Goal: Task Accomplishment & Management: Use online tool/utility

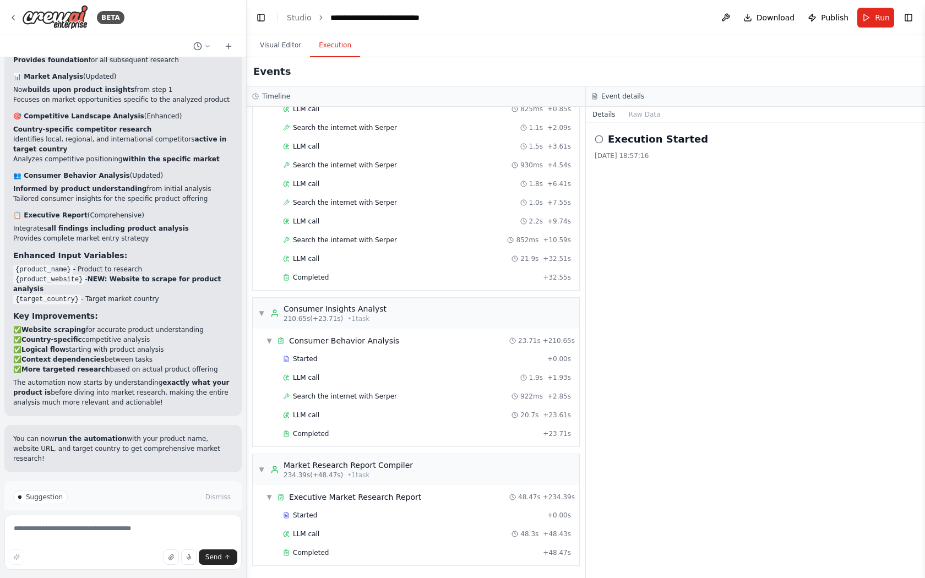
click at [114, 539] on span "Improve automation" at bounding box center [127, 543] width 67 height 9
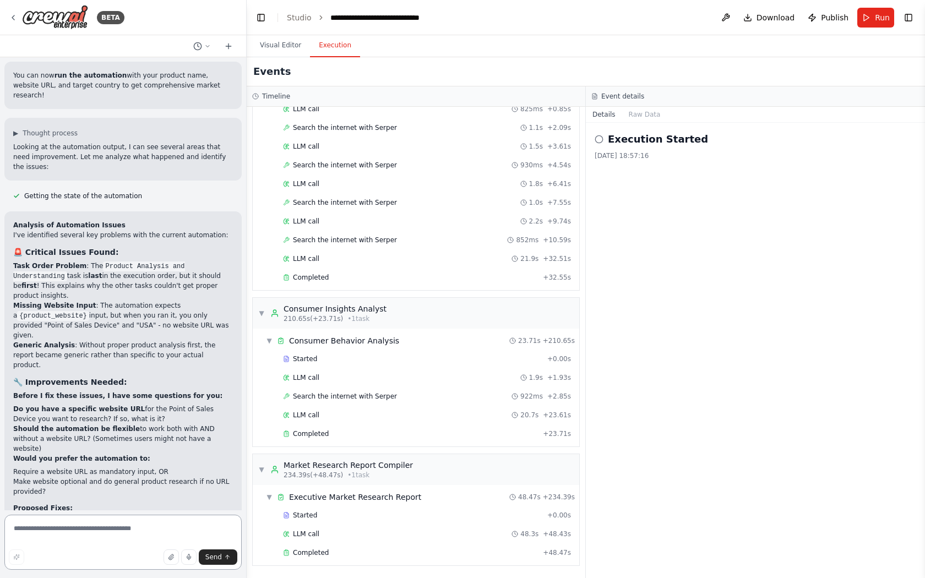
scroll to position [2644, 0]
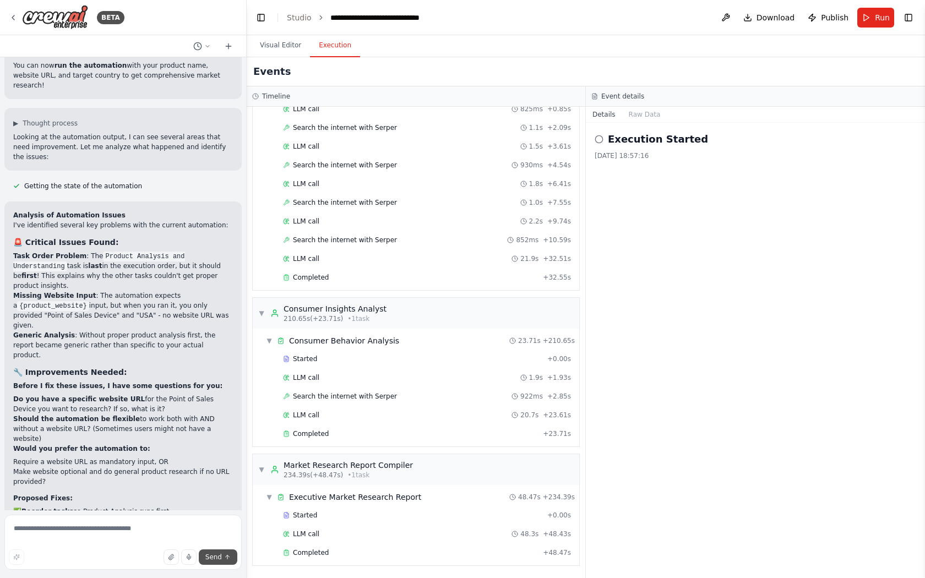
click at [214, 558] on span "Send" at bounding box center [213, 557] width 17 height 9
click at [879, 17] on span "Run" at bounding box center [882, 17] width 15 height 11
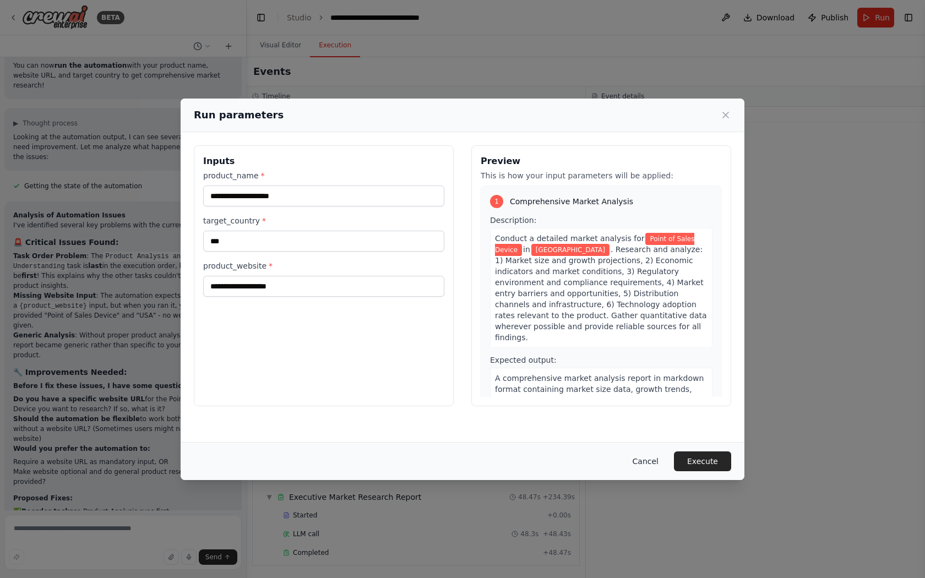
click at [647, 457] on button "Cancel" at bounding box center [645, 461] width 43 height 20
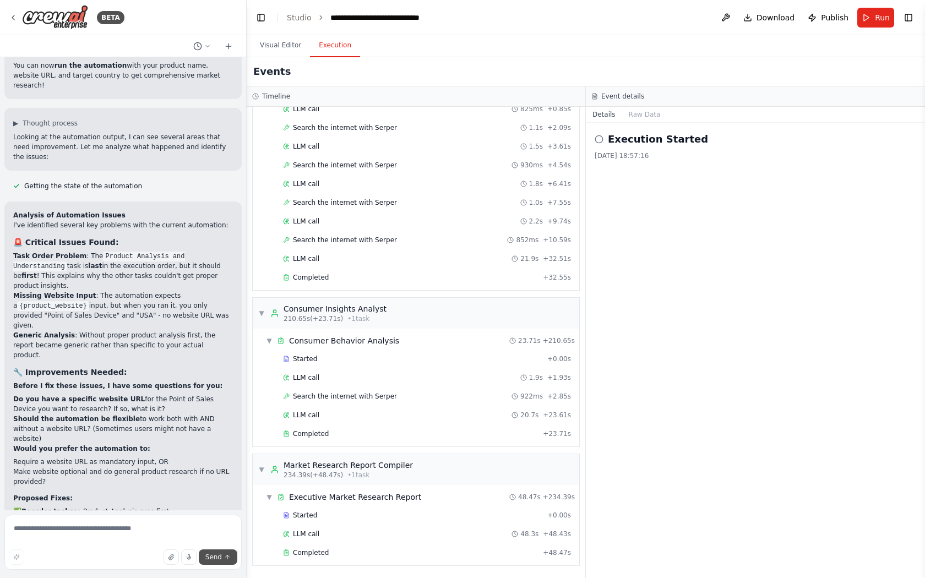
click at [218, 559] on span "Send" at bounding box center [213, 557] width 17 height 9
click at [879, 20] on span "Run" at bounding box center [882, 17] width 15 height 11
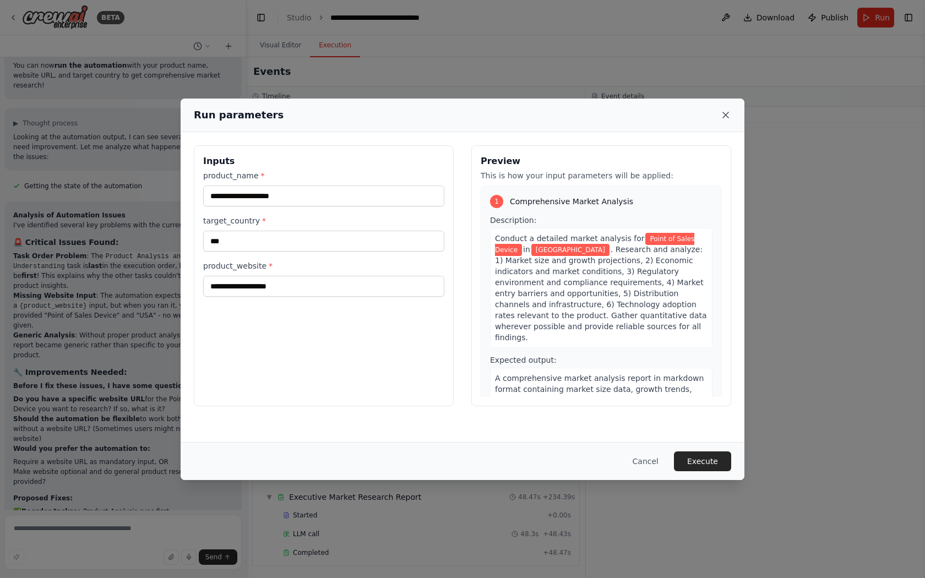
click at [726, 116] on icon at bounding box center [725, 115] width 11 height 11
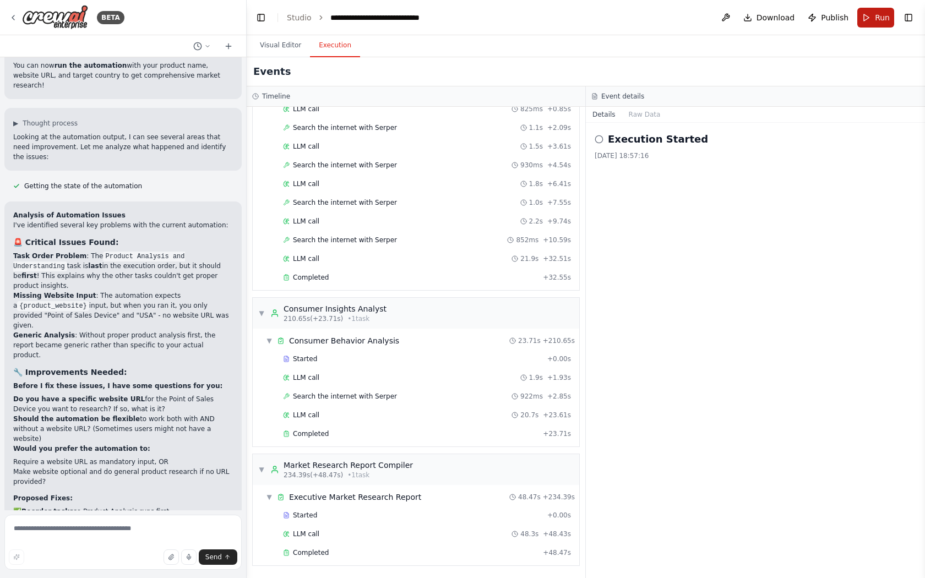
click at [869, 26] on button "Run" at bounding box center [875, 18] width 37 height 20
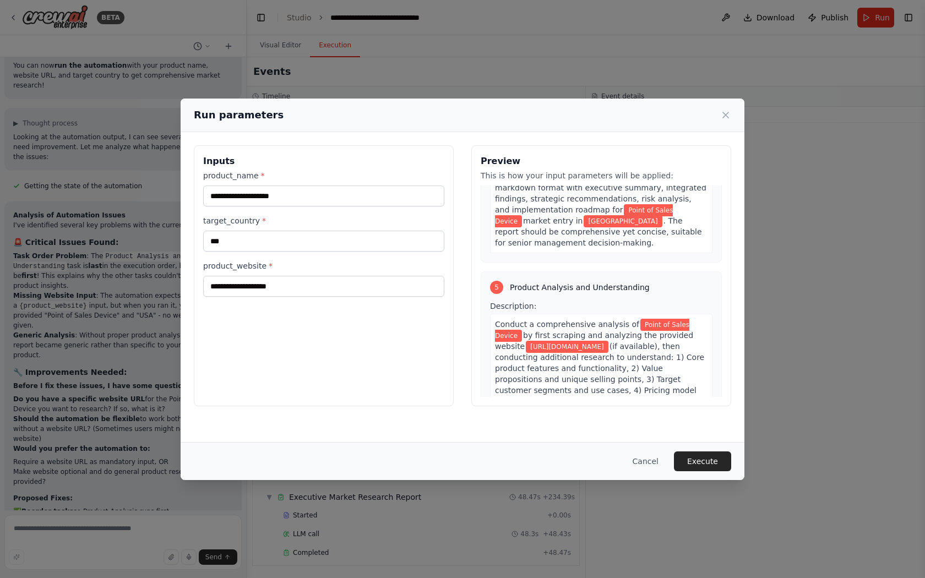
scroll to position [1183, 0]
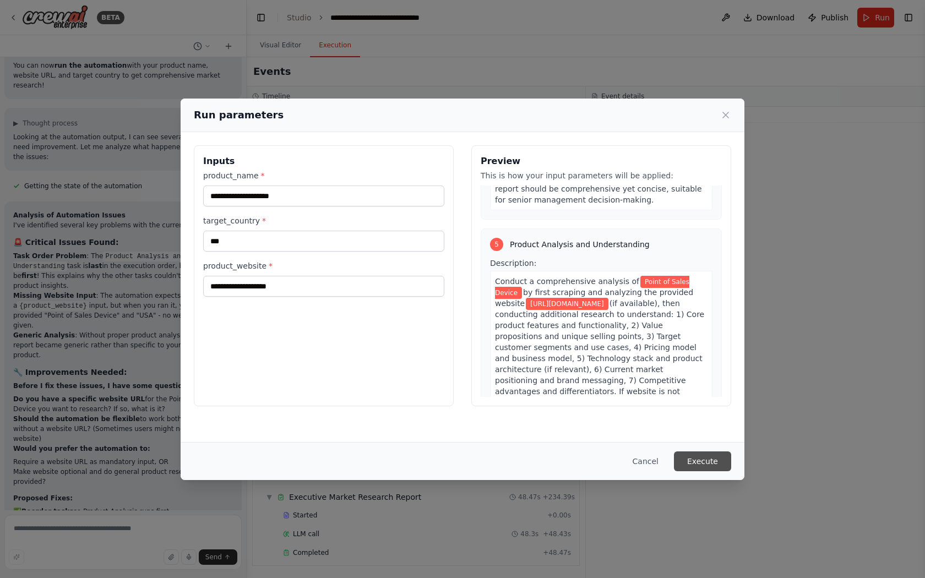
click at [710, 462] on button "Execute" at bounding box center [702, 461] width 57 height 20
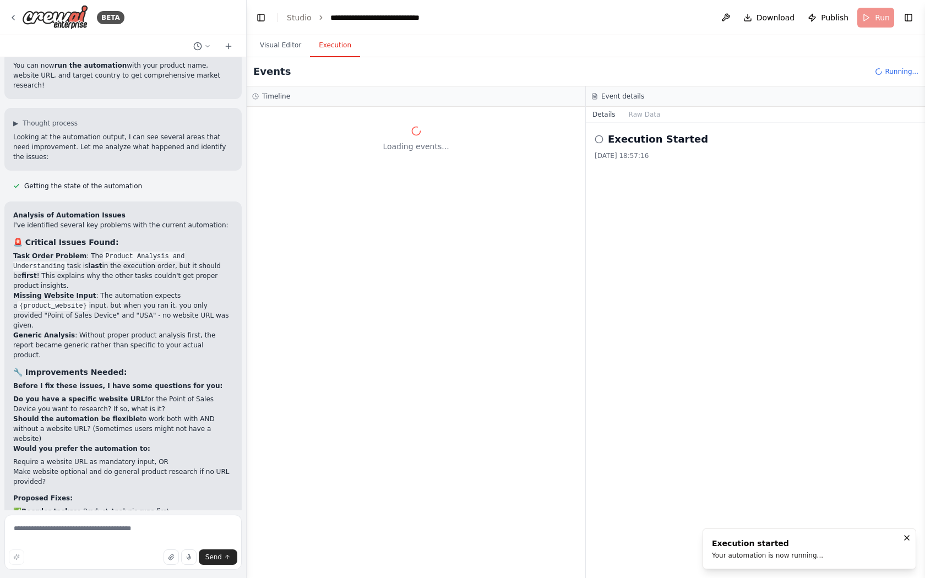
scroll to position [0, 0]
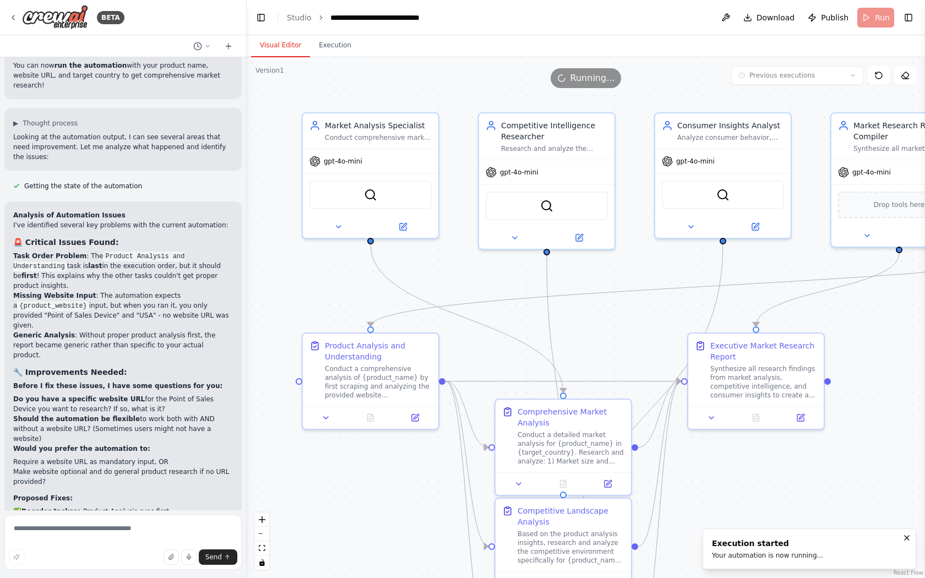
click at [275, 53] on button "Visual Editor" at bounding box center [280, 45] width 59 height 23
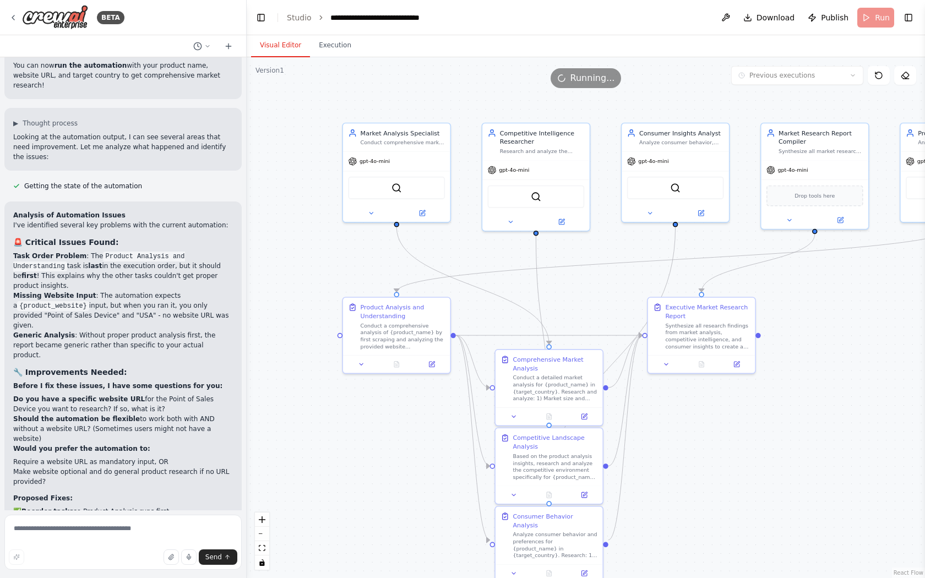
drag, startPoint x: 787, startPoint y: 517, endPoint x: 725, endPoint y: 431, distance: 105.7
click at [725, 431] on div ".deletable-edge-delete-btn { width: 20px; height: 20px; border: 0px solid #ffff…" at bounding box center [586, 317] width 678 height 521
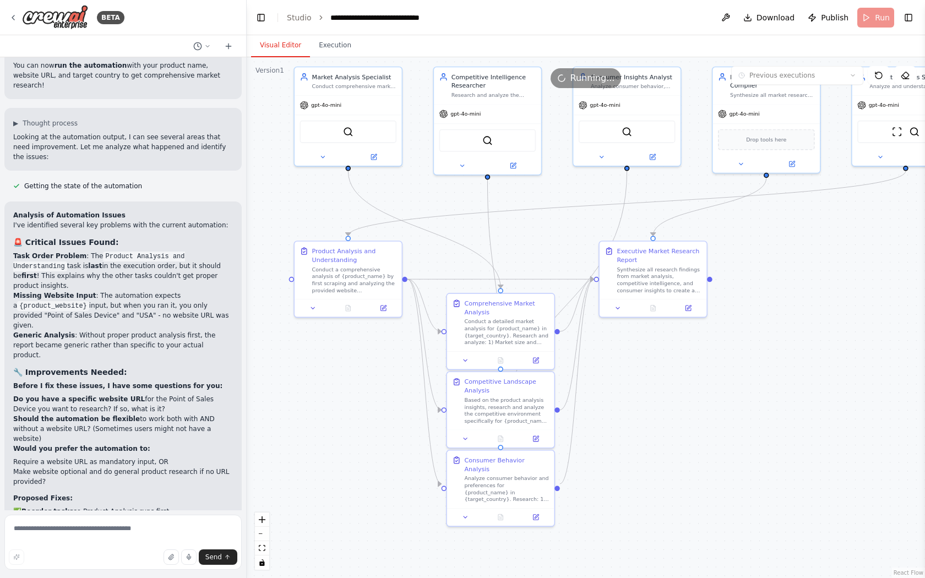
drag, startPoint x: 744, startPoint y: 487, endPoint x: 693, endPoint y: 432, distance: 74.4
click at [693, 432] on div ".deletable-edge-delete-btn { width: 20px; height: 20px; border: 0px solid #ffff…" at bounding box center [586, 317] width 678 height 521
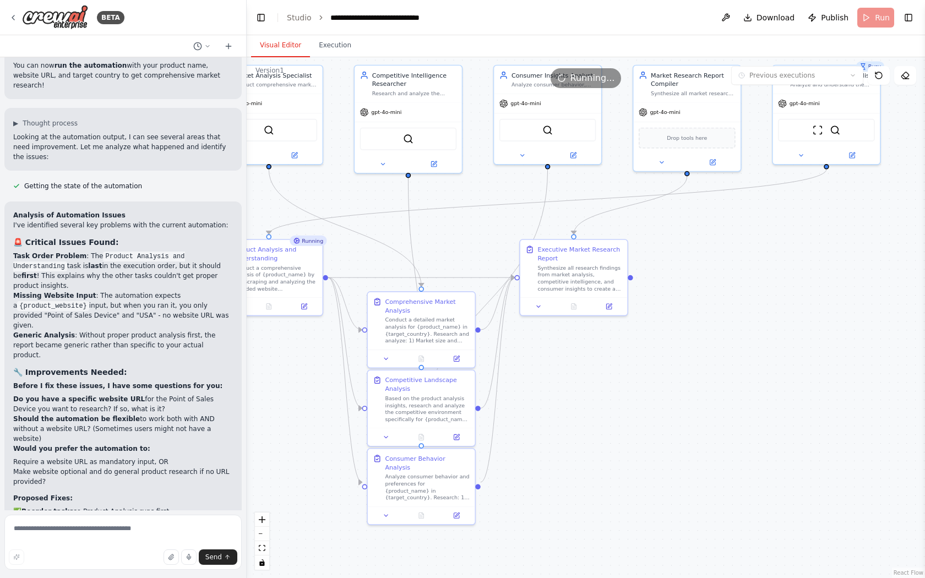
drag, startPoint x: 702, startPoint y: 415, endPoint x: 571, endPoint y: 411, distance: 131.0
click at [570, 411] on div ".deletable-edge-delete-btn { width: 20px; height: 20px; border: 0px solid #ffff…" at bounding box center [586, 317] width 678 height 521
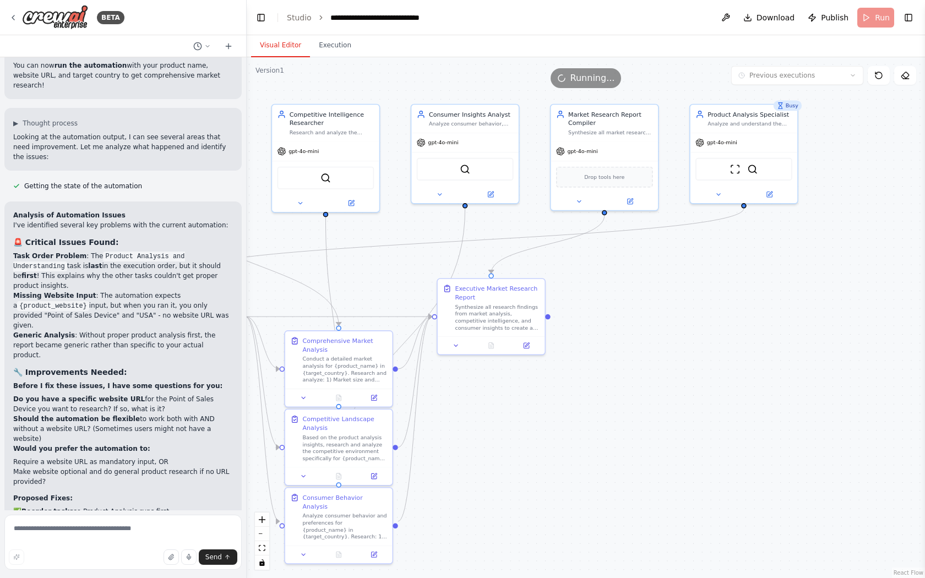
drag, startPoint x: 698, startPoint y: 277, endPoint x: 673, endPoint y: 320, distance: 50.1
click at [671, 320] on div ".deletable-edge-delete-btn { width: 20px; height: 20px; border: 0px solid #ffff…" at bounding box center [586, 317] width 678 height 521
click at [339, 51] on button "Execution" at bounding box center [335, 45] width 50 height 23
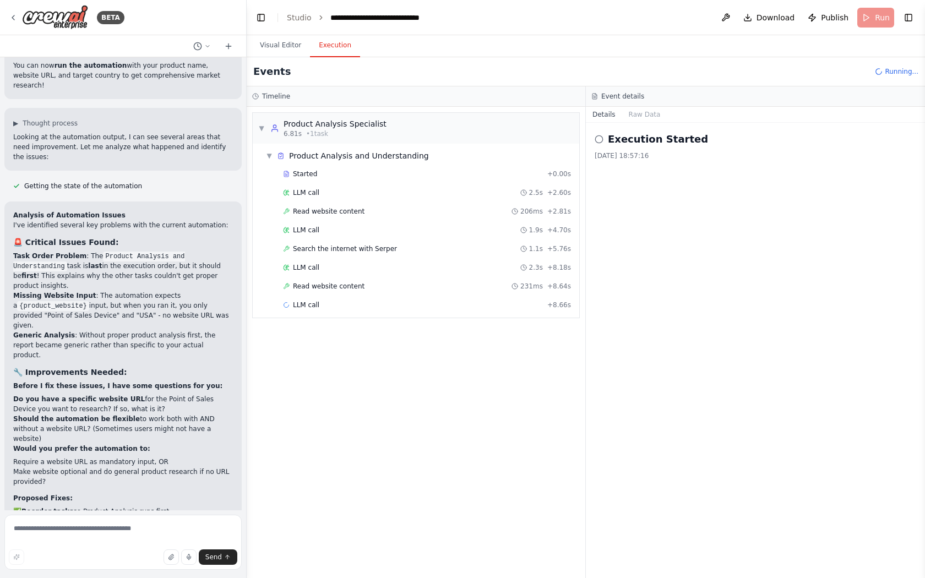
click at [633, 146] on h2 "Execution Started" at bounding box center [658, 139] width 100 height 15
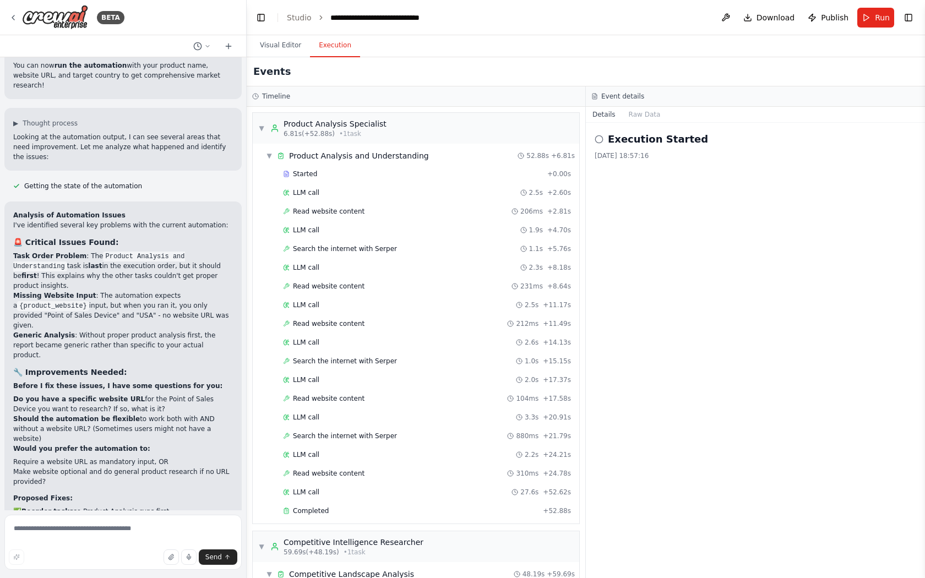
scroll to position [958, 0]
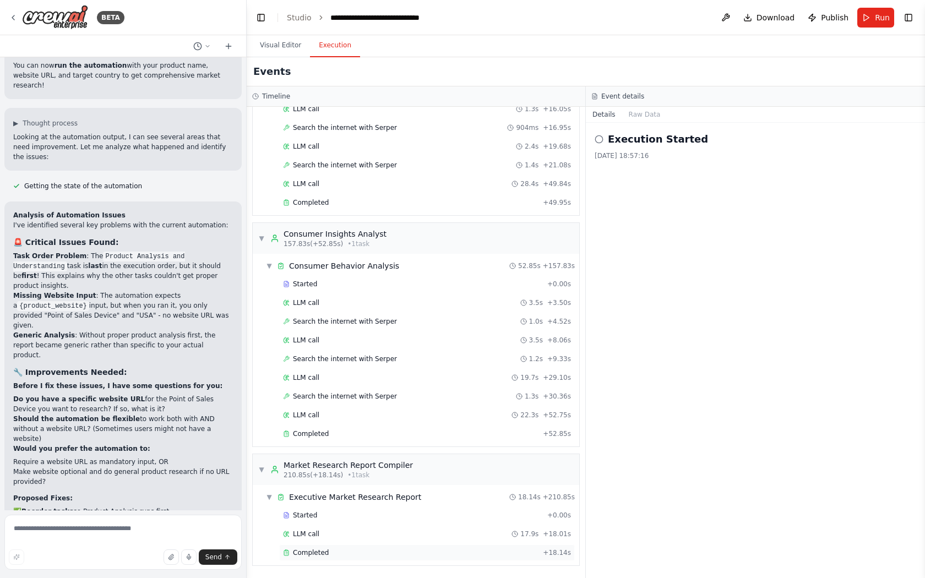
click at [305, 552] on span "Completed" at bounding box center [311, 552] width 36 height 9
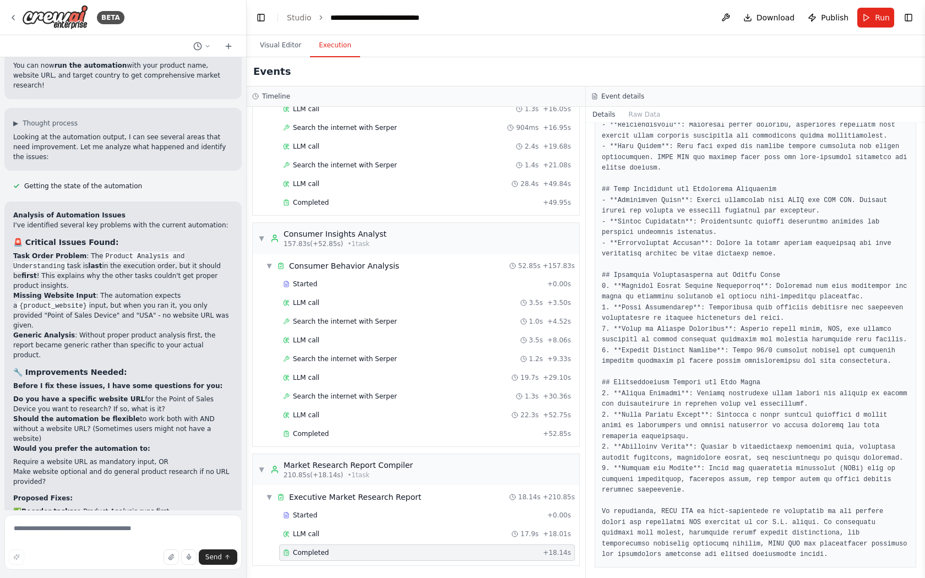
scroll to position [585, 0]
click at [43, 531] on textarea at bounding box center [122, 542] width 237 height 55
type textarea "**********"
click at [10, 555] on button "button" at bounding box center [16, 556] width 15 height 15
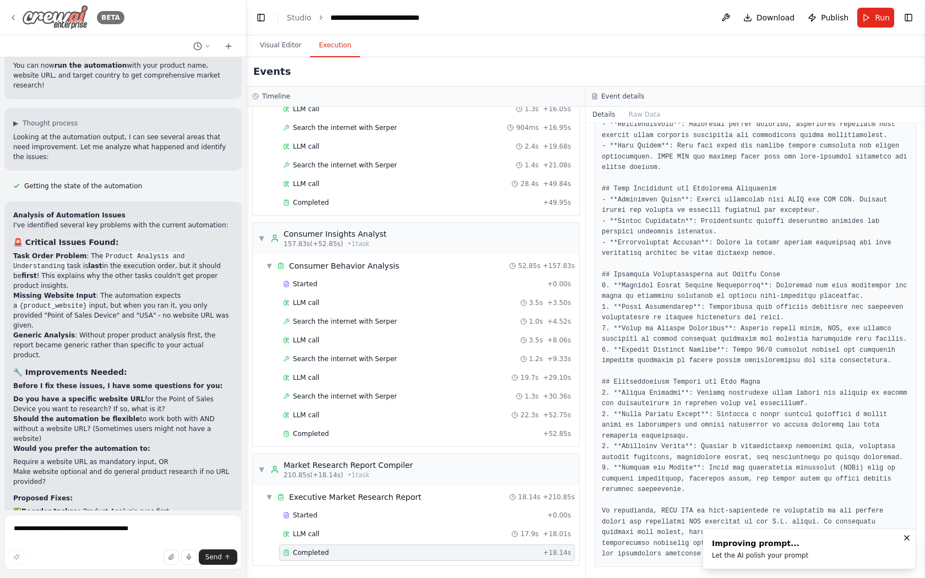
click at [15, 19] on icon at bounding box center [13, 17] width 9 height 9
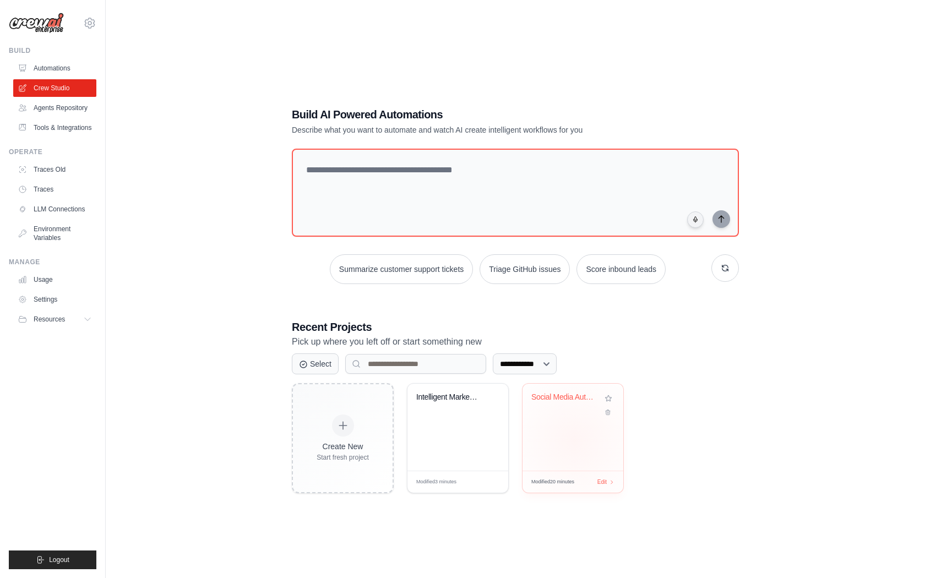
click at [575, 441] on div "Social Media Automation Hub" at bounding box center [572, 427] width 101 height 87
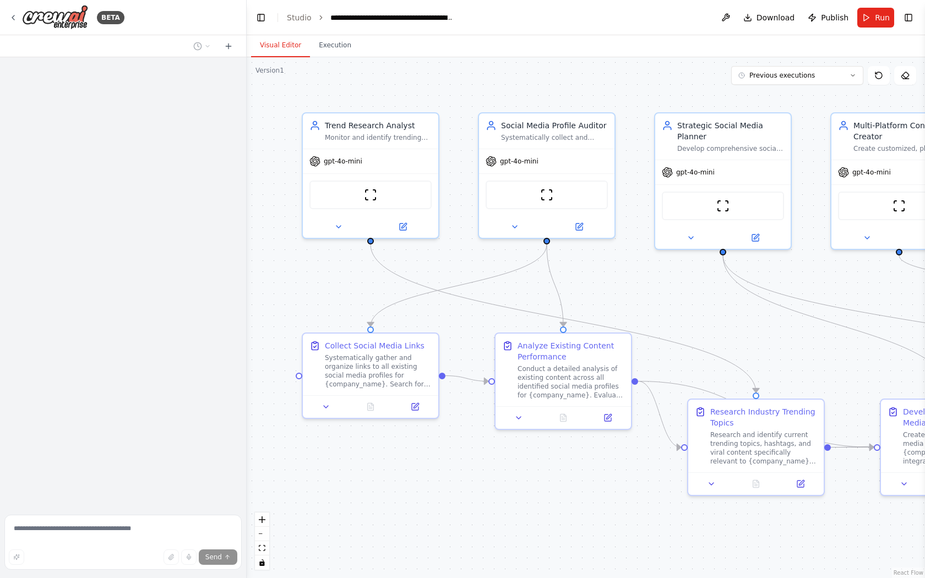
scroll to position [3781, 0]
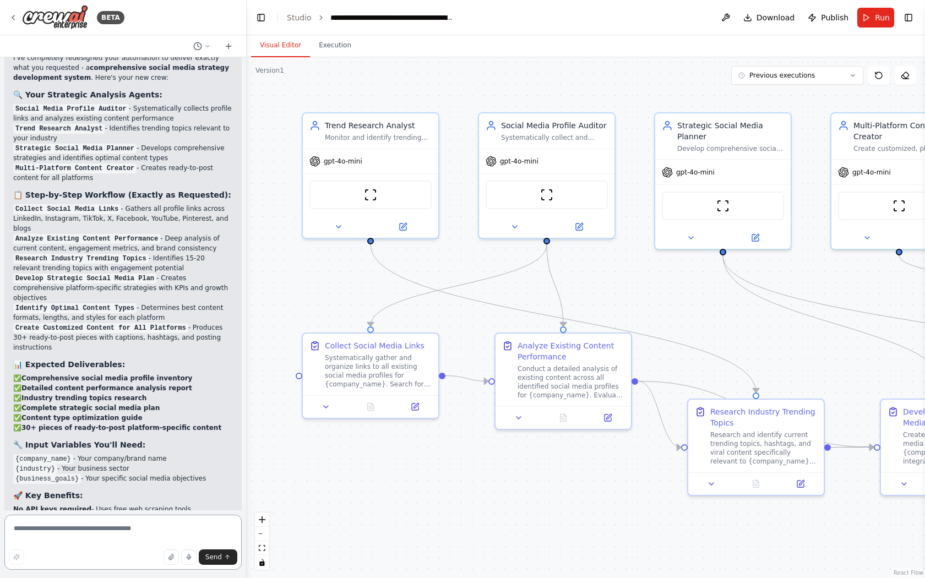
click at [80, 532] on textarea at bounding box center [122, 542] width 237 height 55
type textarea "**********"
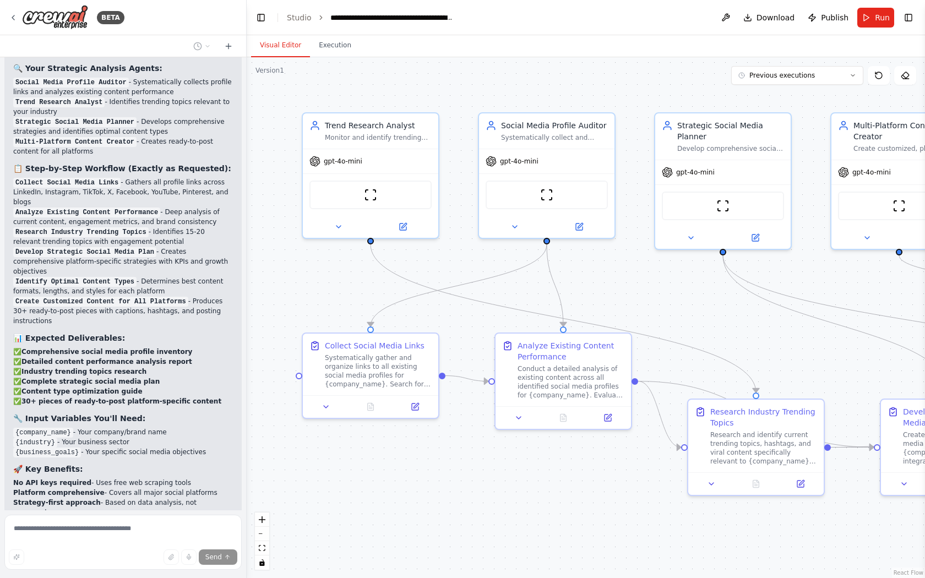
scroll to position [3870, 0]
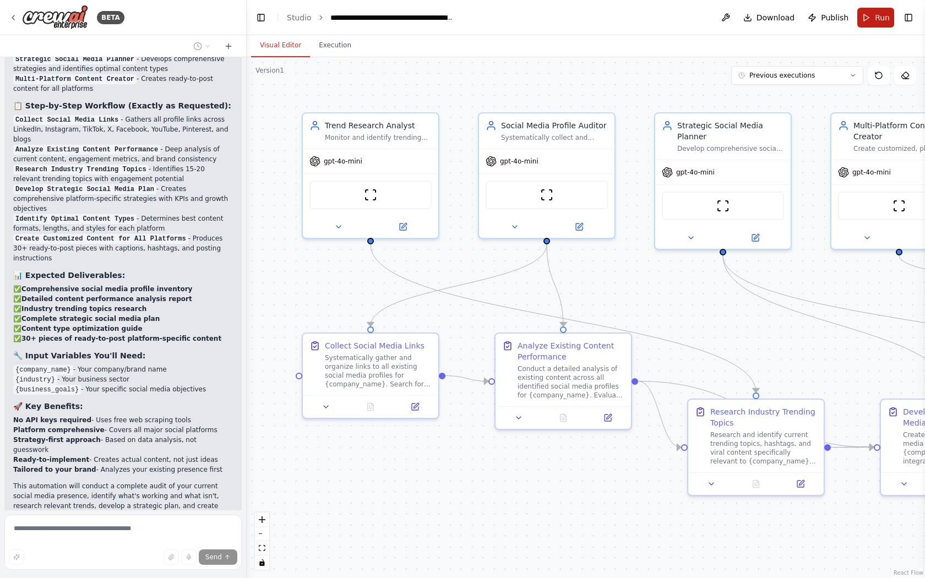
click at [876, 23] on button "Run" at bounding box center [875, 18] width 37 height 20
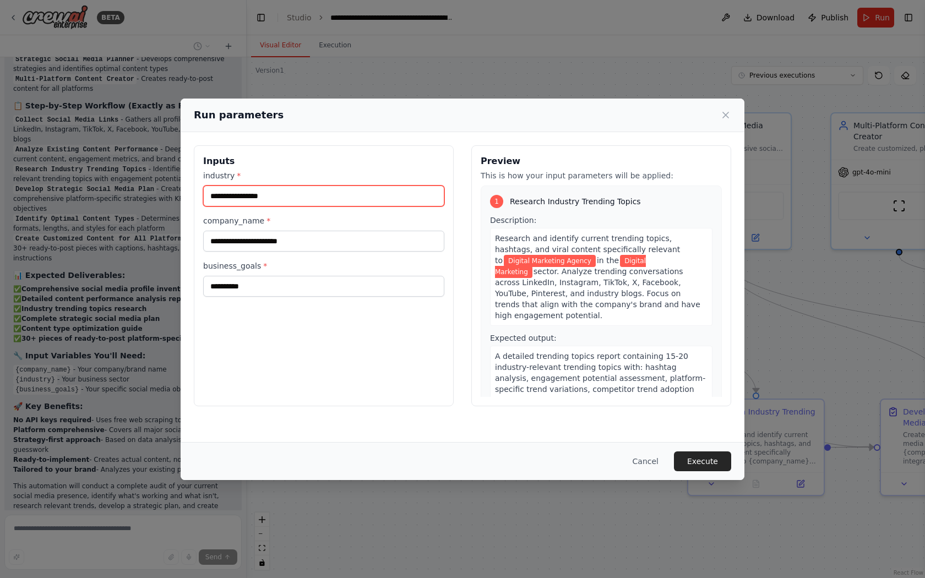
click at [310, 193] on input "**********" at bounding box center [323, 195] width 241 height 21
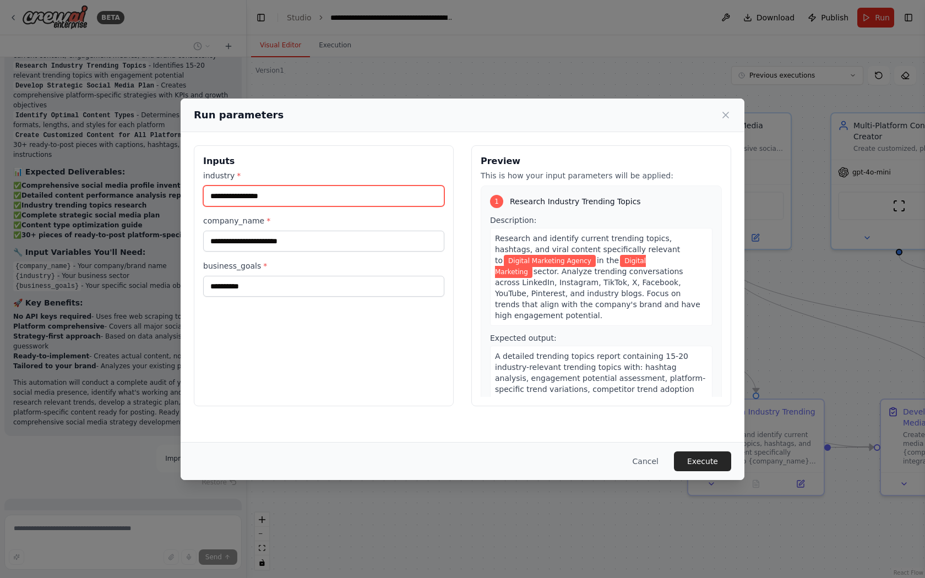
scroll to position [3996, 0]
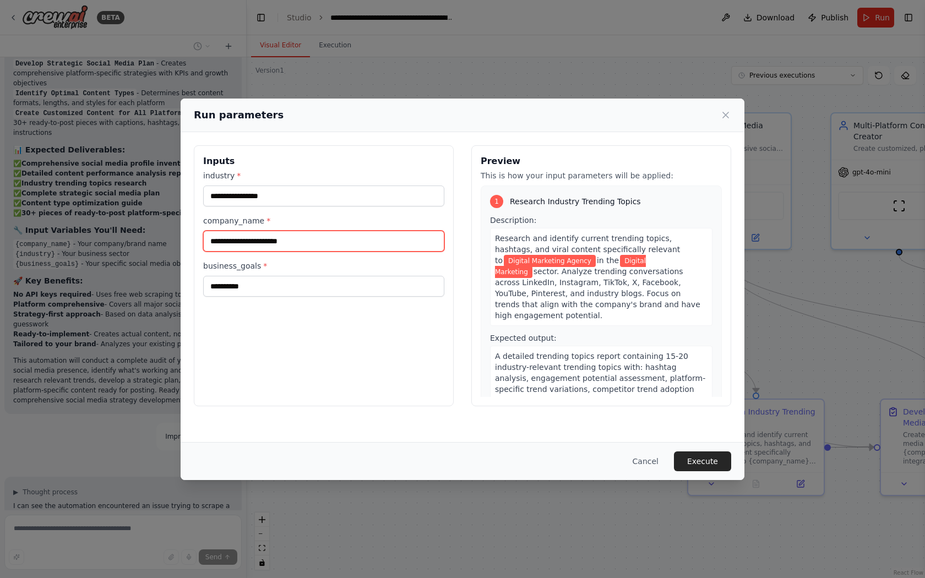
click at [314, 236] on input "**********" at bounding box center [323, 241] width 241 height 21
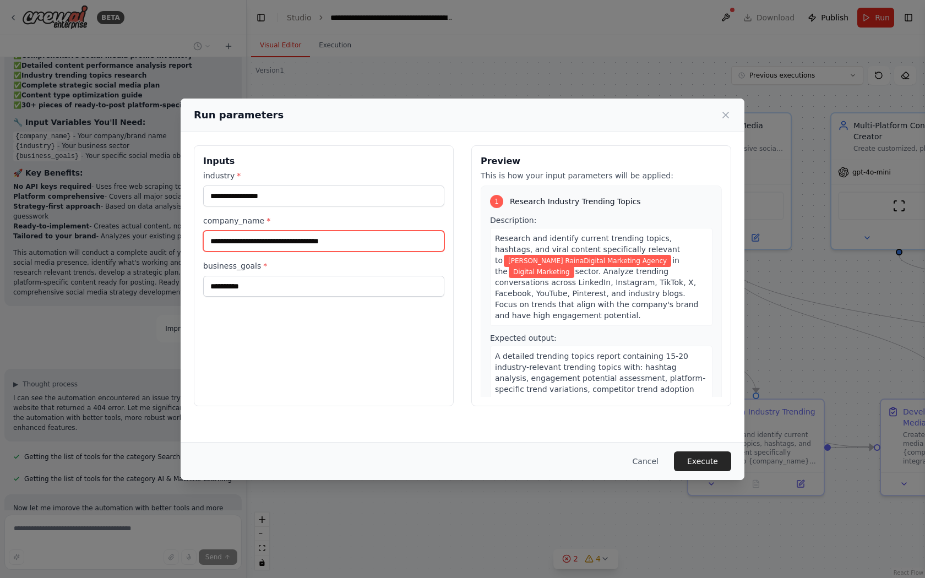
scroll to position [4134, 0]
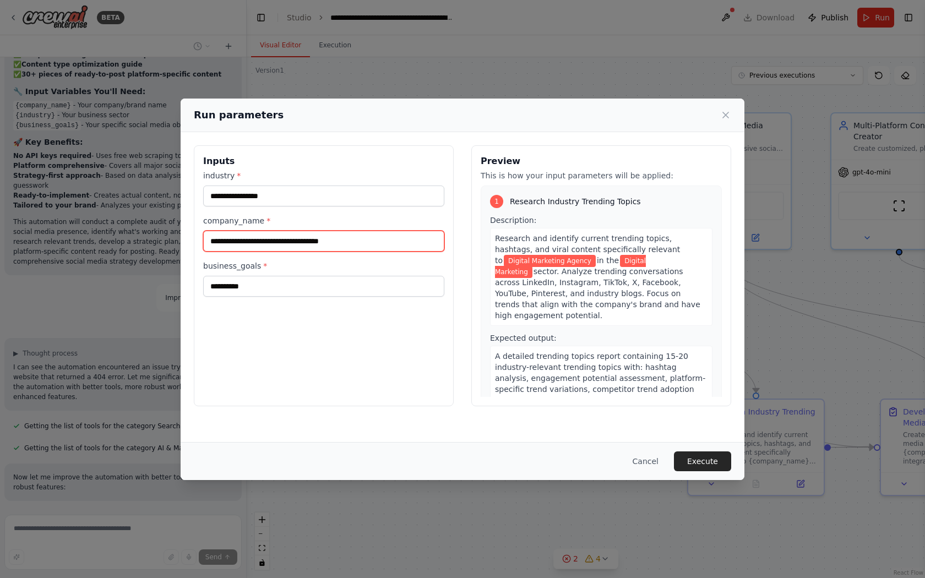
type input "**********"
click at [648, 464] on button "Cancel" at bounding box center [645, 461] width 43 height 20
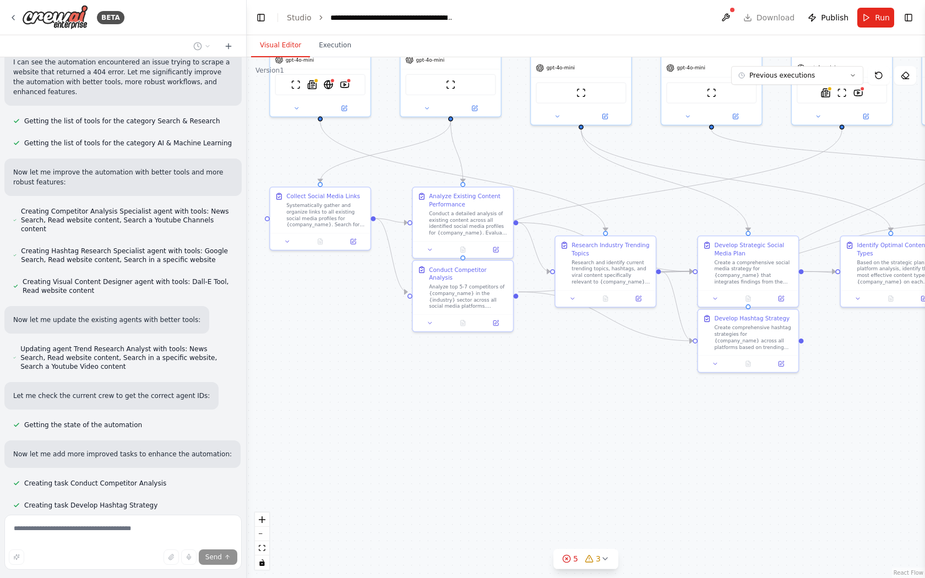
scroll to position [4461, 0]
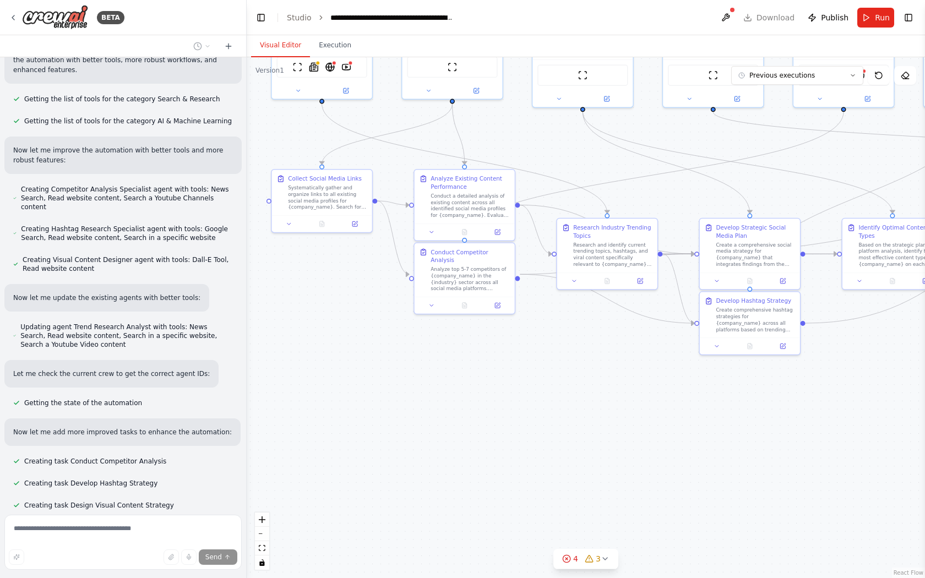
drag, startPoint x: 371, startPoint y: 493, endPoint x: 336, endPoint y: 312, distance: 184.6
click at [336, 312] on div ".deletable-edge-delete-btn { width: 20px; height: 20px; border: 0px solid #ffff…" at bounding box center [586, 317] width 678 height 521
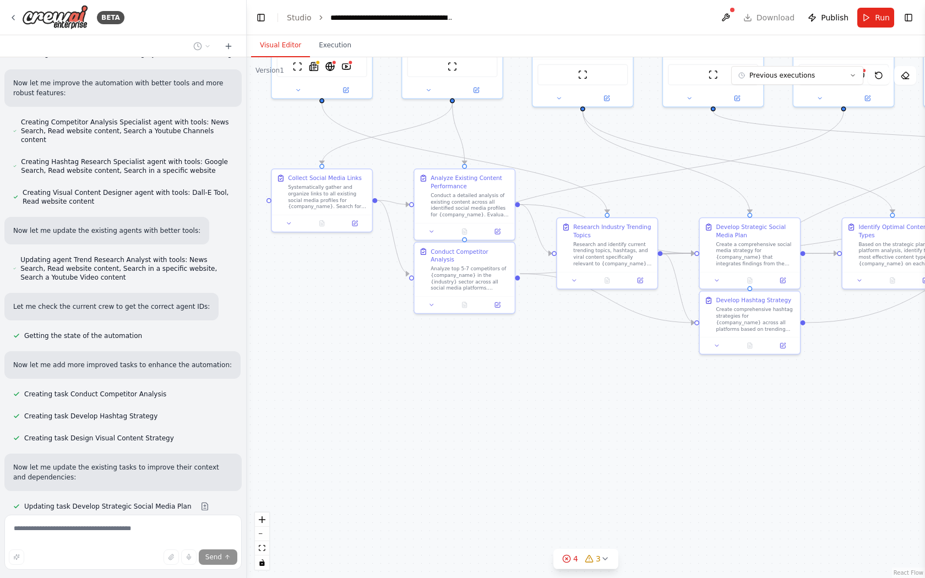
scroll to position [4538, 0]
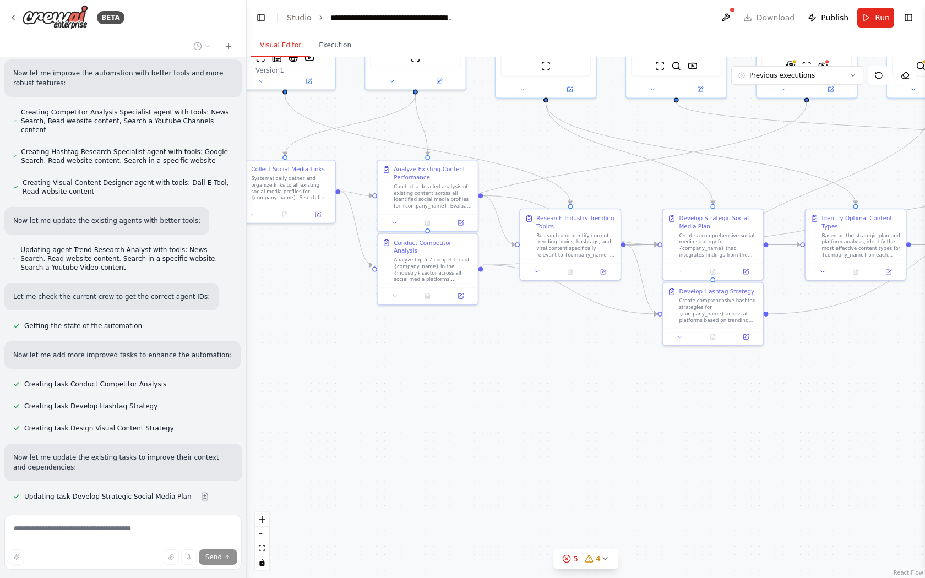
drag, startPoint x: 466, startPoint y: 402, endPoint x: 411, endPoint y: 387, distance: 56.3
click at [413, 388] on div ".deletable-edge-delete-btn { width: 20px; height: 20px; border: 0px solid #ffff…" at bounding box center [586, 317] width 678 height 521
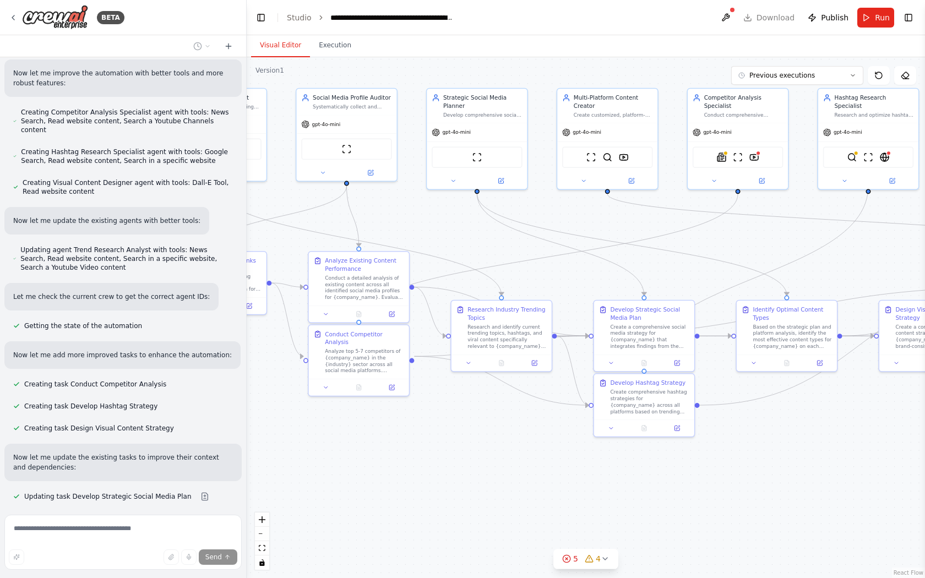
scroll to position [4569, 0]
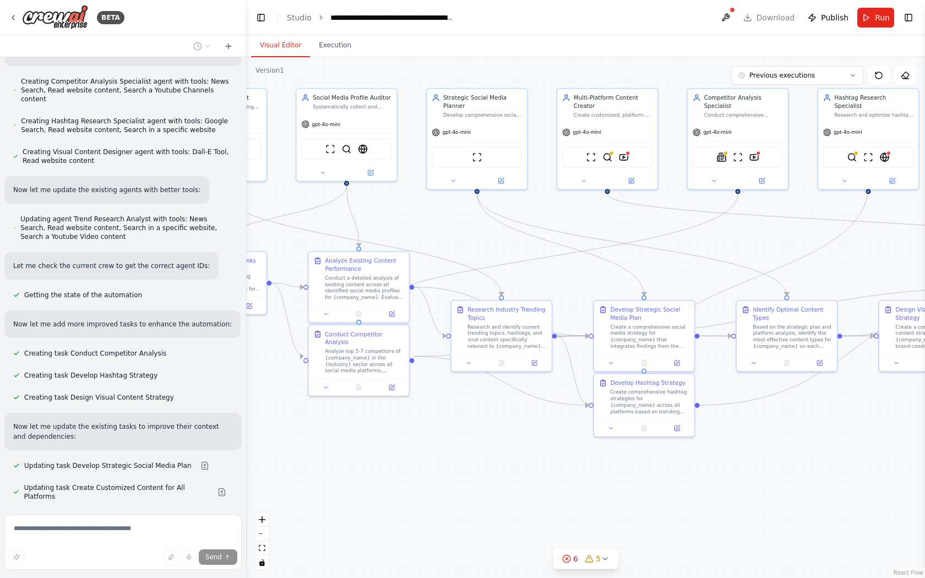
drag, startPoint x: 504, startPoint y: 347, endPoint x: 451, endPoint y: 444, distance: 109.9
click at [451, 444] on div ".deletable-edge-delete-btn { width: 20px; height: 20px; border: 0px solid #ffff…" at bounding box center [586, 317] width 678 height 521
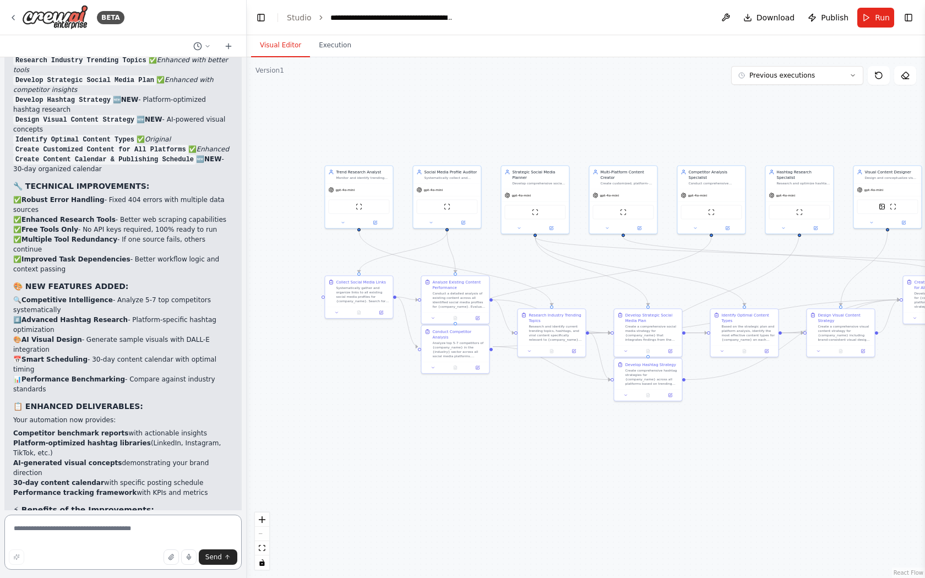
scroll to position [5846, 0]
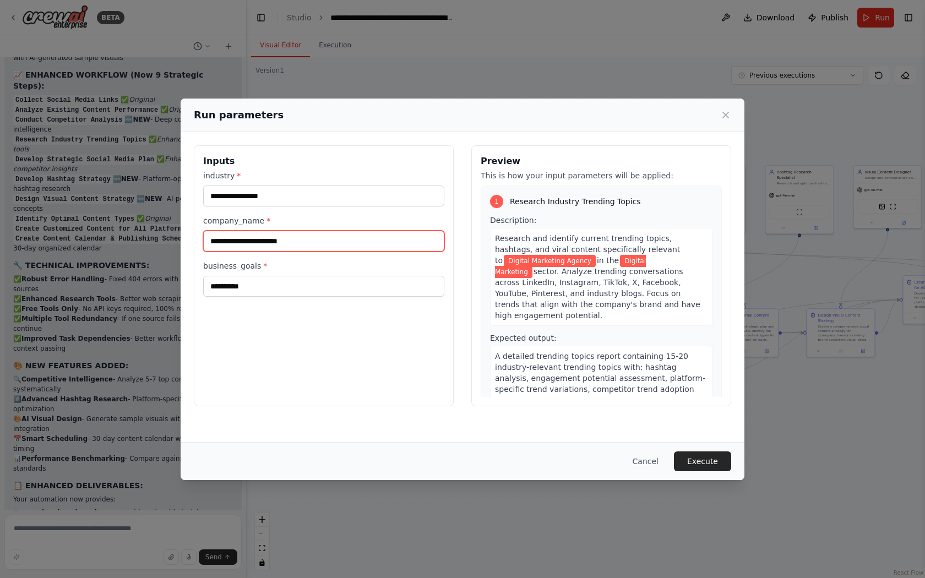
click at [329, 245] on input "**********" at bounding box center [323, 241] width 241 height 21
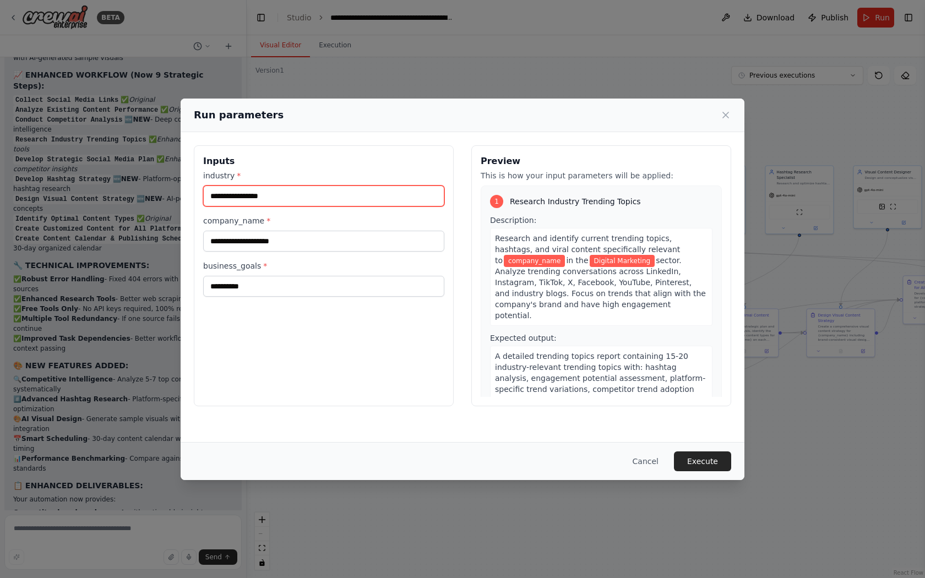
click at [318, 196] on input "**********" at bounding box center [323, 195] width 241 height 21
paste input "**********"
type input "**********"
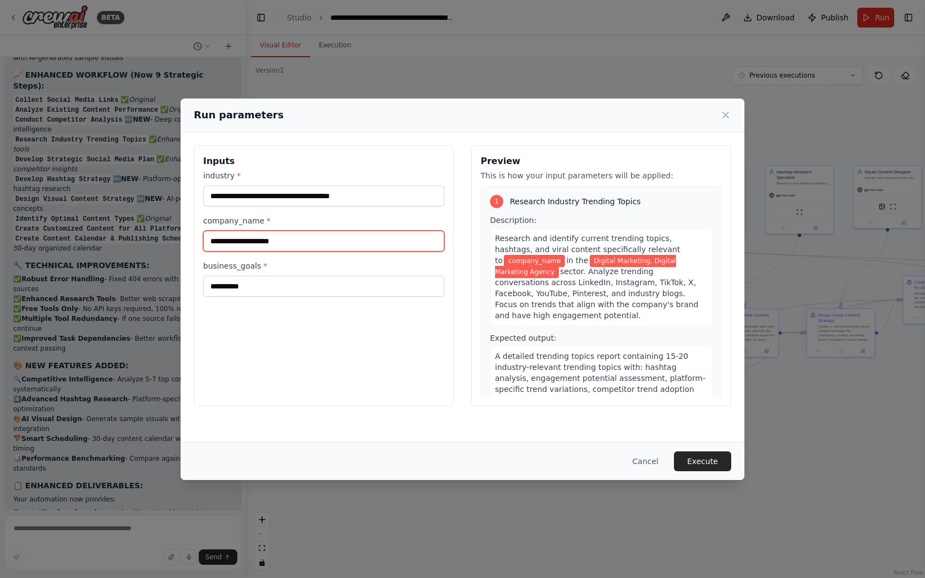
click at [250, 242] on input "company_name *" at bounding box center [323, 241] width 241 height 21
type input "**********"
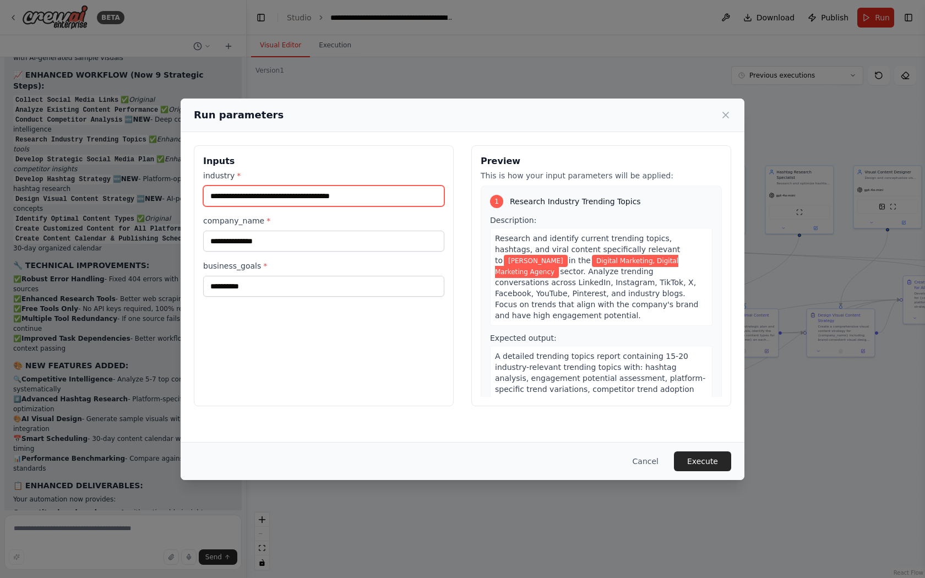
click at [379, 190] on input "**********" at bounding box center [323, 195] width 241 height 21
type input "**********"
click at [702, 461] on button "Execute" at bounding box center [702, 461] width 57 height 20
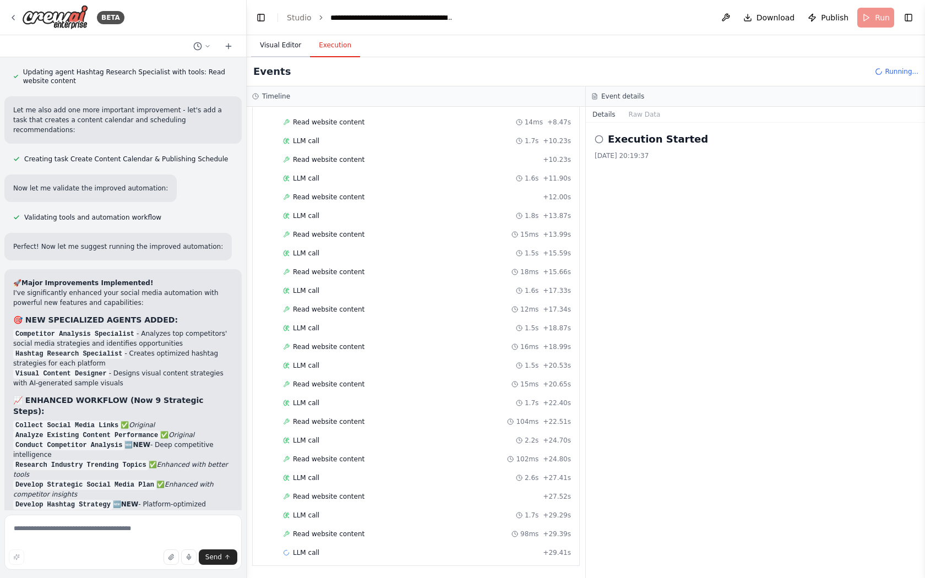
scroll to position [652, 0]
click at [274, 45] on button "Visual Editor" at bounding box center [280, 45] width 59 height 23
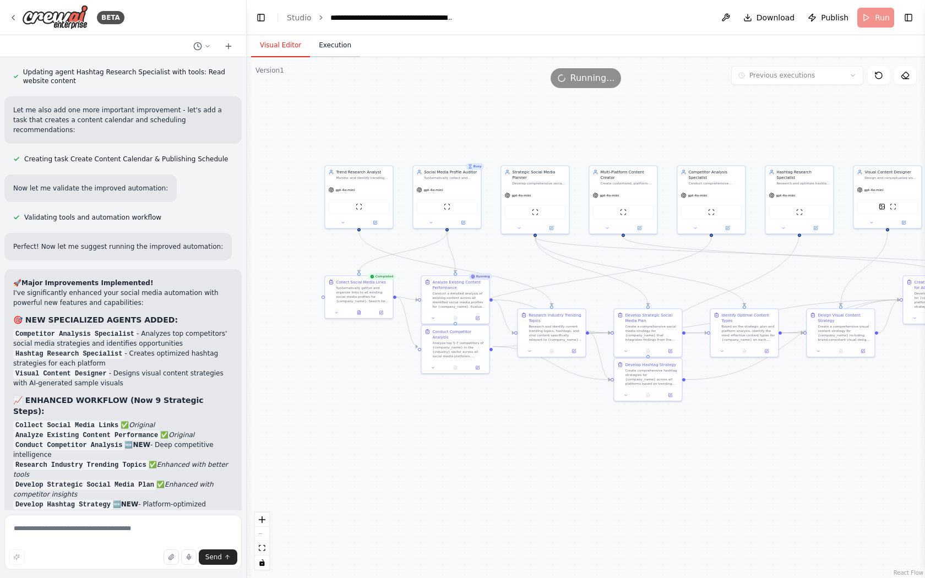
click at [338, 52] on button "Execution" at bounding box center [335, 45] width 50 height 23
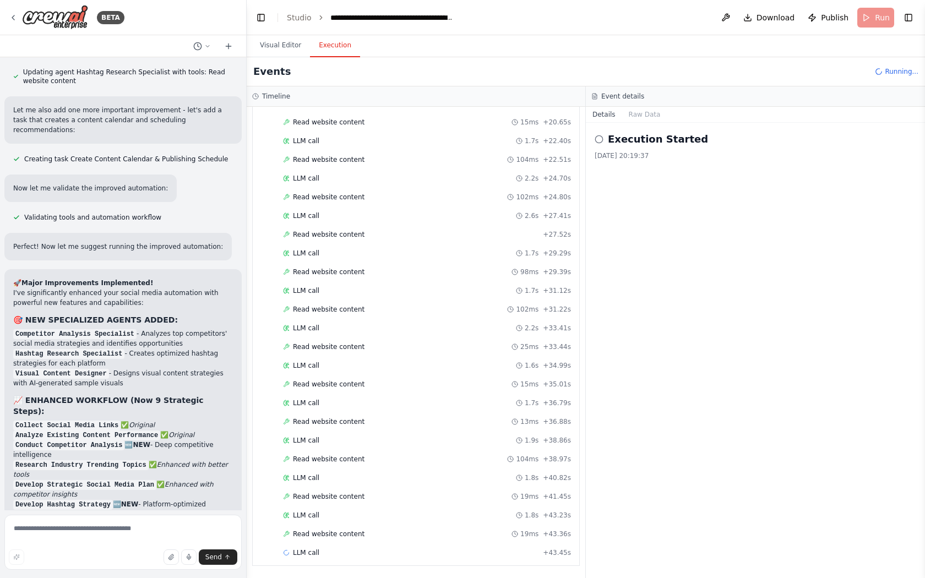
scroll to position [914, 0]
click at [85, 528] on textarea at bounding box center [122, 542] width 237 height 55
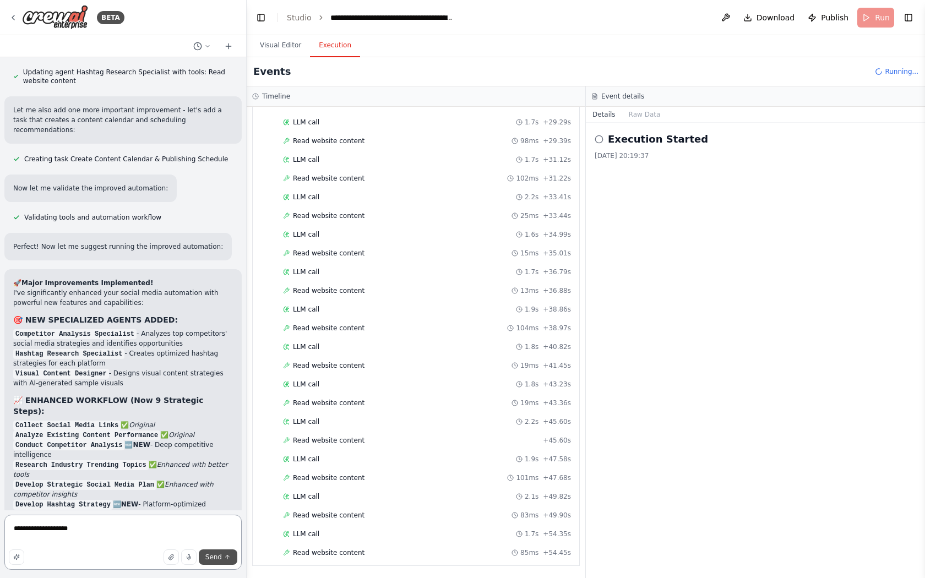
type textarea "**********"
click at [207, 559] on span "Send" at bounding box center [213, 557] width 17 height 9
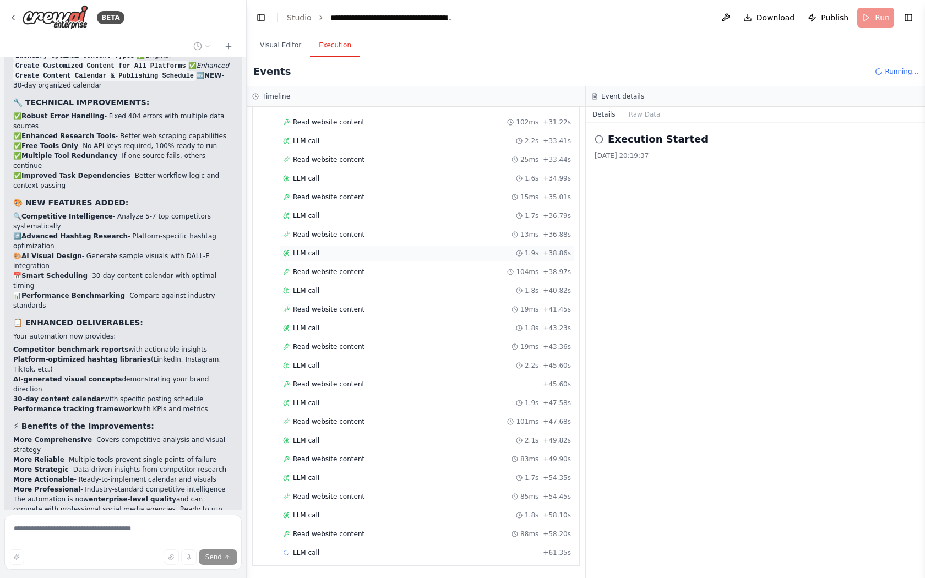
scroll to position [0, 0]
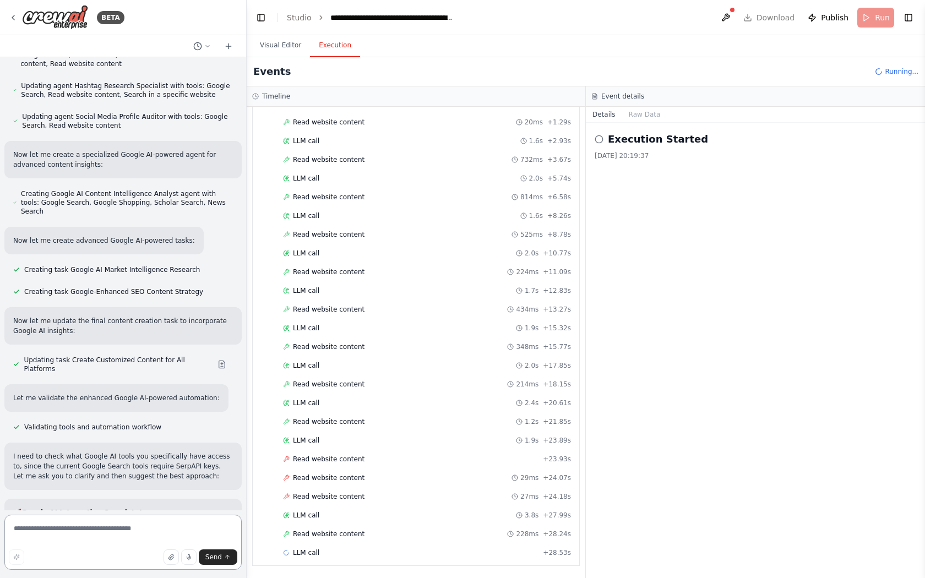
click at [83, 527] on textarea at bounding box center [122, 542] width 237 height 55
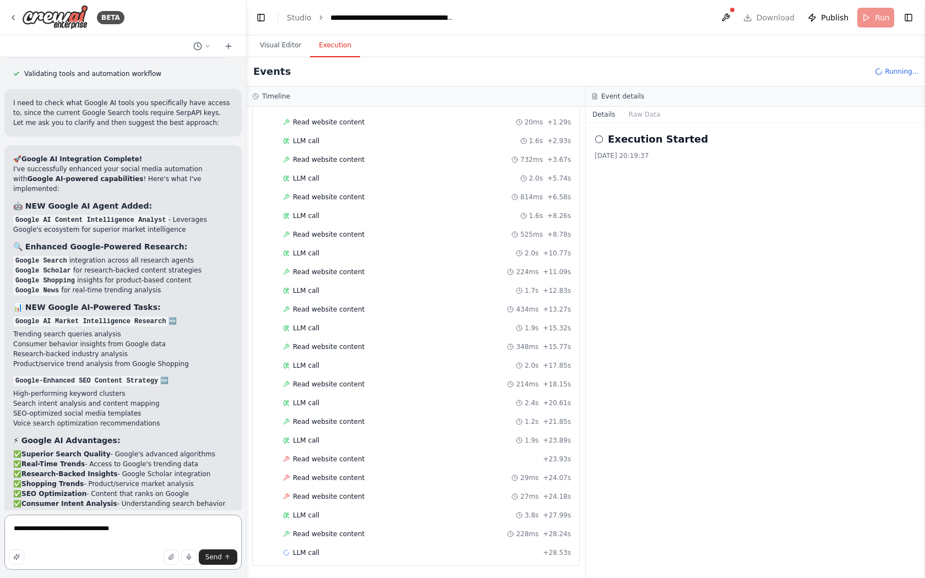
scroll to position [7245, 0]
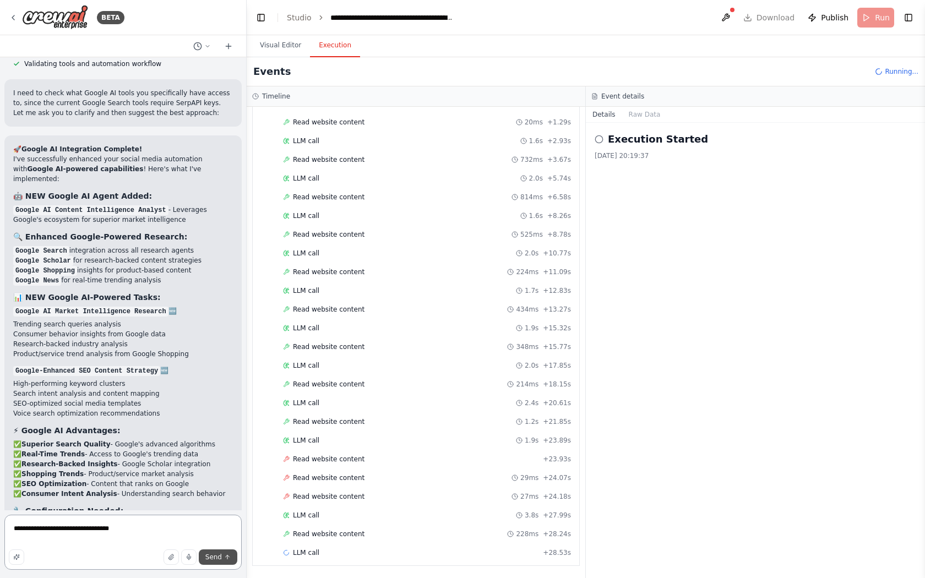
type textarea "**********"
click at [215, 559] on span "Send" at bounding box center [213, 557] width 17 height 9
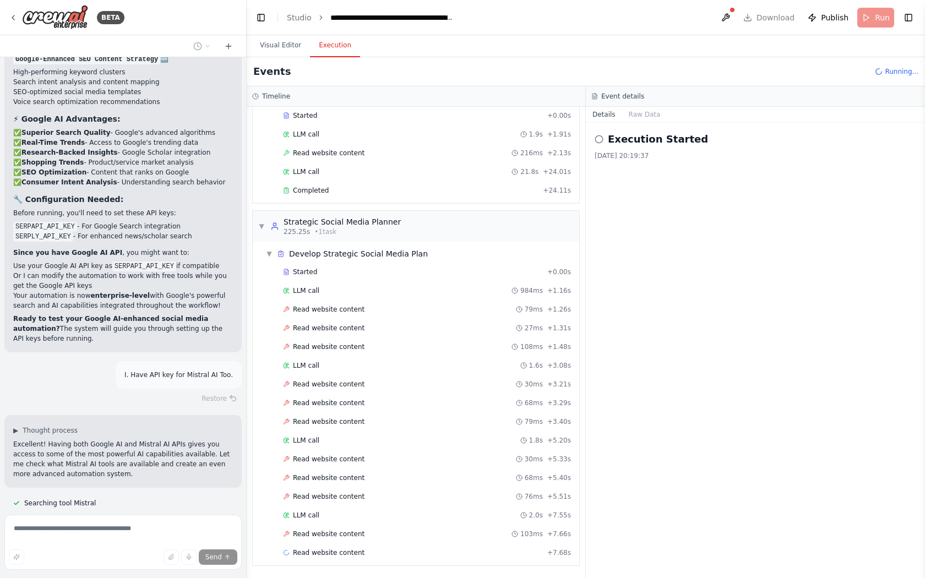
scroll to position [2587, 0]
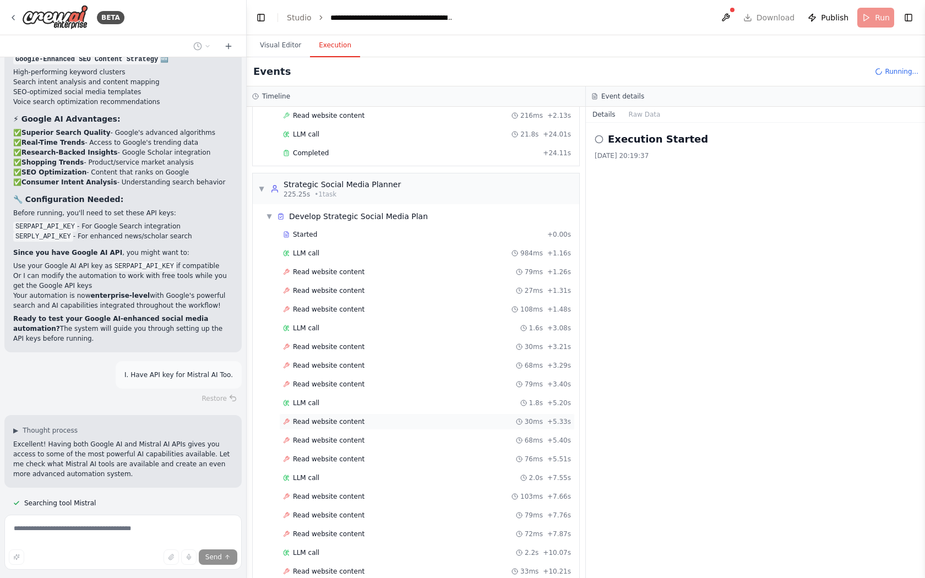
click at [392, 423] on div "Started + 0.00s LLM call 984ms + 1.16s Read website content 79ms + 1.26s Read w…" at bounding box center [420, 413] width 318 height 374
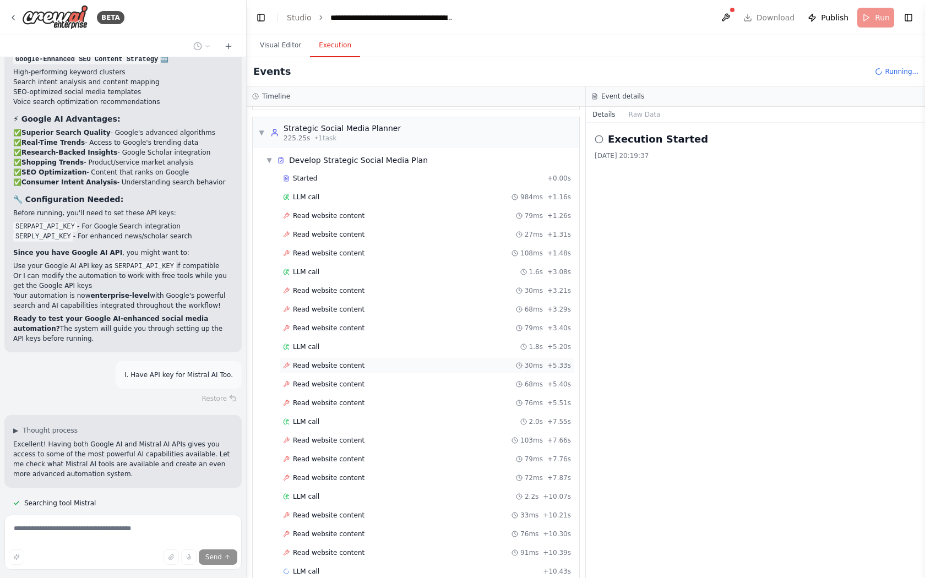
scroll to position [2662, 0]
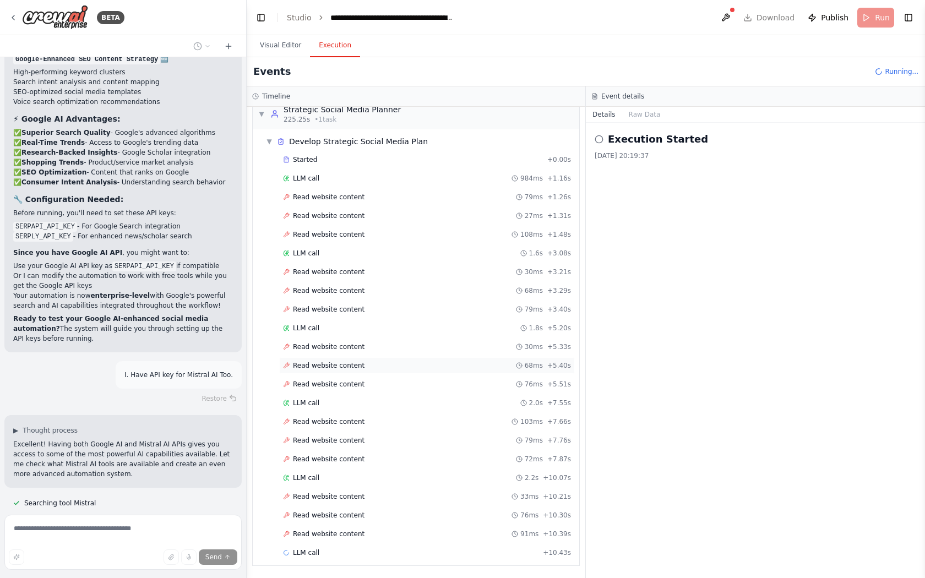
click at [400, 368] on div "Read website content 68ms + 5.40s" at bounding box center [427, 365] width 288 height 9
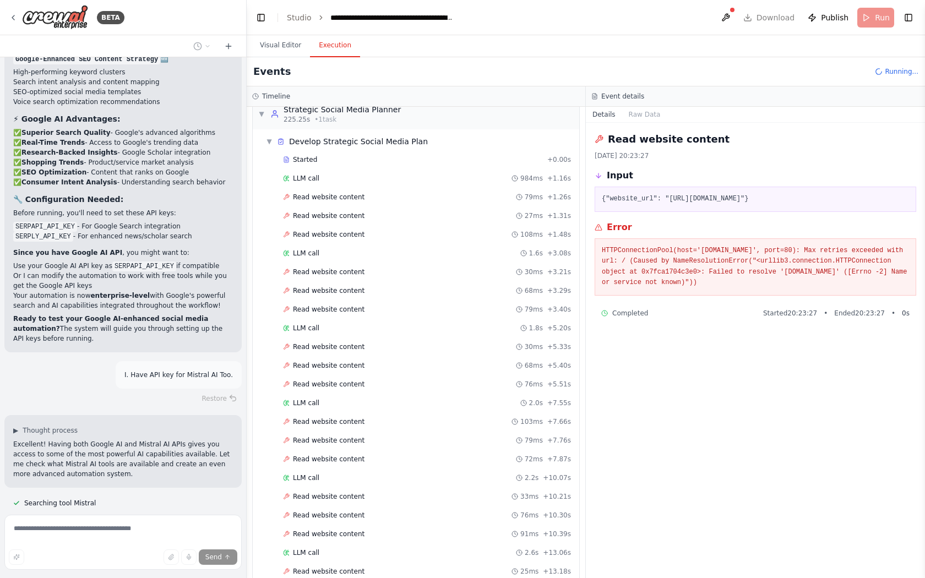
scroll to position [7615, 0]
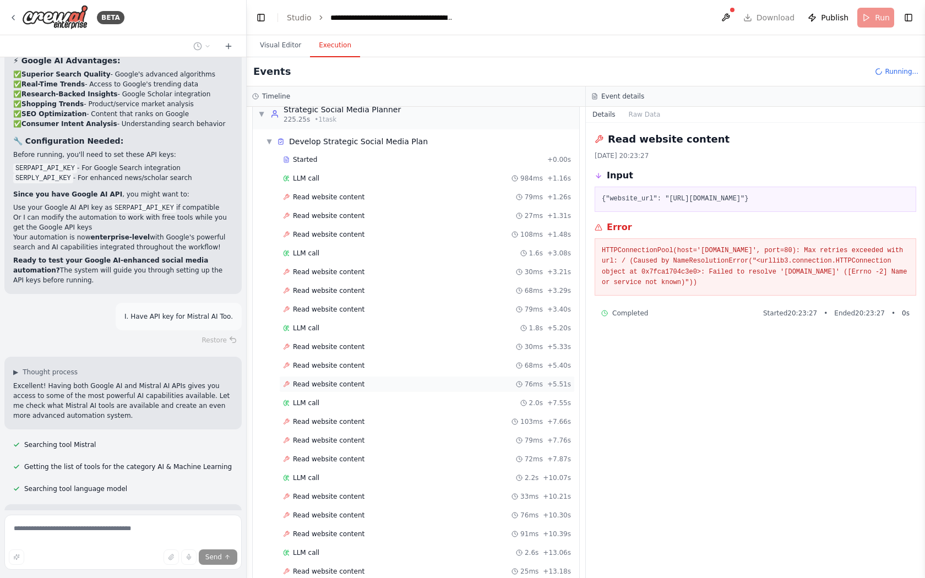
click at [389, 383] on div "Read website content 76ms + 5.51s" at bounding box center [427, 384] width 288 height 9
click at [396, 349] on div "Read website content 30ms + 5.33s" at bounding box center [427, 346] width 288 height 9
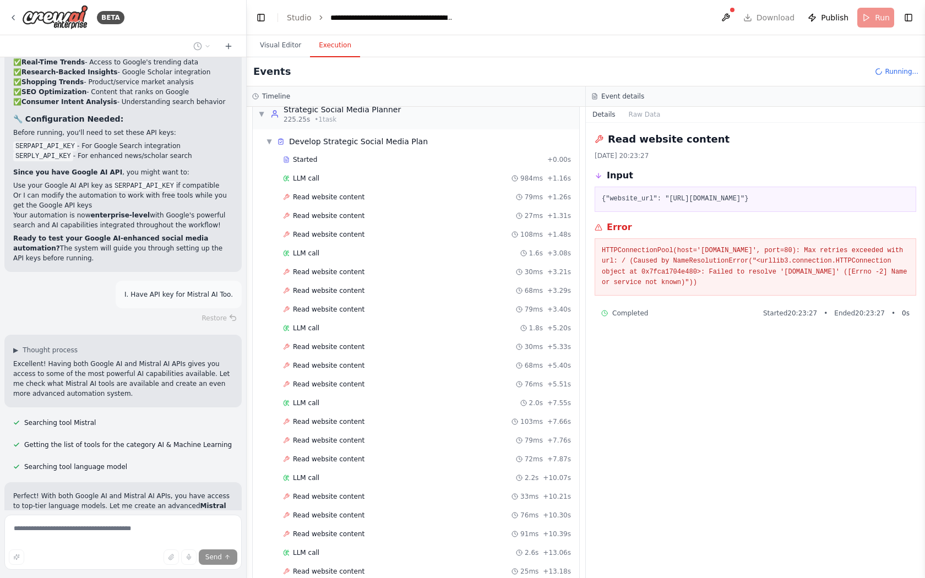
scroll to position [7659, 0]
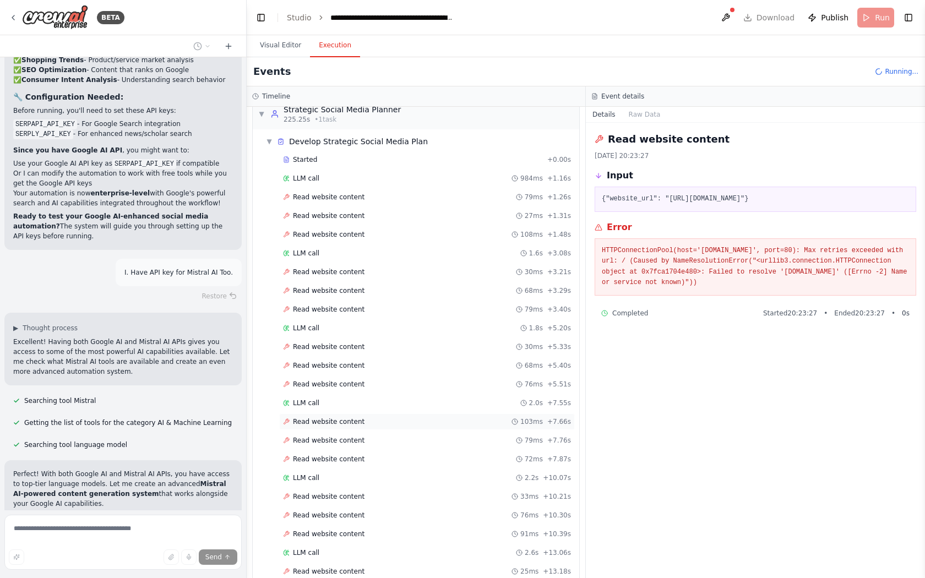
click at [420, 422] on div "Read website content 103ms + 7.66s" at bounding box center [427, 421] width 288 height 9
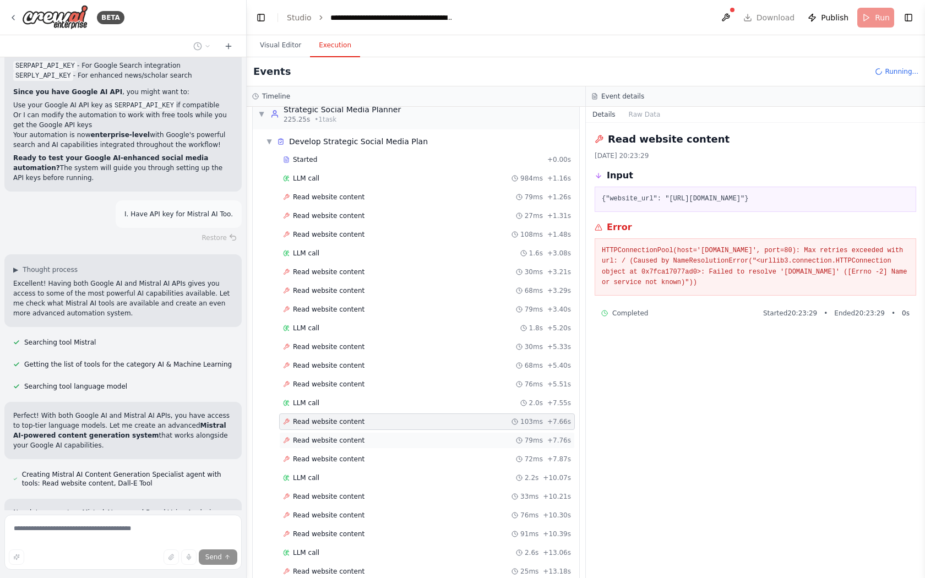
click at [412, 444] on div "Read website content 79ms + 7.76s" at bounding box center [427, 440] width 288 height 9
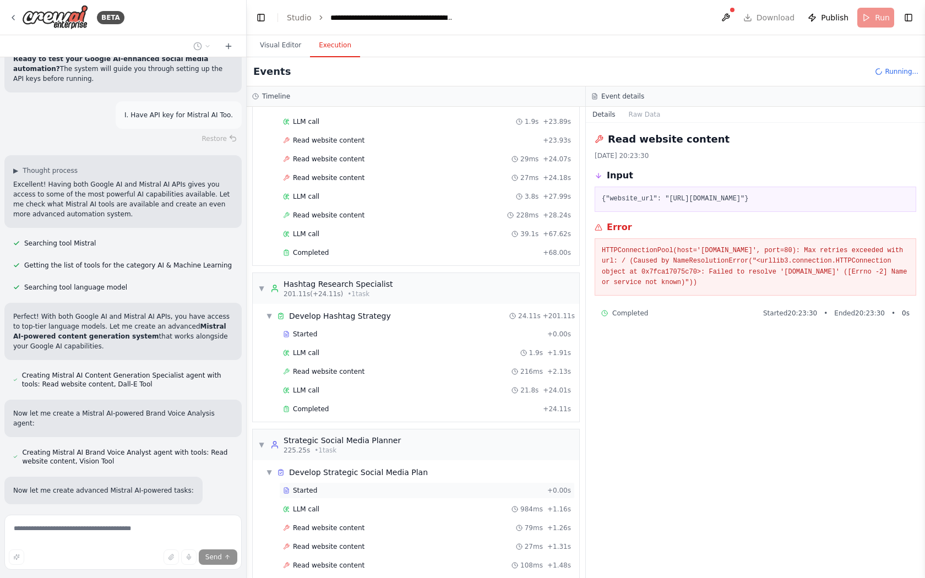
scroll to position [7816, 0]
click at [302, 489] on span "Started" at bounding box center [305, 490] width 24 height 9
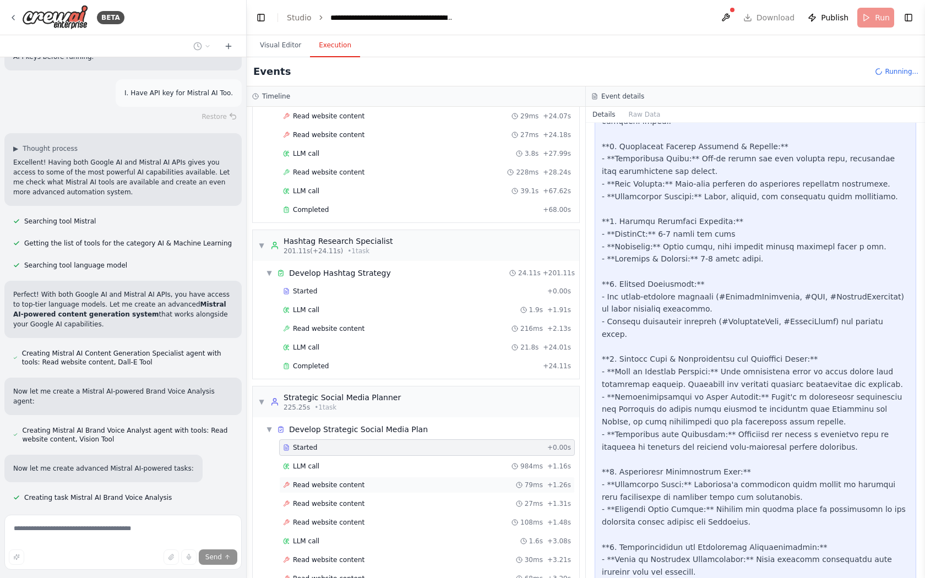
scroll to position [2377, 0]
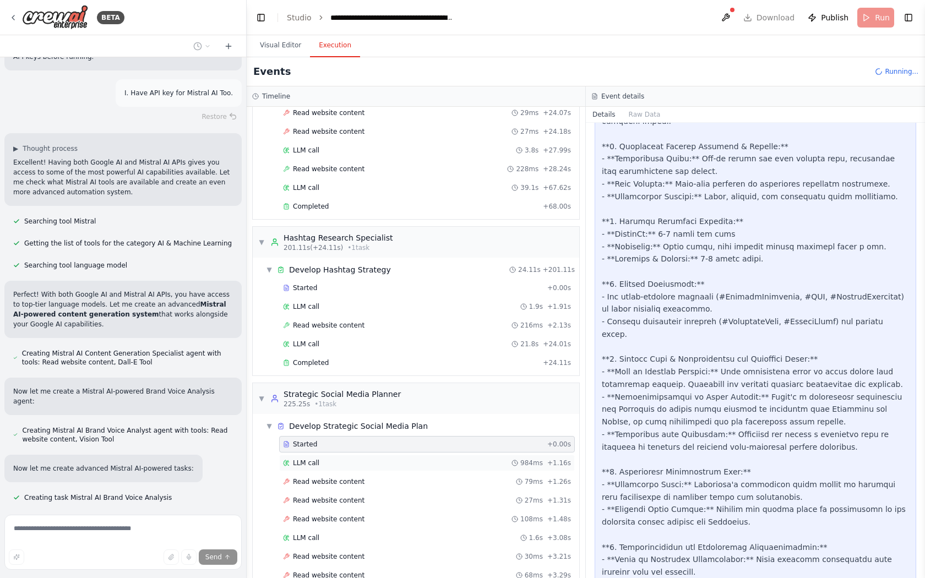
click at [370, 462] on div "LLM call 984ms + 1.16s" at bounding box center [427, 462] width 288 height 9
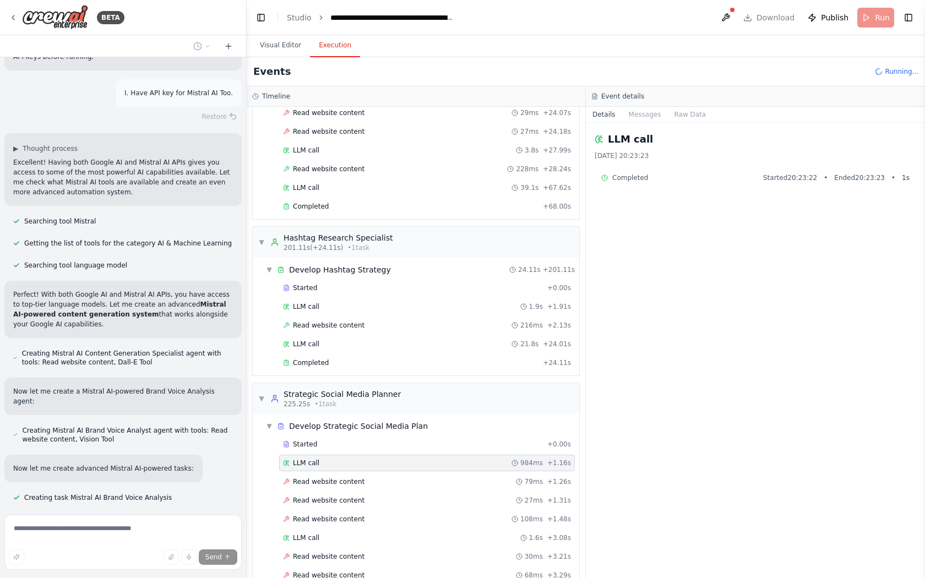
scroll to position [7928, 0]
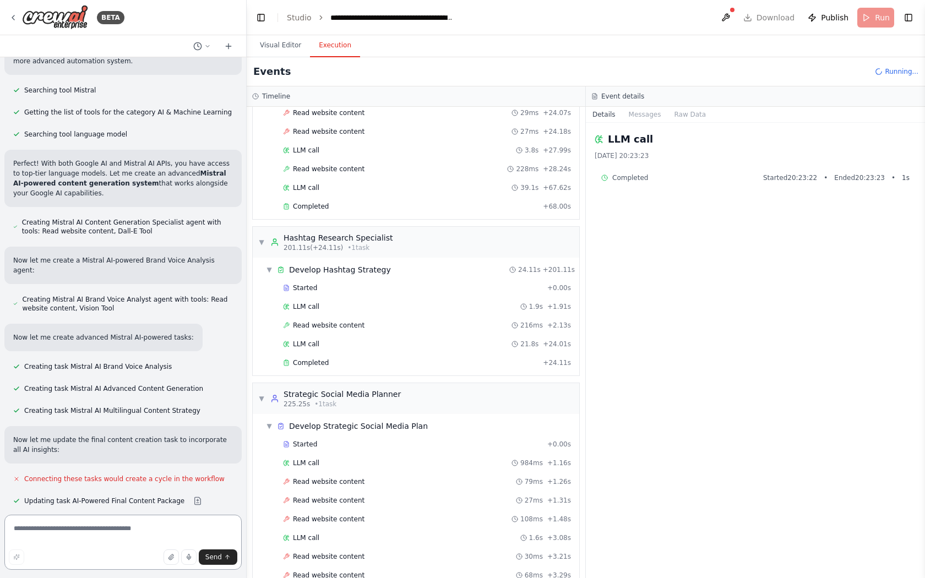
click at [37, 532] on textarea at bounding box center [122, 542] width 237 height 55
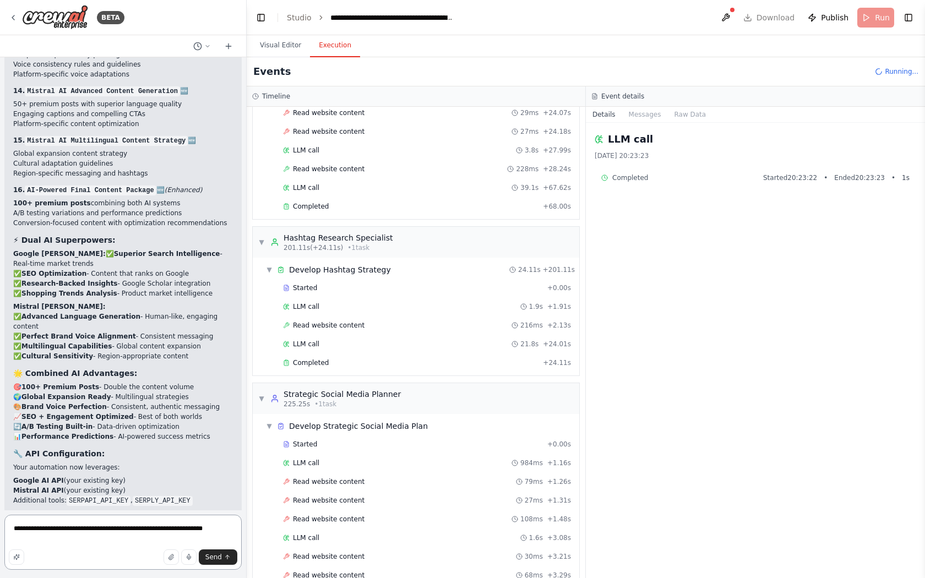
scroll to position [8754, 0]
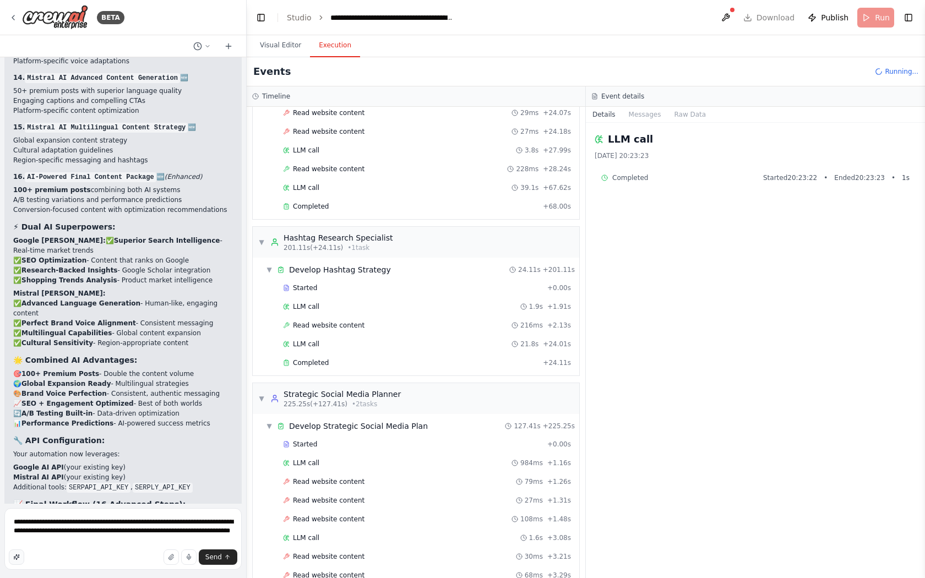
click at [15, 557] on icon "button" at bounding box center [17, 557] width 6 height 6
type textarea "**********"
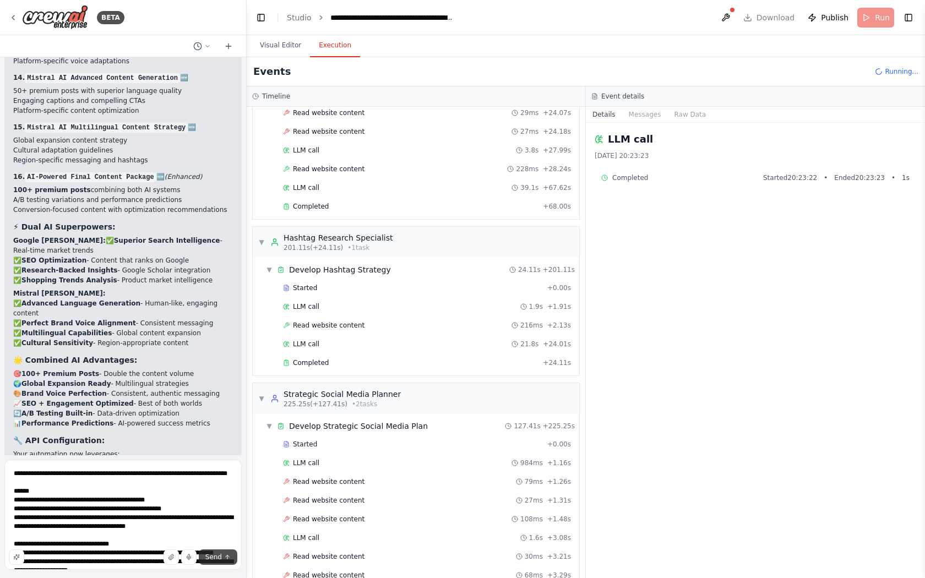
click at [213, 555] on span "Send" at bounding box center [213, 557] width 17 height 9
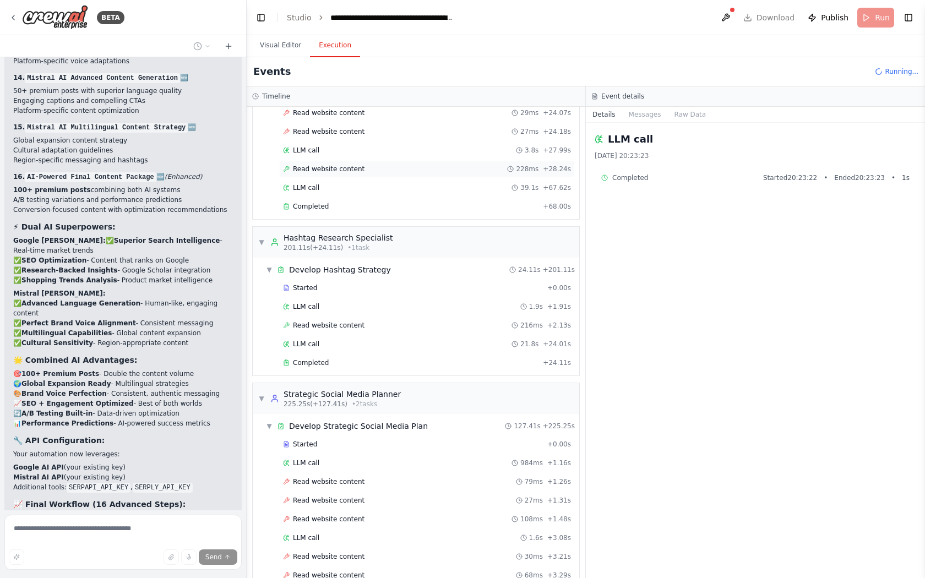
scroll to position [8880, 0]
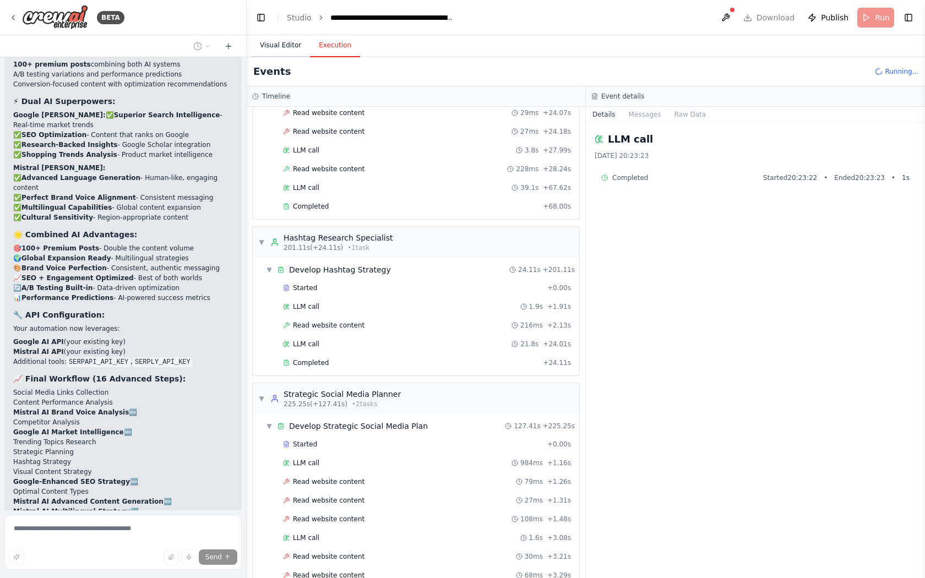
click at [289, 43] on button "Visual Editor" at bounding box center [280, 45] width 59 height 23
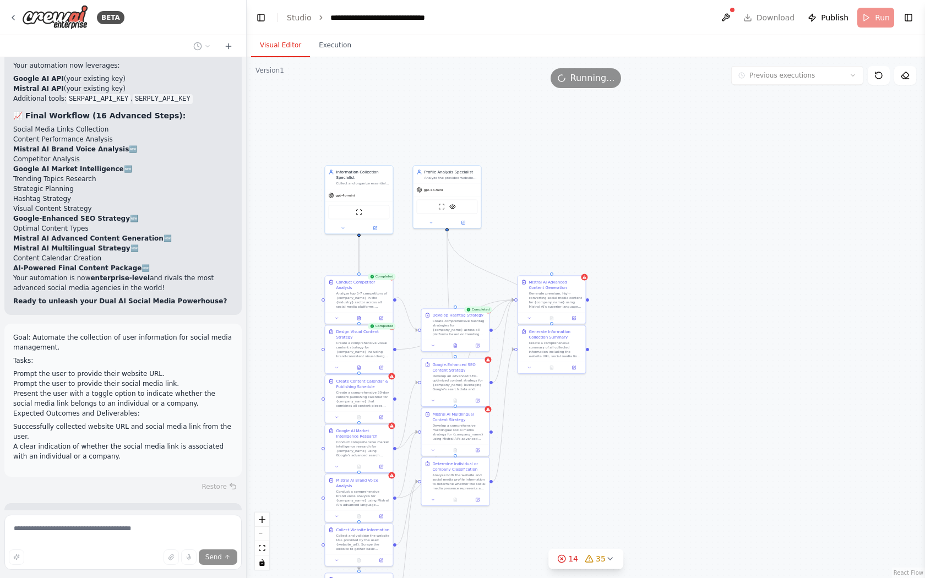
scroll to position [8976, 0]
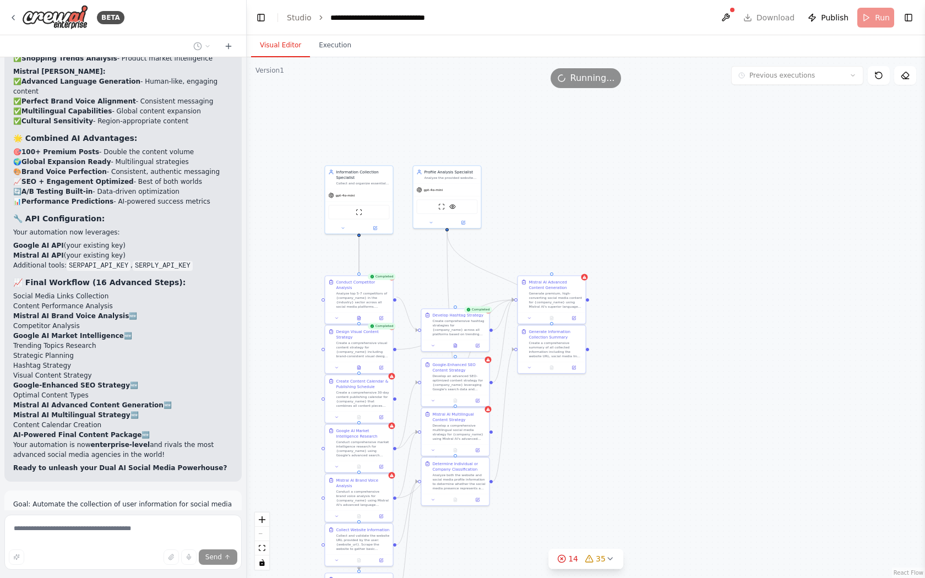
click at [37, 555] on li "Present the user with a toggle option to indicate whether the social media link…" at bounding box center [123, 565] width 220 height 20
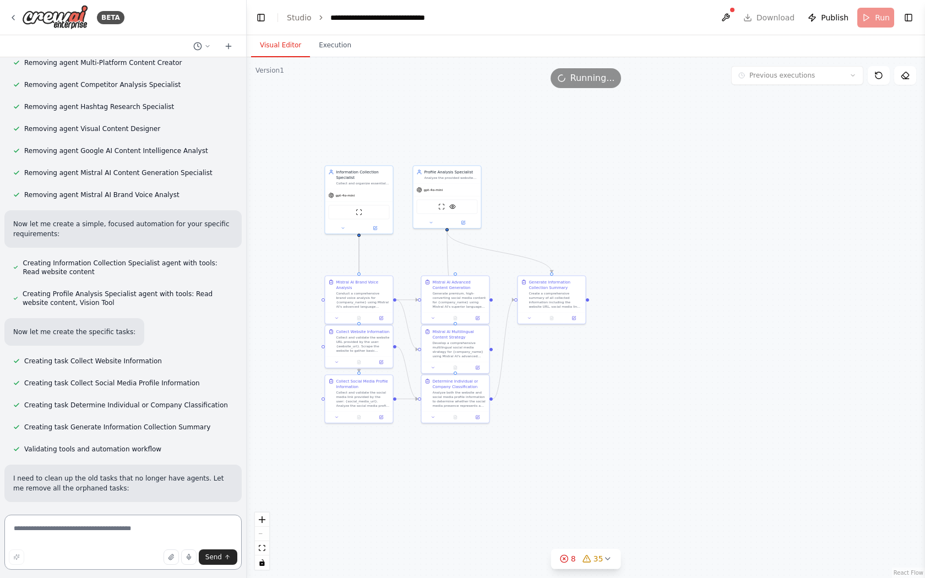
scroll to position [9917, 0]
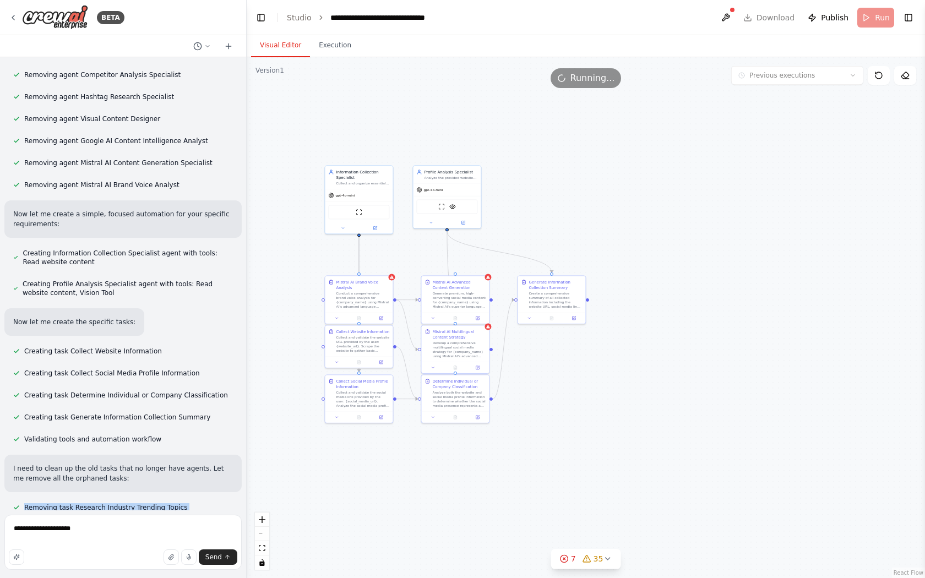
drag, startPoint x: 210, startPoint y: 449, endPoint x: 18, endPoint y: 208, distance: 307.8
click at [18, 208] on div "Create a crew that schedules and publishes social media content across multiple…" at bounding box center [123, 283] width 246 height 453
copy div "Removing task Research Industry Trending Topics Removing task Collect Social Me…"
click at [95, 534] on textarea "**********" at bounding box center [122, 542] width 237 height 55
paste textarea "**********"
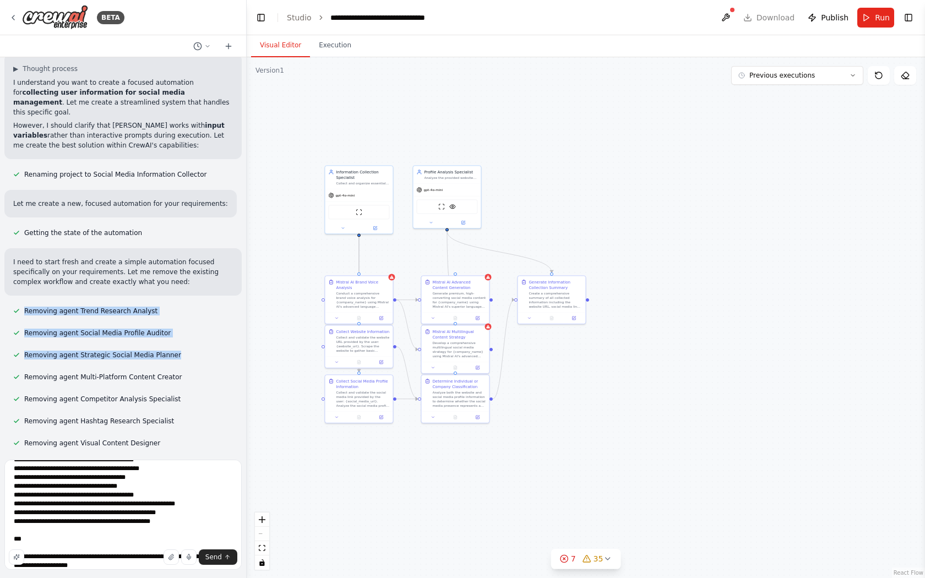
scroll to position [9589, 0]
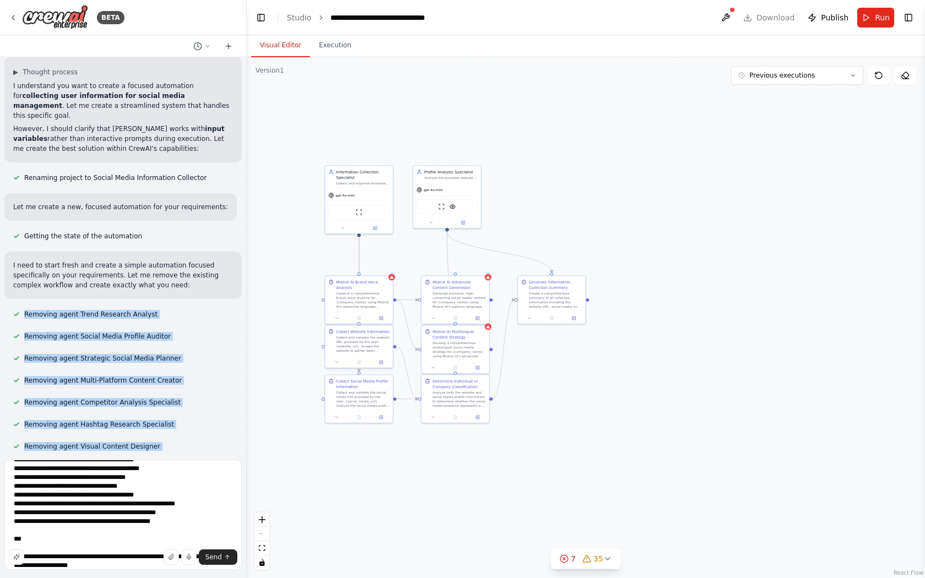
drag, startPoint x: 22, startPoint y: 272, endPoint x: 188, endPoint y: 217, distance: 175.1
click at [188, 217] on div "Create a crew that schedules and publishes social media content across multiple…" at bounding box center [123, 256] width 246 height 398
copy div "Removing agent Trend Research Analyst Removing agent Social Media Profile Audit…"
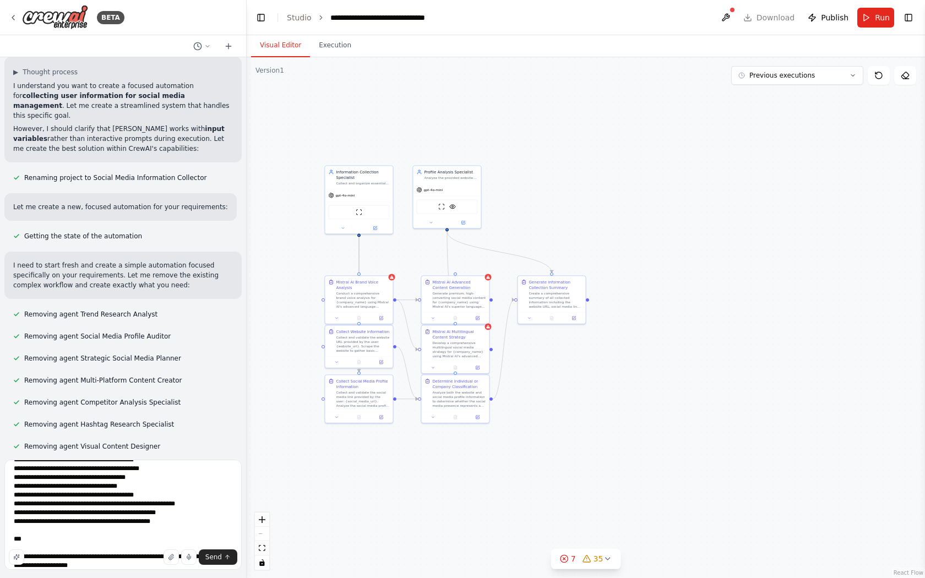
click at [125, 564] on div "Send" at bounding box center [123, 556] width 228 height 15
click at [118, 561] on div "Send" at bounding box center [123, 556] width 228 height 15
click at [128, 541] on textarea "**********" at bounding box center [122, 515] width 237 height 110
click at [115, 565] on textarea "**********" at bounding box center [122, 515] width 237 height 110
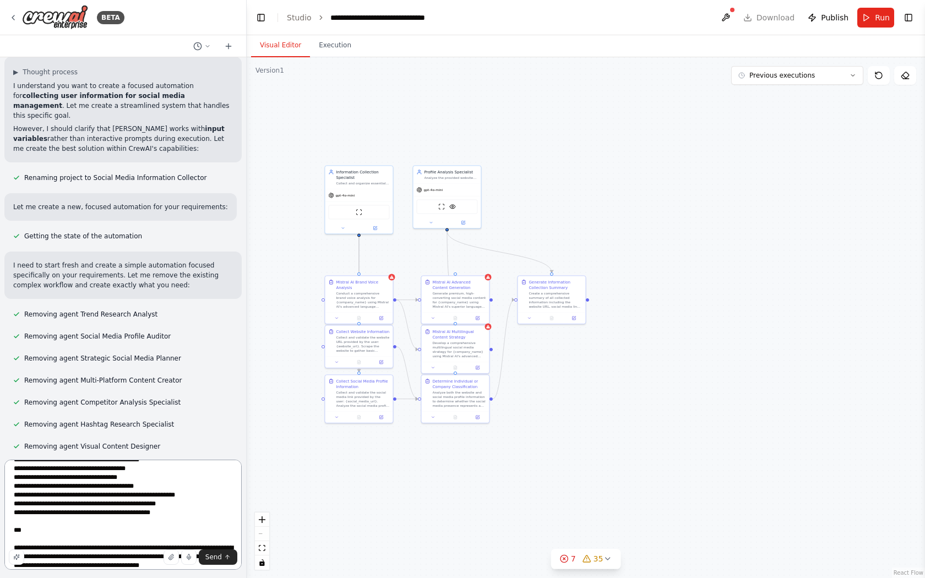
scroll to position [84, 0]
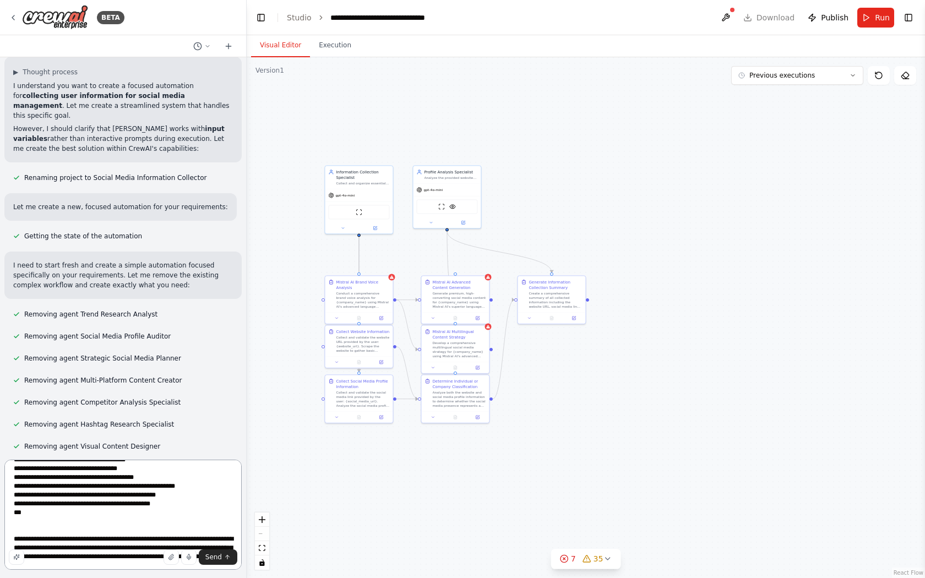
paste textarea "**********"
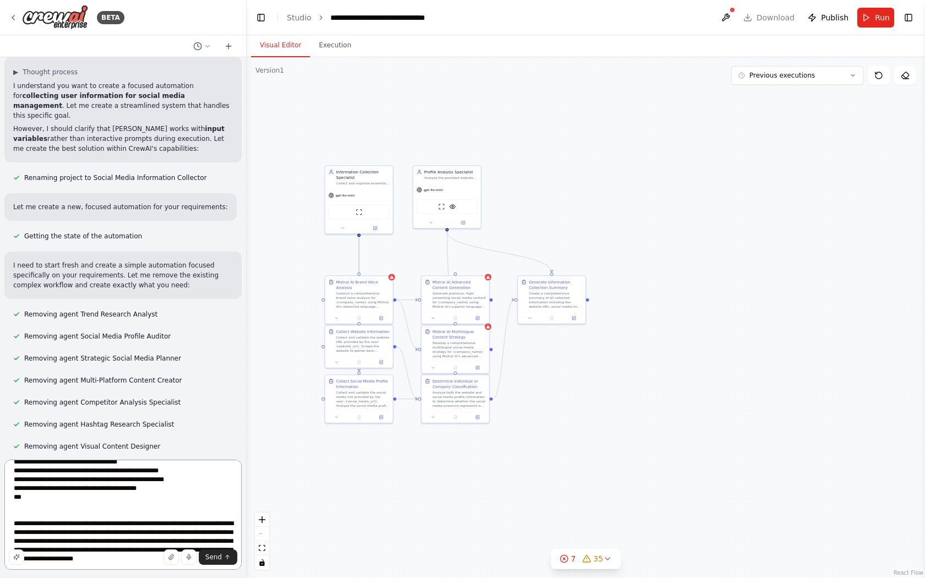
scroll to position [199, 0]
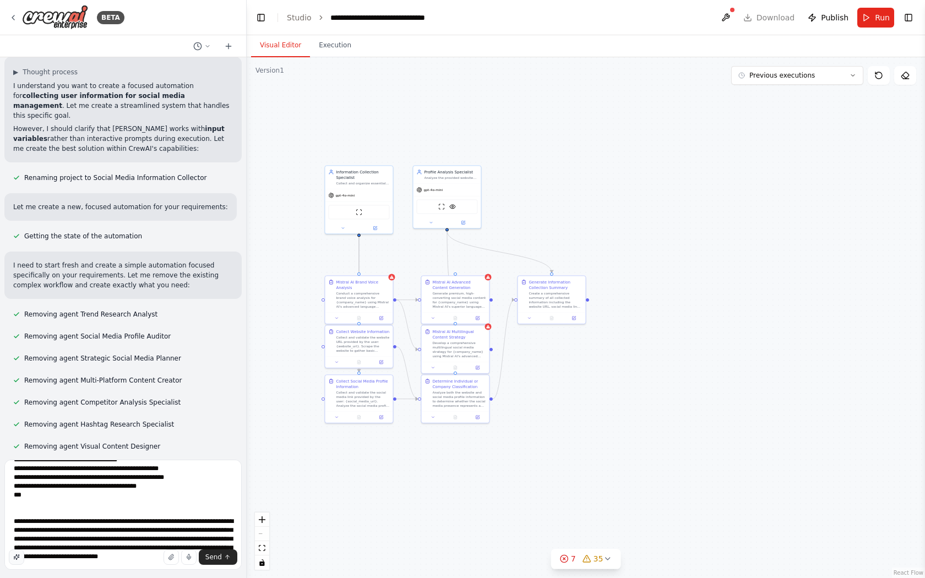
click at [17, 558] on icon "button" at bounding box center [17, 557] width 6 height 6
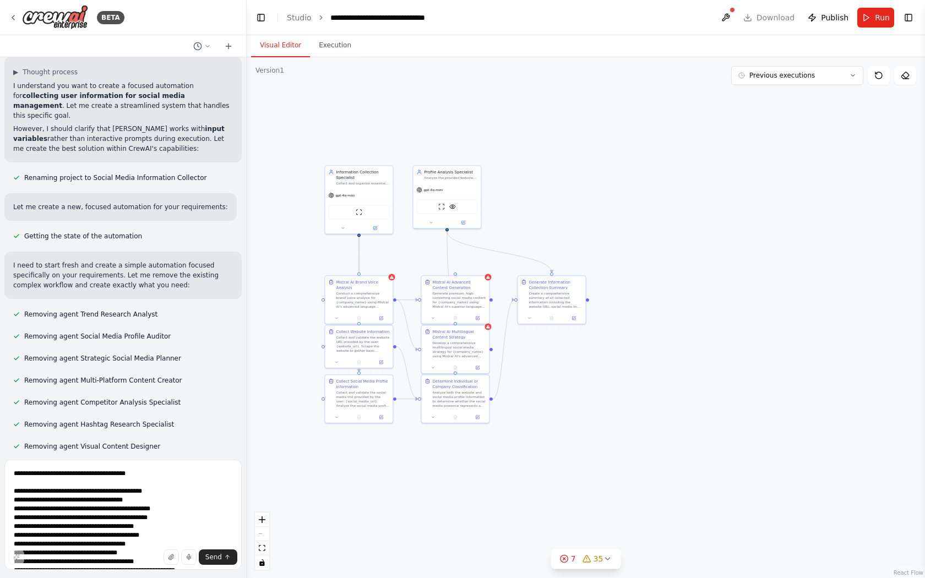
scroll to position [226, 0]
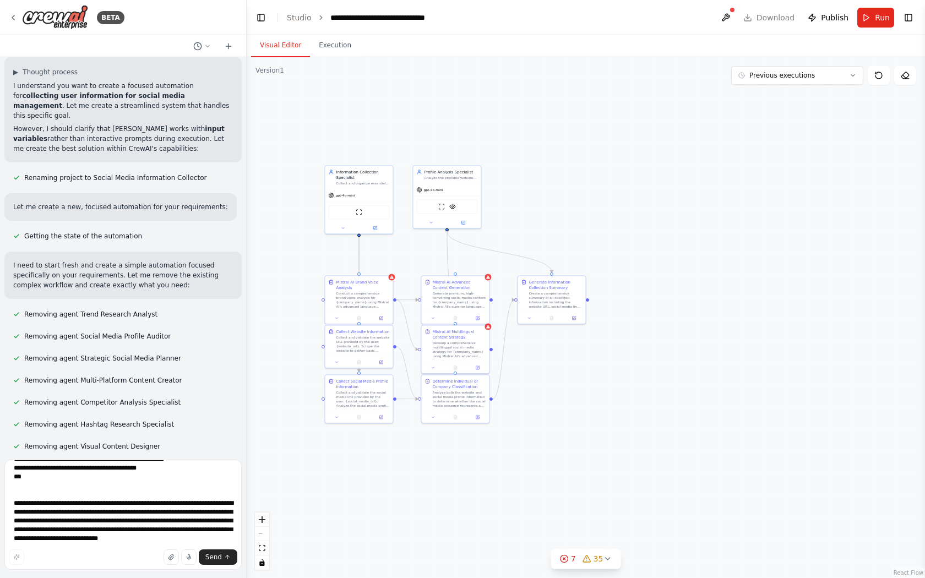
type textarea "**********"
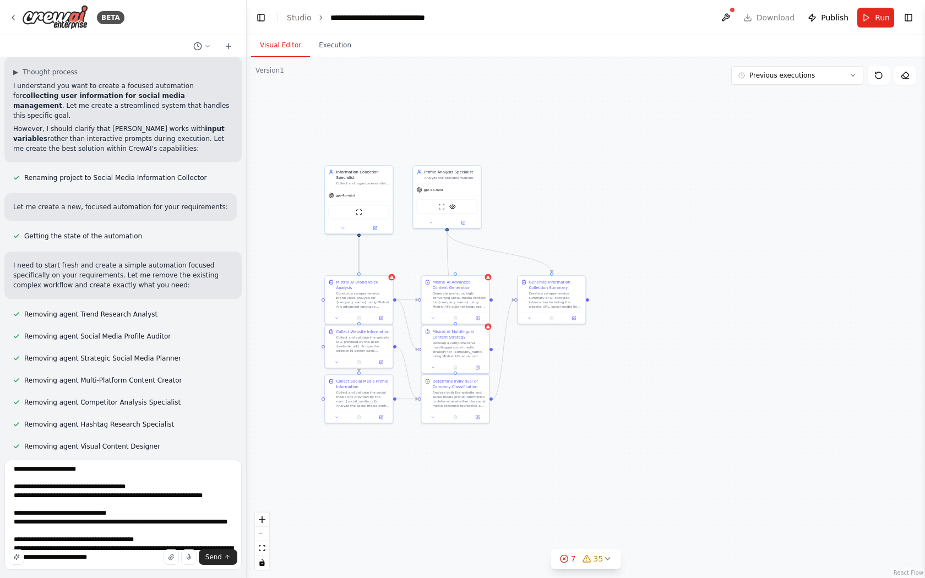
scroll to position [0, 0]
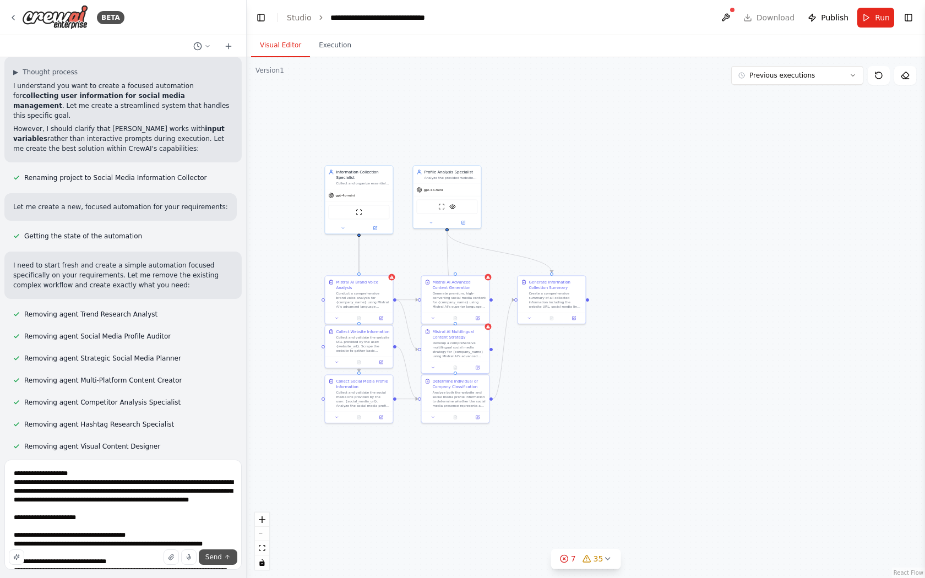
click at [225, 559] on icon "submit" at bounding box center [227, 557] width 7 height 7
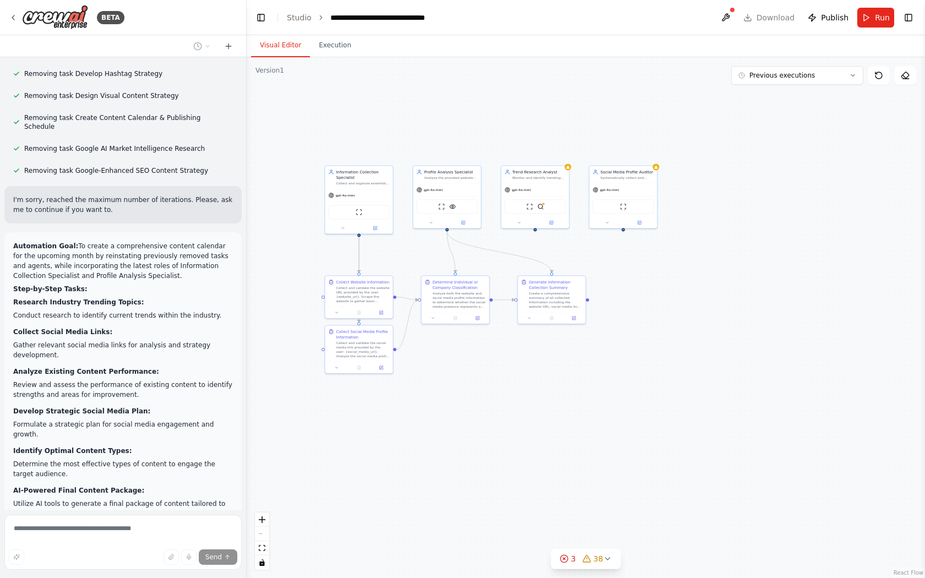
scroll to position [11070, 0]
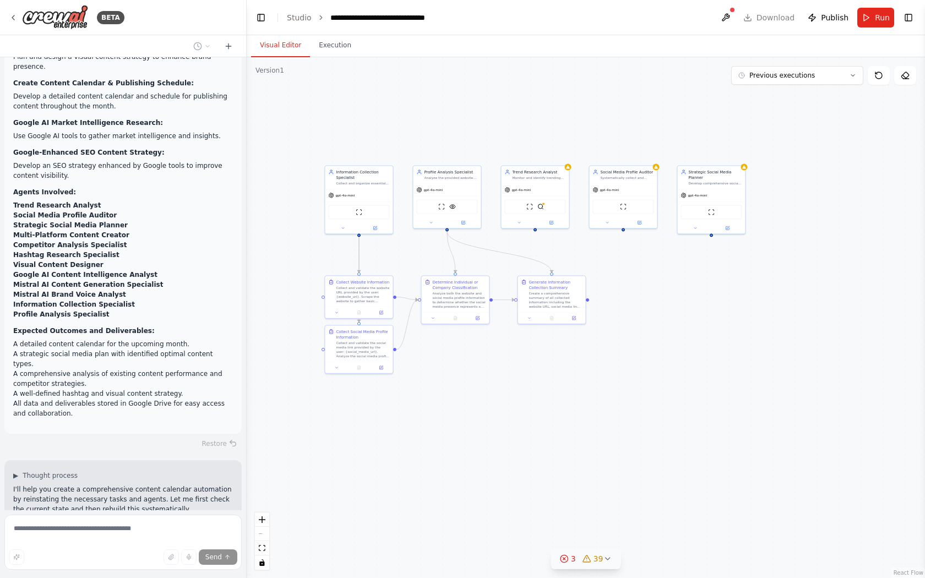
click at [607, 558] on icon at bounding box center [607, 558] width 9 height 9
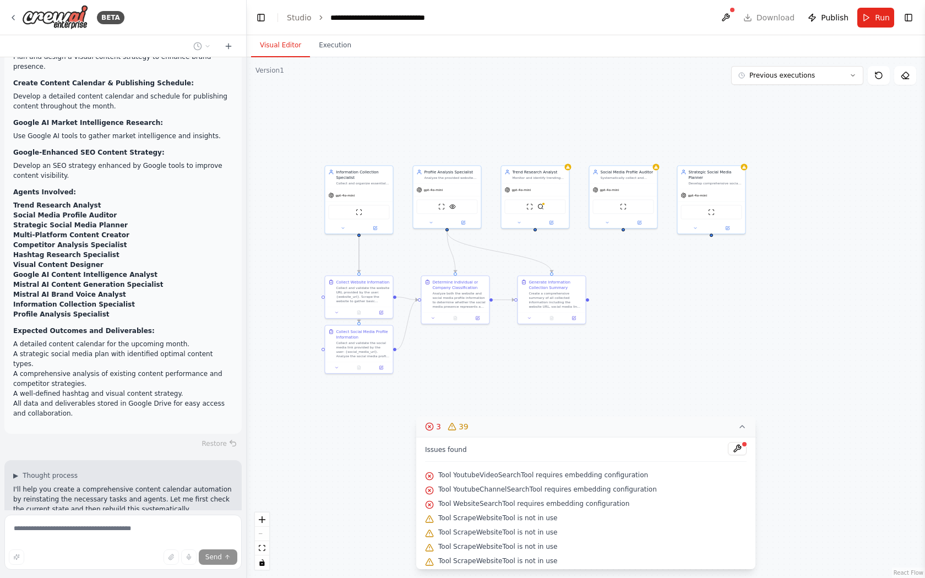
scroll to position [11101, 0]
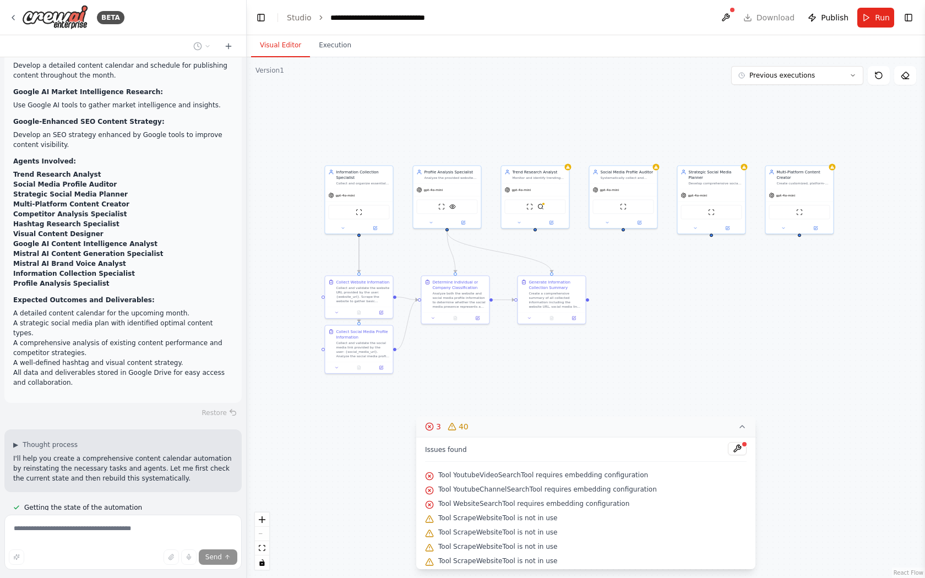
click at [632, 378] on div ".deletable-edge-delete-btn { width: 20px; height: 20px; border: 0px solid #ffff…" at bounding box center [586, 317] width 678 height 521
click at [742, 427] on icon at bounding box center [741, 426] width 9 height 9
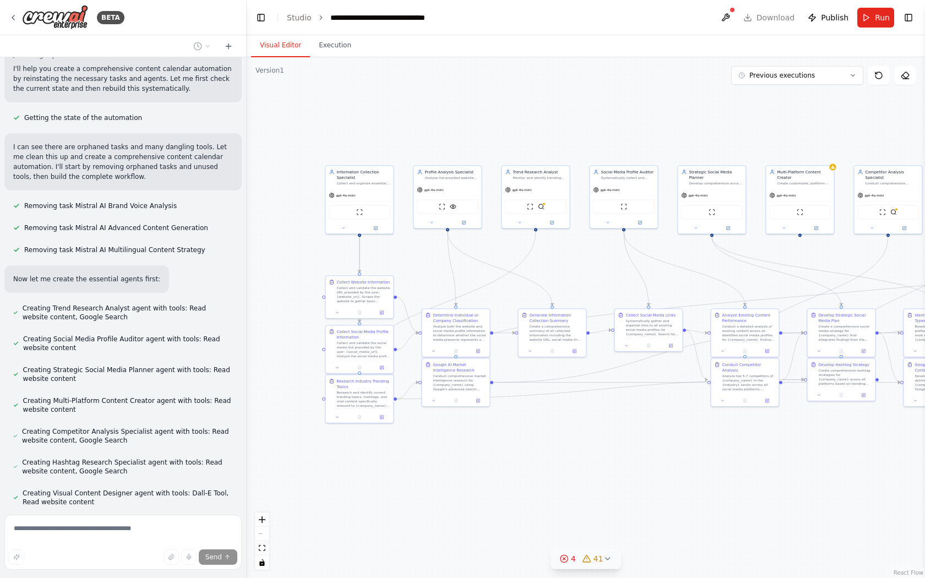
scroll to position [11513, 0]
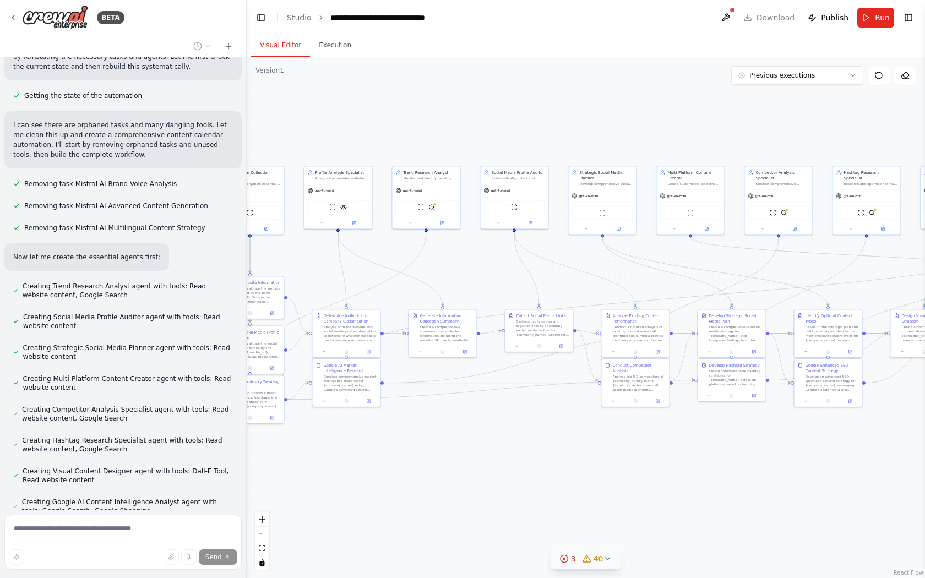
drag, startPoint x: 645, startPoint y: 471, endPoint x: 536, endPoint y: 472, distance: 109.5
click at [536, 472] on div ".deletable-edge-delete-btn { width: 20px; height: 20px; border: 0px solid #ffff…" at bounding box center [586, 317] width 678 height 521
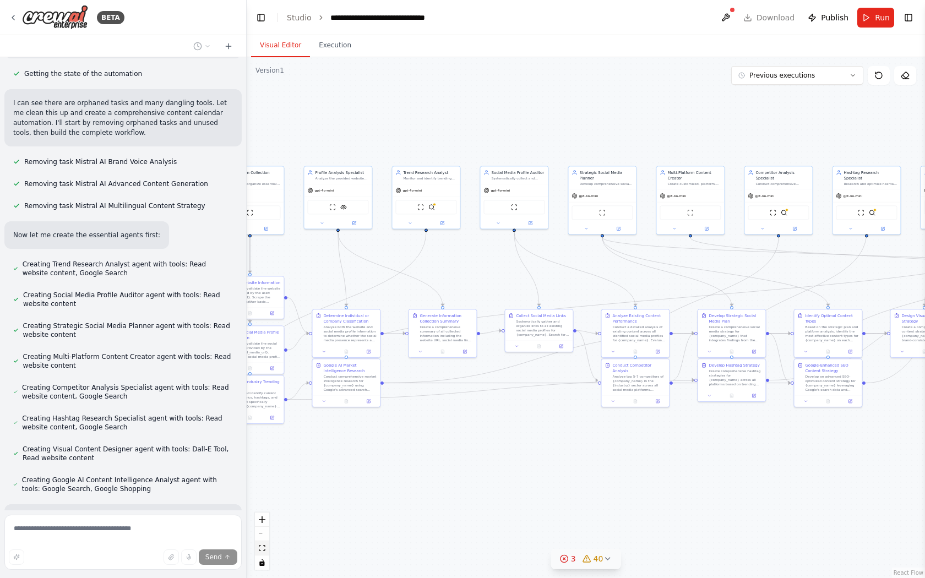
click at [264, 551] on button "fit view" at bounding box center [262, 548] width 14 height 14
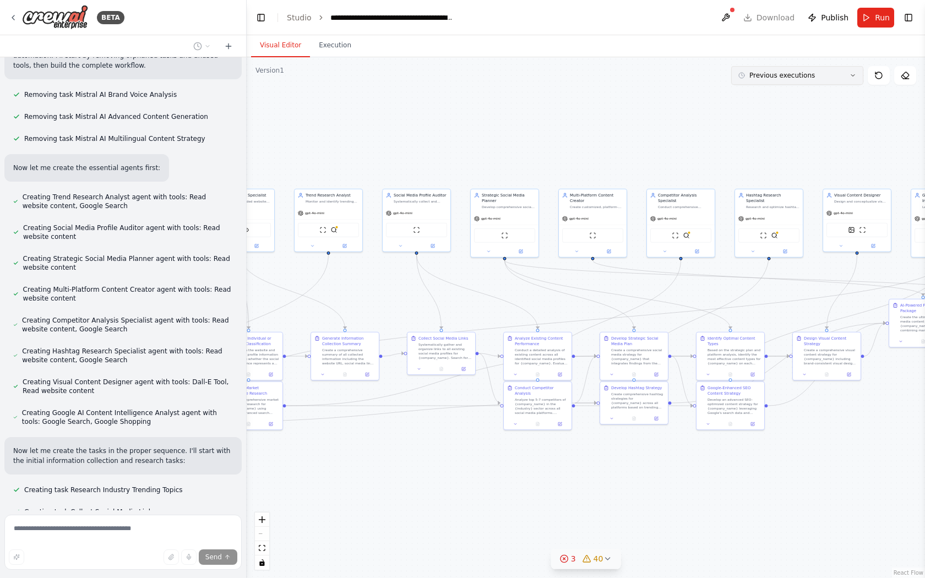
scroll to position [11660, 0]
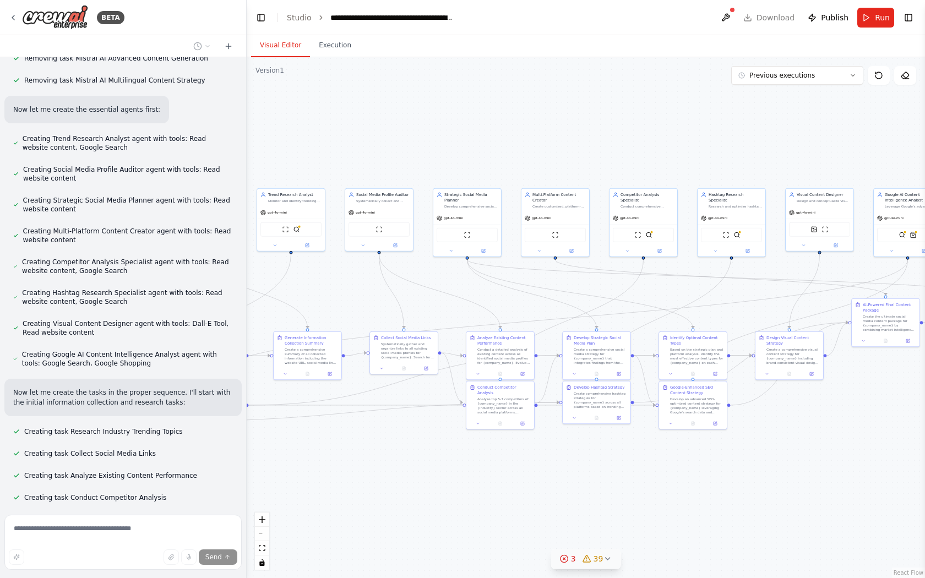
drag, startPoint x: 693, startPoint y: 151, endPoint x: 656, endPoint y: 150, distance: 37.4
click at [656, 150] on div ".deletable-edge-delete-btn { width: 20px; height: 20px; border: 0px solid #ffff…" at bounding box center [586, 317] width 678 height 521
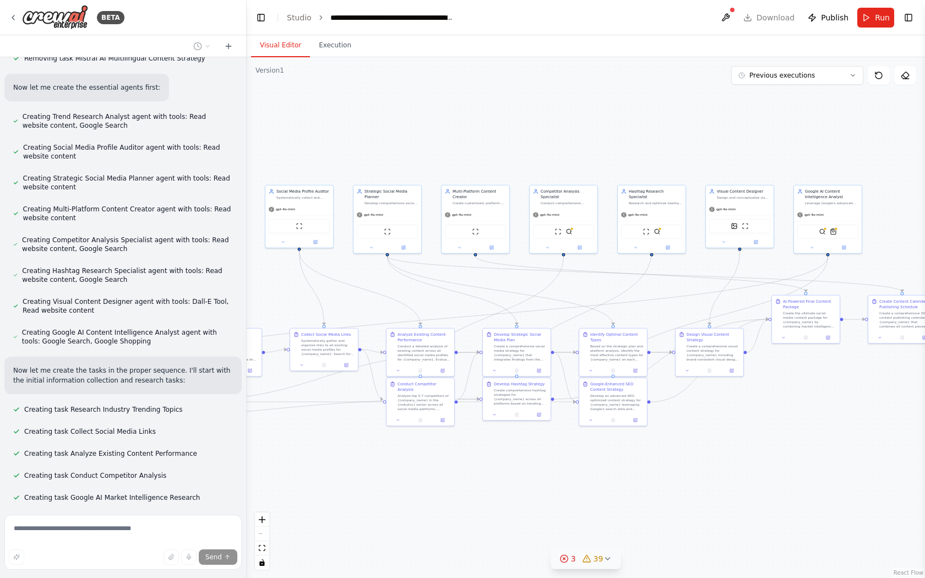
drag, startPoint x: 656, startPoint y: 150, endPoint x: 572, endPoint y: 147, distance: 83.7
click at [572, 147] on div ".deletable-edge-delete-btn { width: 20px; height: 20px; border: 0px solid #ffff…" at bounding box center [586, 317] width 678 height 521
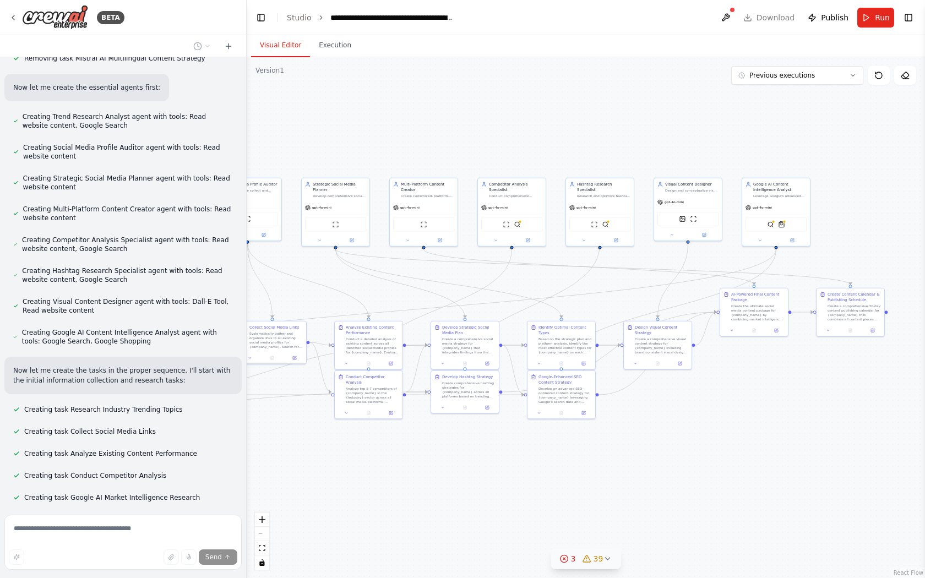
drag, startPoint x: 664, startPoint y: 149, endPoint x: 599, endPoint y: 136, distance: 65.5
click at [599, 136] on div ".deletable-edge-delete-btn { width: 20px; height: 20px; border: 0px solid #ffff…" at bounding box center [586, 317] width 678 height 521
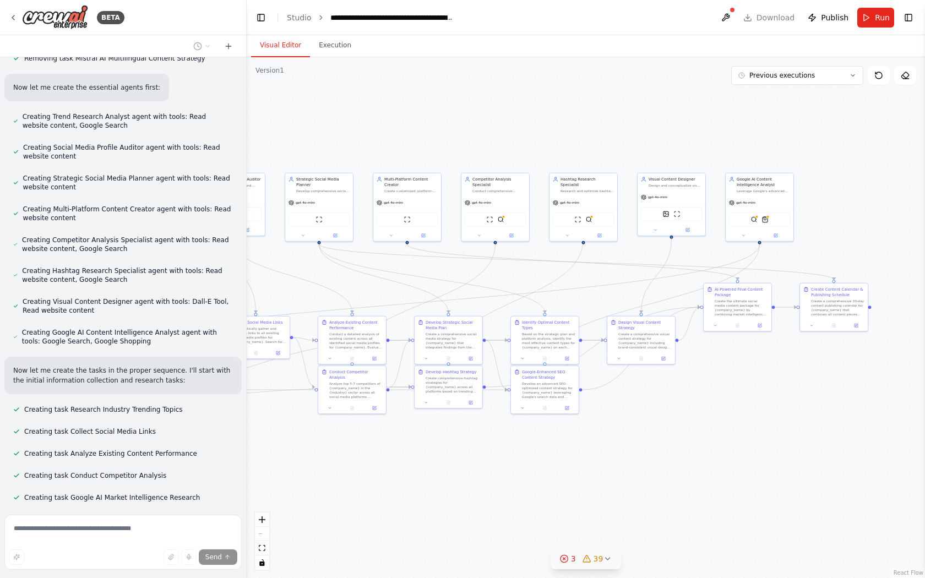
scroll to position [11771, 0]
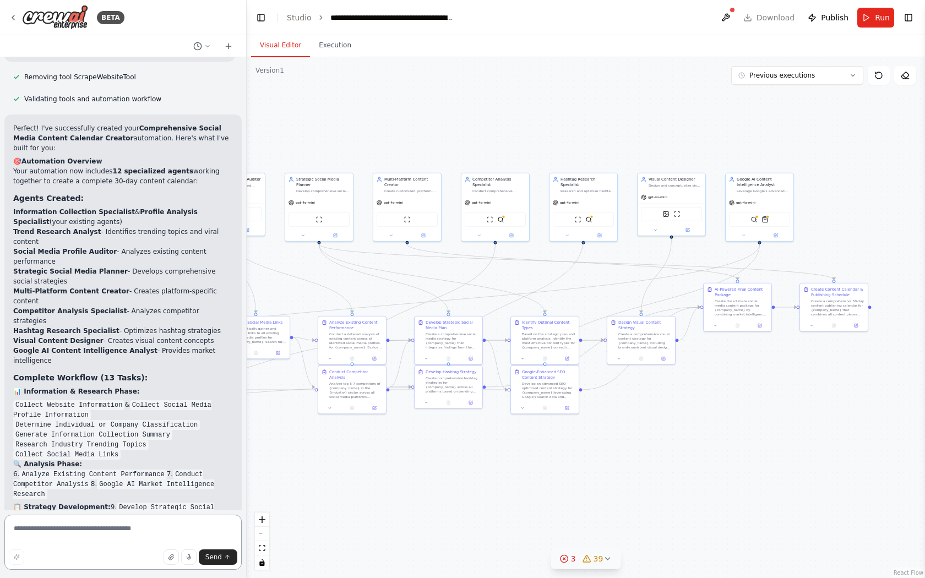
scroll to position [12392, 0]
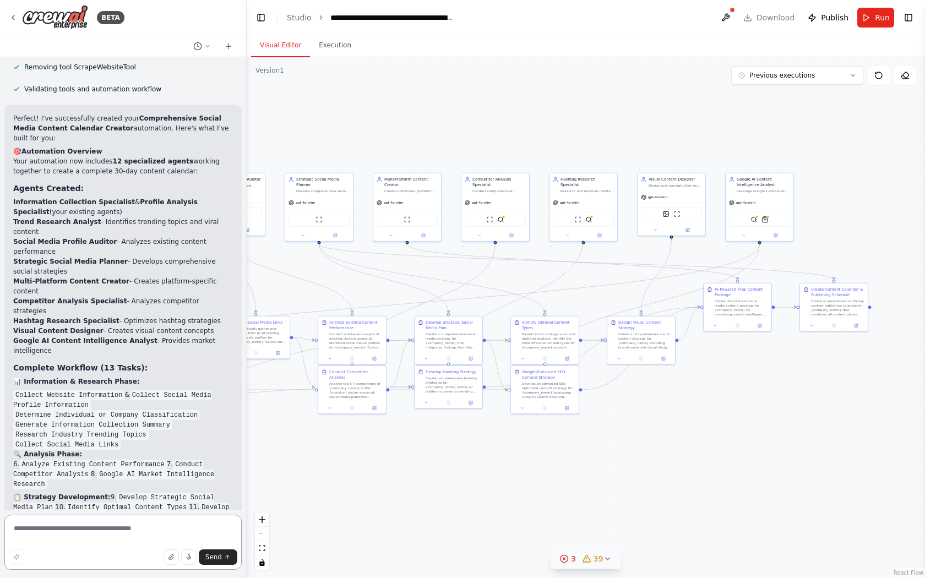
click at [110, 533] on textarea at bounding box center [122, 542] width 237 height 55
type textarea "**********"
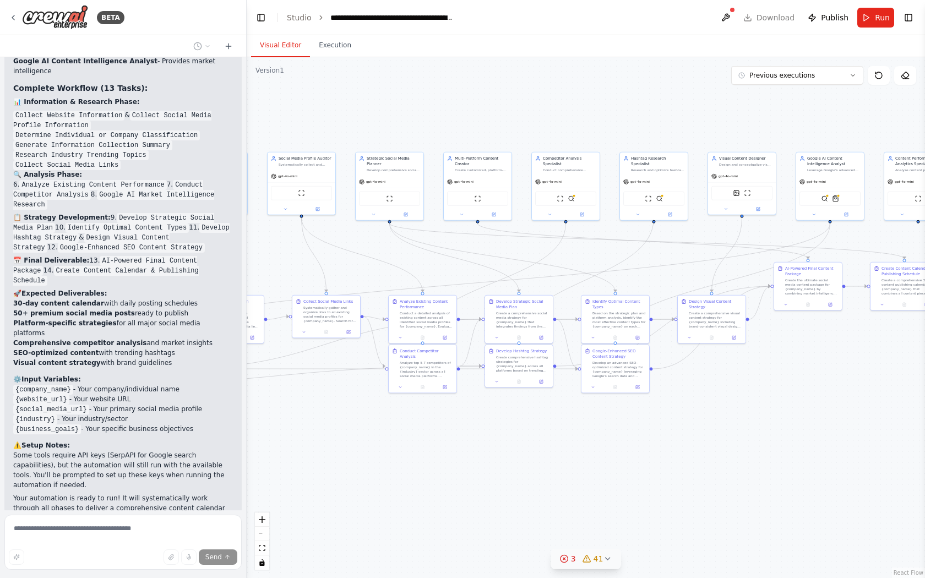
scroll to position [12730, 0]
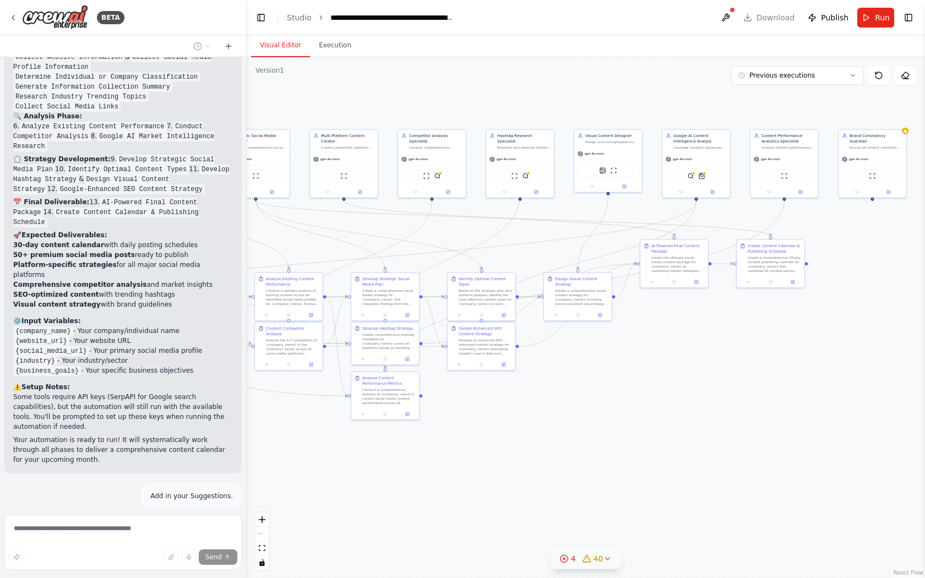
drag, startPoint x: 414, startPoint y: 483, endPoint x: 348, endPoint y: 439, distance: 78.9
click at [349, 439] on div ".deletable-edge-delete-btn { width: 20px; height: 20px; border: 0px solid #ffff…" at bounding box center [586, 317] width 678 height 521
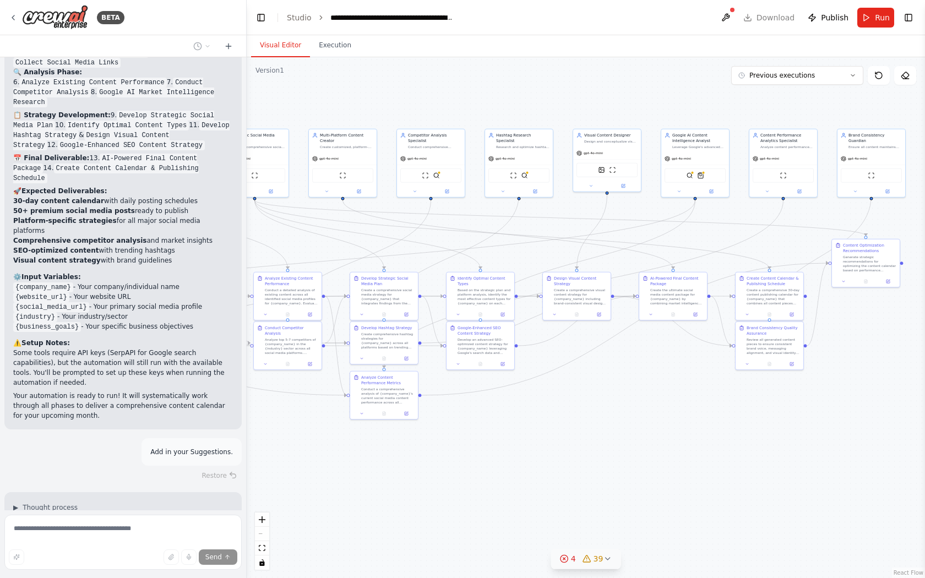
scroll to position [12796, 0]
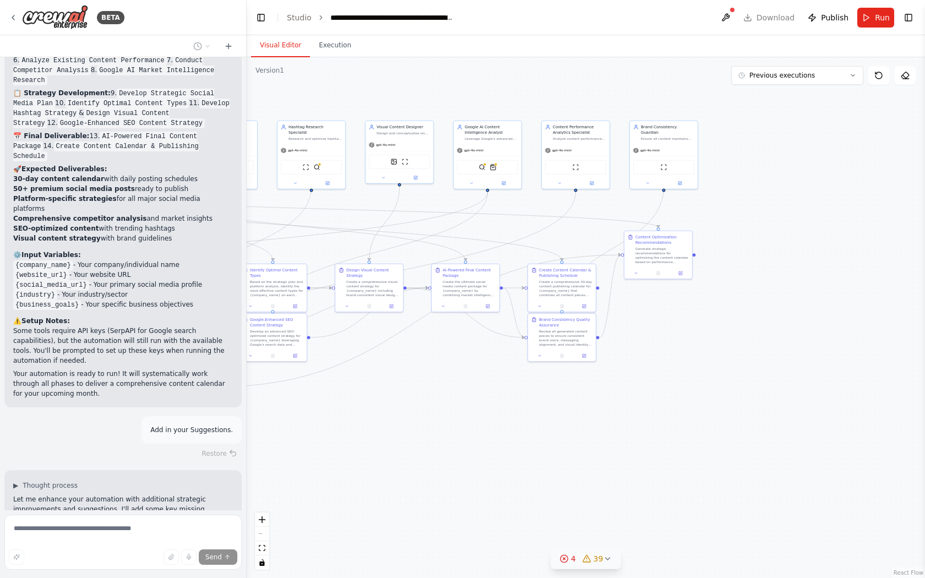
drag, startPoint x: 880, startPoint y: 403, endPoint x: 673, endPoint y: 395, distance: 207.7
click at [673, 395] on div ".deletable-edge-delete-btn { width: 20px; height: 20px; border: 0px solid #ffff…" at bounding box center [586, 317] width 678 height 521
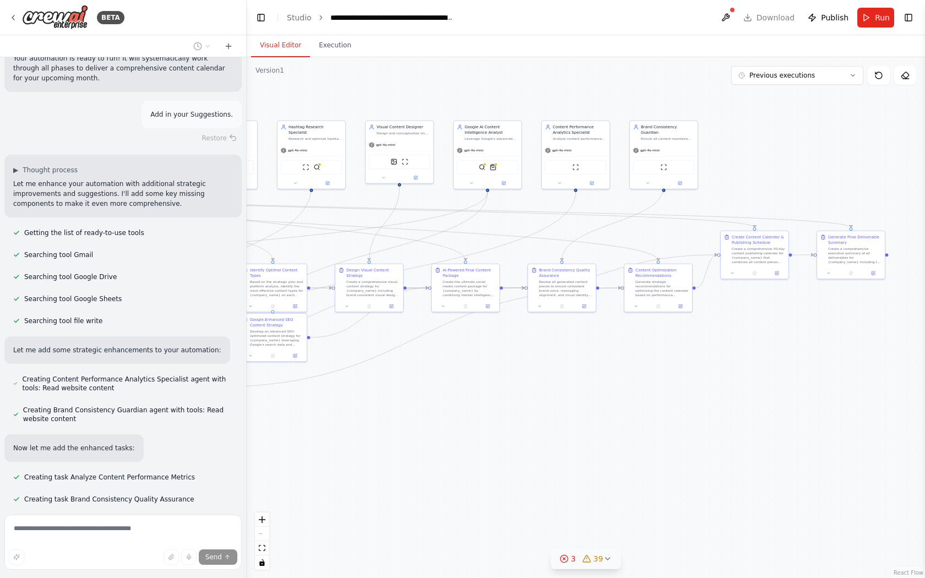
scroll to position [13168, 0]
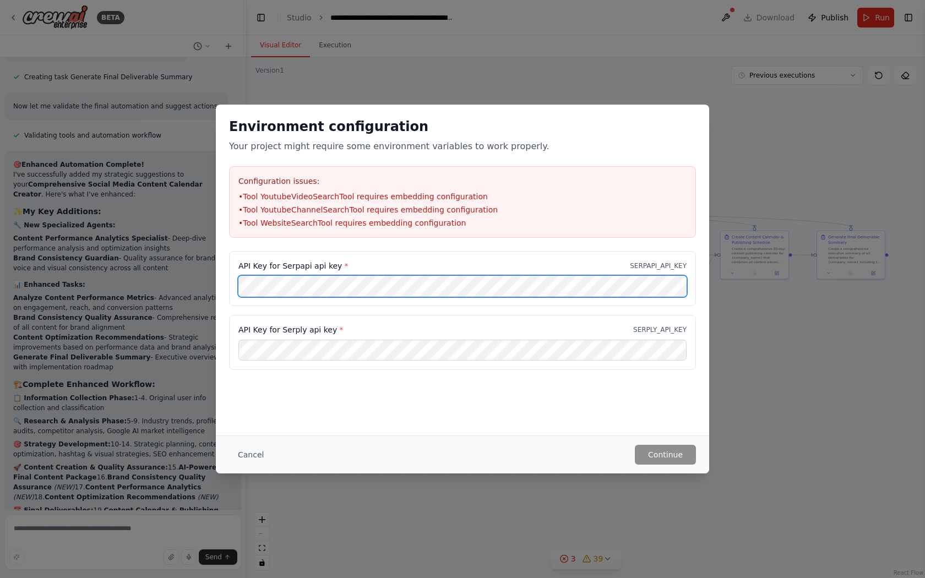
scroll to position [13812, 0]
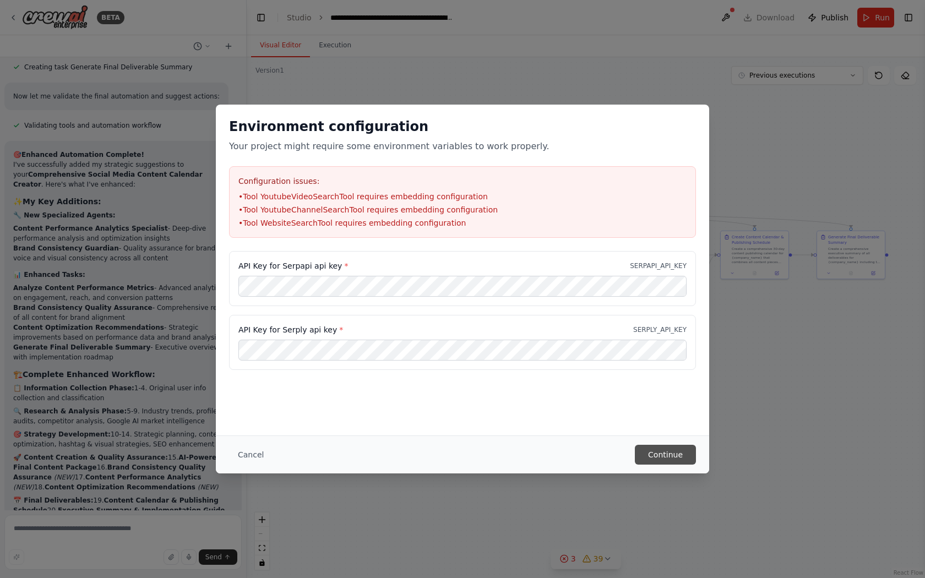
click at [675, 460] on button "Continue" at bounding box center [665, 455] width 61 height 20
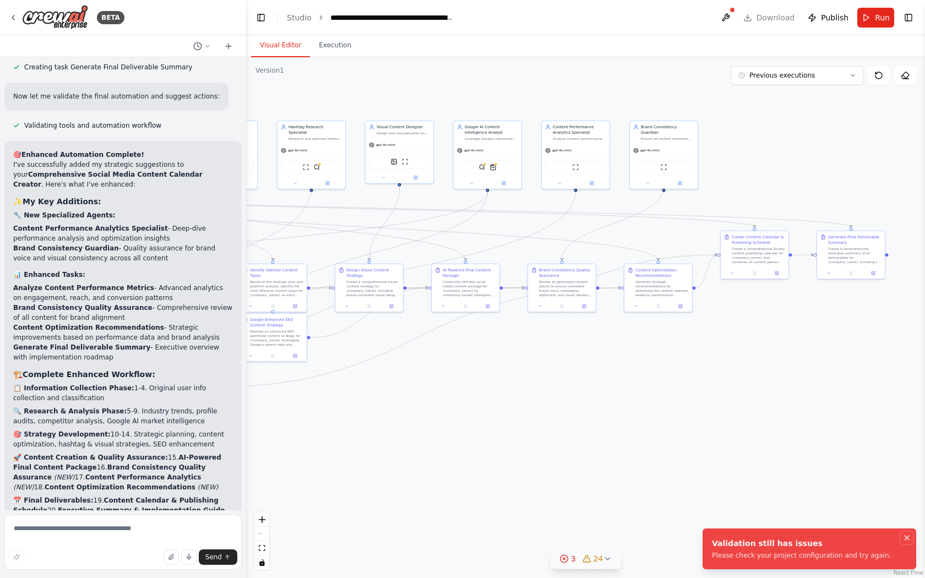
click at [905, 536] on icon "Notifications (F8)" at bounding box center [906, 538] width 4 height 4
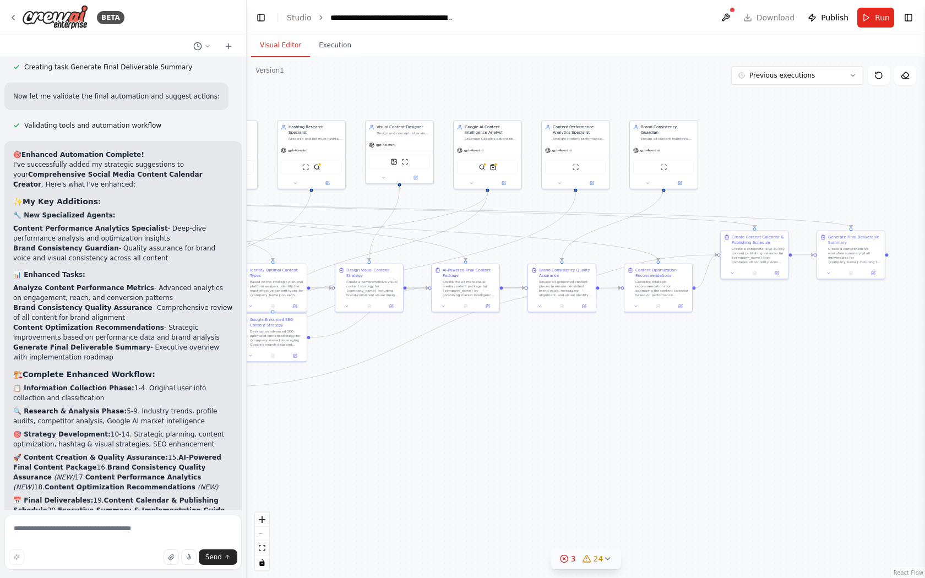
click at [567, 560] on circle at bounding box center [563, 558] width 7 height 7
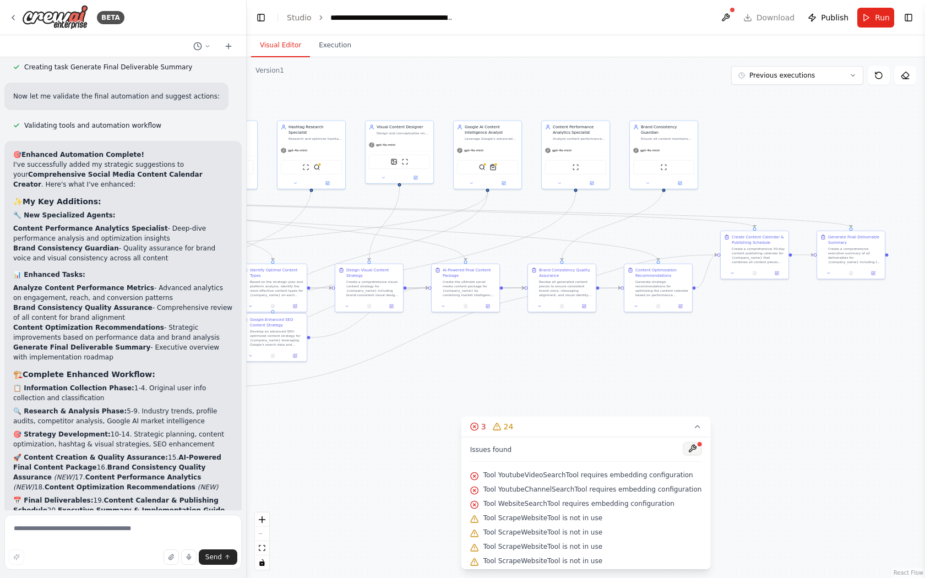
click at [686, 447] on button at bounding box center [691, 448] width 19 height 13
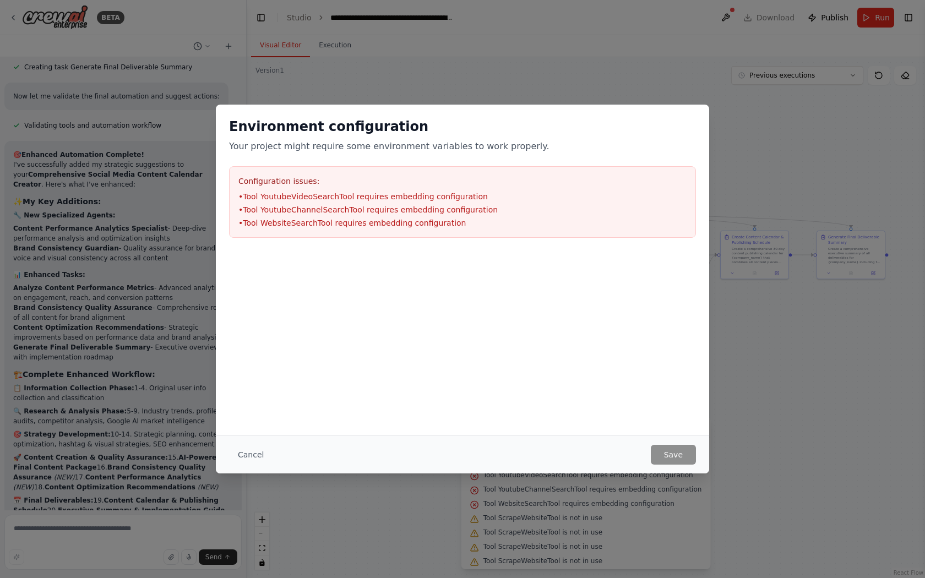
click at [869, 23] on div "Environment configuration Your project might require some environment variables…" at bounding box center [462, 289] width 925 height 578
click at [246, 457] on button "Cancel" at bounding box center [250, 455] width 43 height 20
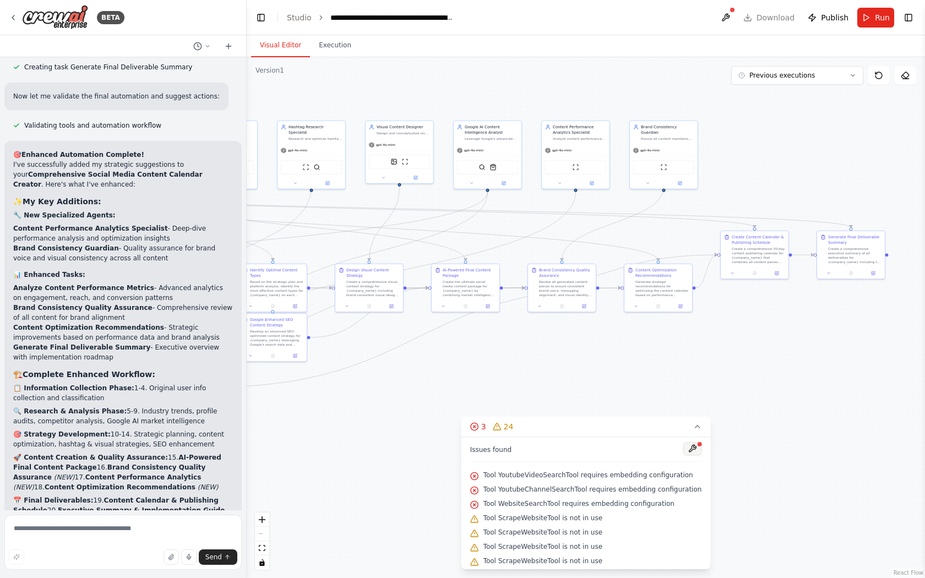
click at [686, 449] on button at bounding box center [691, 448] width 19 height 13
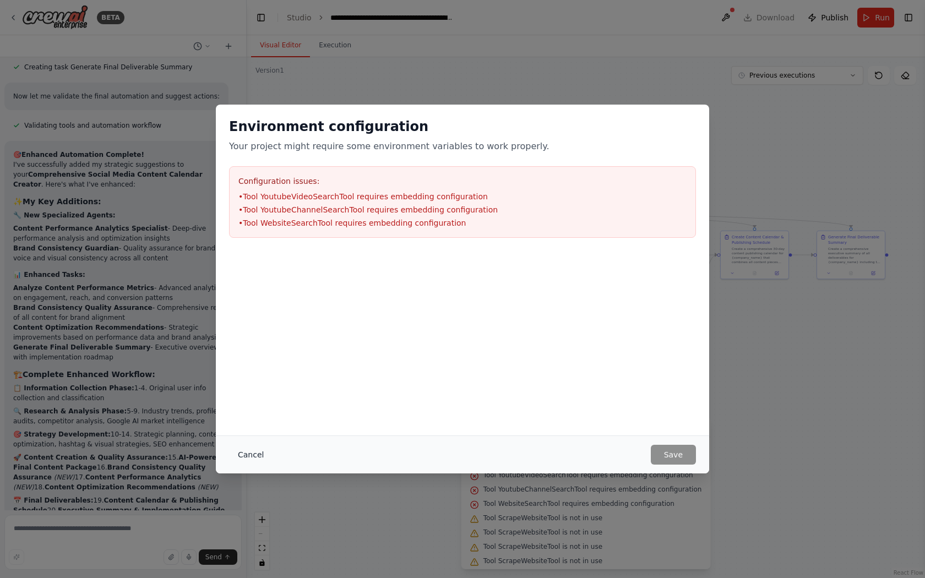
click at [250, 451] on button "Cancel" at bounding box center [250, 455] width 43 height 20
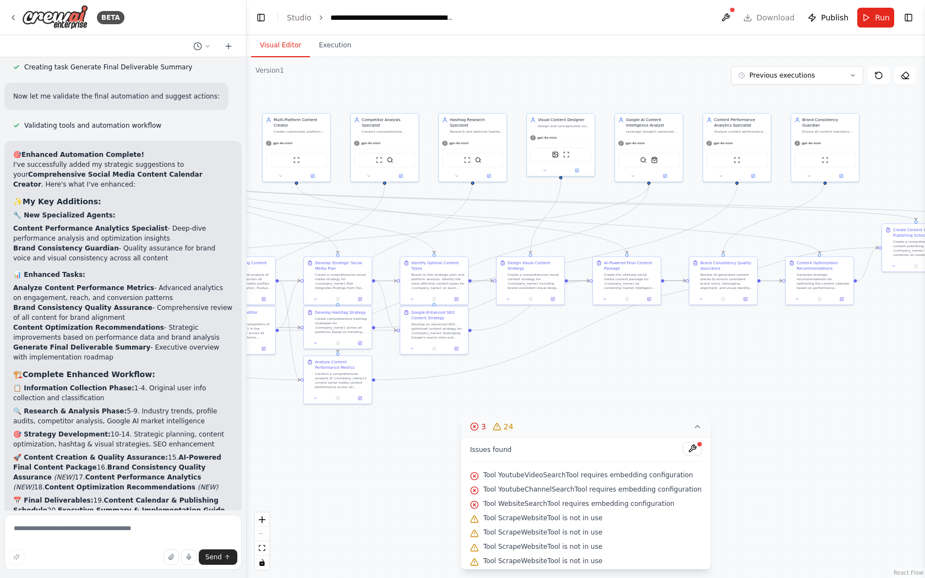
drag, startPoint x: 337, startPoint y: 434, endPoint x: 556, endPoint y: 427, distance: 219.2
click at [556, 427] on div "Version 1 Previous executions Show Tools Hide Agents .deletable-edge-delete-btn…" at bounding box center [586, 317] width 678 height 521
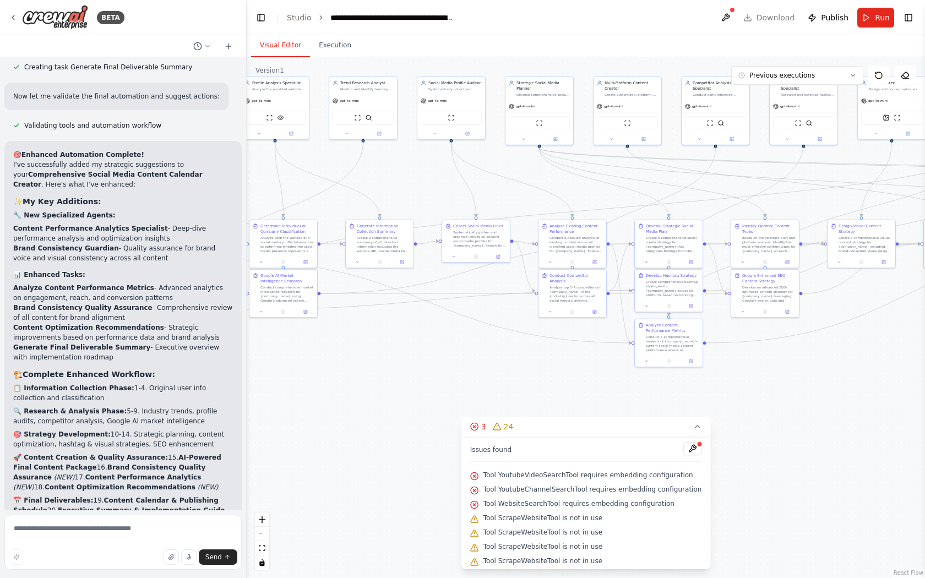
drag, startPoint x: 354, startPoint y: 466, endPoint x: 717, endPoint y: 425, distance: 364.5
click at [717, 425] on div ".deletable-edge-delete-btn { width: 20px; height: 20px; border: 0px solid #ffff…" at bounding box center [586, 317] width 678 height 521
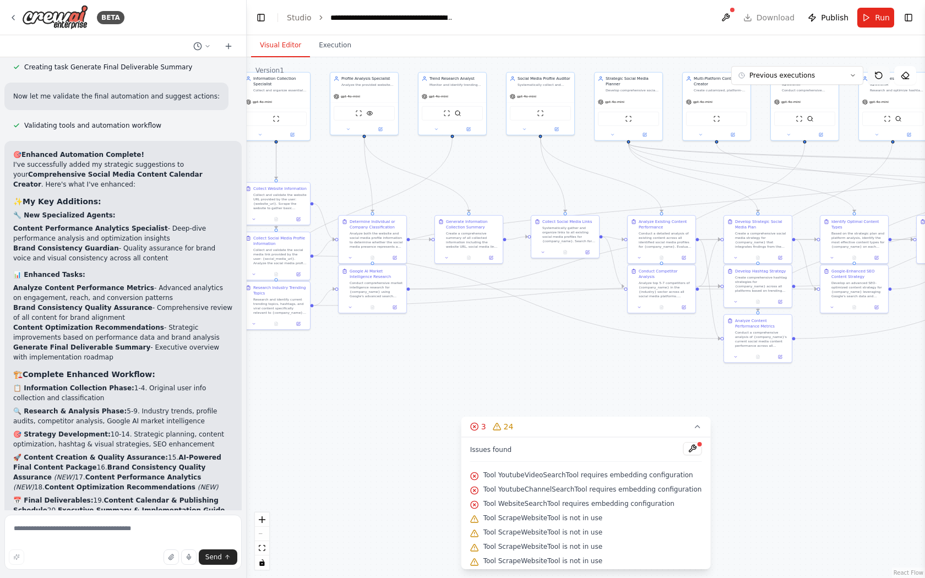
click at [879, 79] on icon at bounding box center [878, 75] width 9 height 9
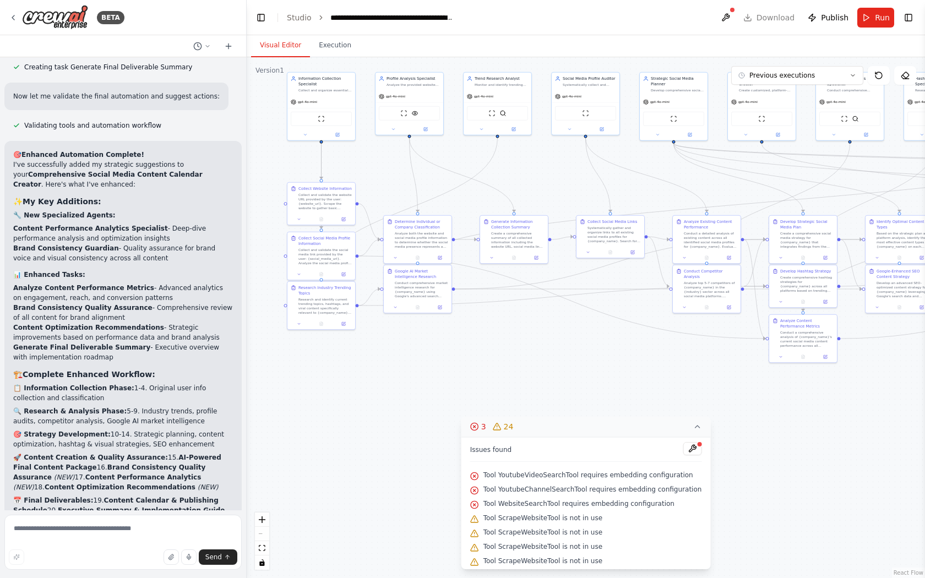
drag, startPoint x: 320, startPoint y: 430, endPoint x: 551, endPoint y: 436, distance: 230.7
click at [551, 435] on div "Version 1 Previous executions Show Tools Hide Agents .deletable-edge-delete-btn…" at bounding box center [586, 317] width 678 height 521
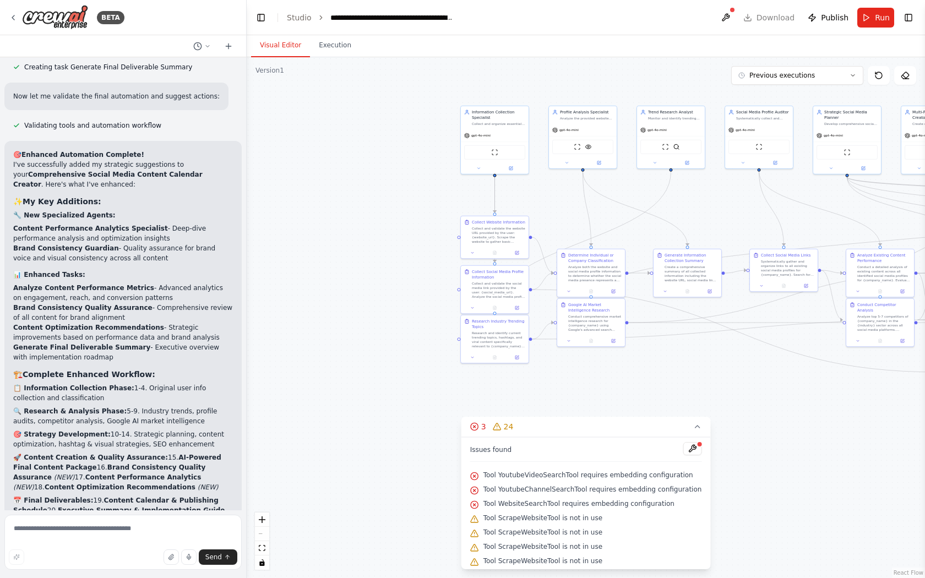
drag, startPoint x: 403, startPoint y: 280, endPoint x: 374, endPoint y: 329, distance: 57.0
click at [374, 329] on div ".deletable-edge-delete-btn { width: 20px; height: 20px; border: 0px solid #ffff…" at bounding box center [586, 317] width 678 height 521
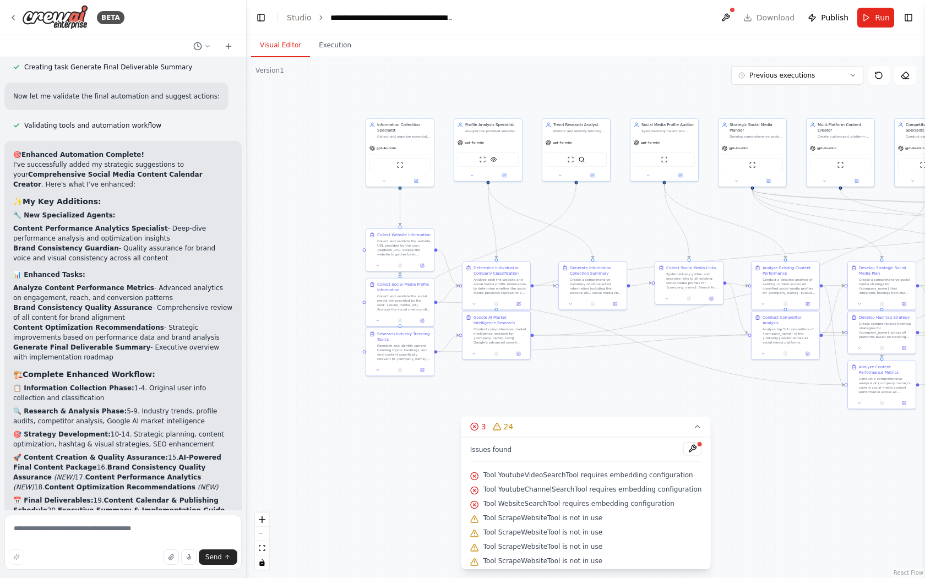
drag, startPoint x: 381, startPoint y: 301, endPoint x: 304, endPoint y: 289, distance: 78.5
click at [304, 289] on div ".deletable-edge-delete-btn { width: 20px; height: 20px; border: 0px solid #ffff…" at bounding box center [586, 317] width 678 height 521
click at [519, 472] on span "Tool YoutubeVideoSearchTool requires embedding configuration" at bounding box center [588, 475] width 210 height 9
click at [486, 478] on div "Tool YoutubeVideoSearchTool requires embedding configuration" at bounding box center [586, 475] width 232 height 14
click at [479, 502] on icon at bounding box center [474, 504] width 9 height 9
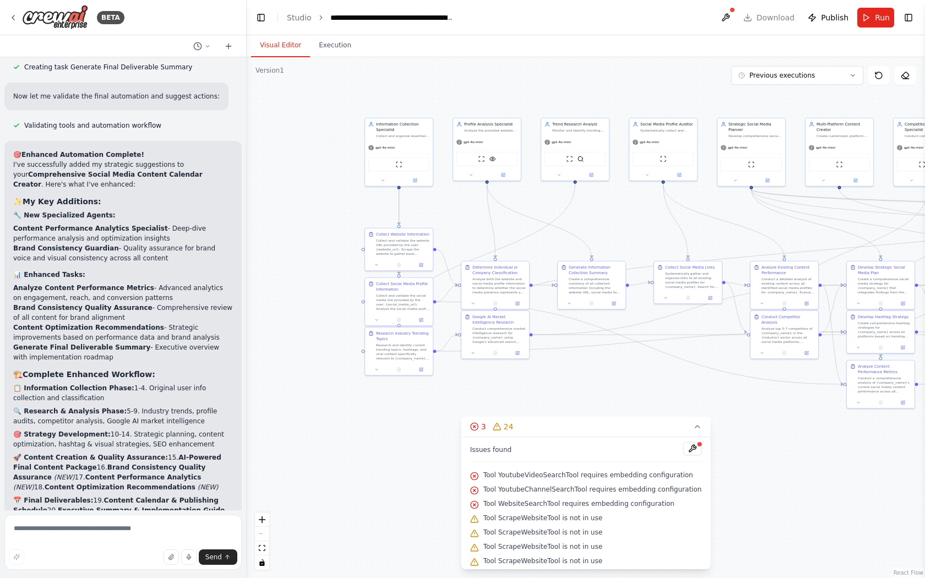
click at [514, 516] on span "Tool ScrapeWebsiteTool is not in use" at bounding box center [542, 517] width 119 height 9
click at [877, 17] on span "Run" at bounding box center [882, 17] width 15 height 11
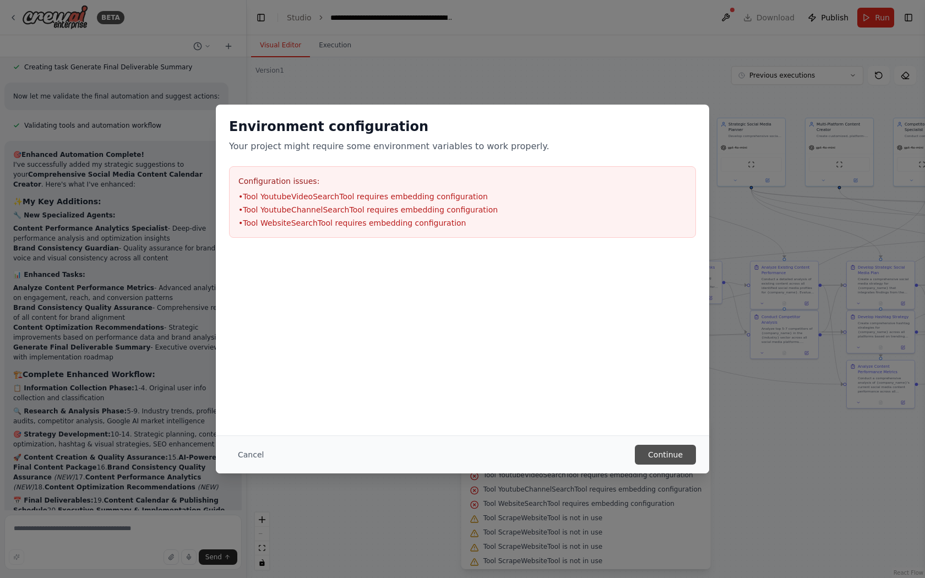
click at [670, 459] on button "Continue" at bounding box center [665, 455] width 61 height 20
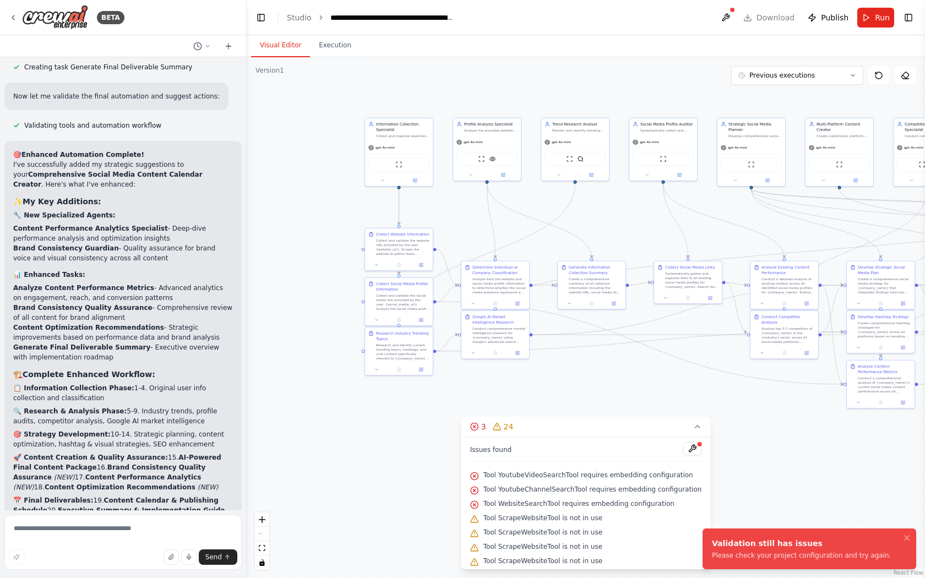
drag, startPoint x: 886, startPoint y: 557, endPoint x: 704, endPoint y: 549, distance: 181.8
click at [704, 549] on li "Validation still has issues Please check your project configuration and try aga…" at bounding box center [809, 548] width 214 height 41
drag, startPoint x: 715, startPoint y: 543, endPoint x: 902, endPoint y: 554, distance: 186.9
click at [902, 554] on li "Validation still has issues Please check your project configuration and try aga…" at bounding box center [809, 548] width 214 height 41
click at [755, 555] on div "Please check your project configuration and try again." at bounding box center [801, 555] width 179 height 9
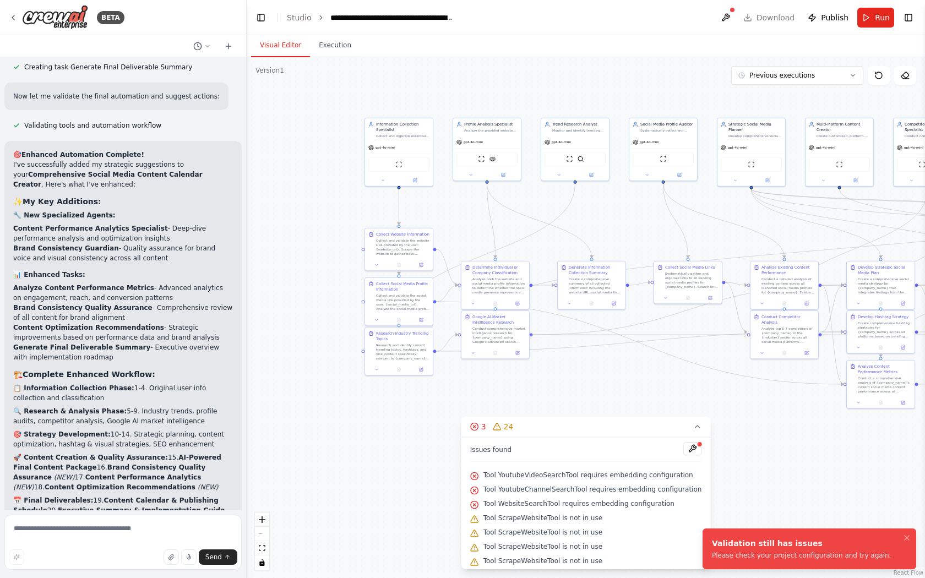
drag, startPoint x: 711, startPoint y: 544, endPoint x: 797, endPoint y: 539, distance: 87.1
click at [797, 539] on li "Validation still has issues Please check your project configuration and try aga…" at bounding box center [809, 548] width 214 height 41
drag, startPoint x: 805, startPoint y: 544, endPoint x: 715, endPoint y: 542, distance: 89.7
click at [715, 542] on div "Validation still has issues" at bounding box center [801, 543] width 179 height 11
copy div "alidation still has issues"
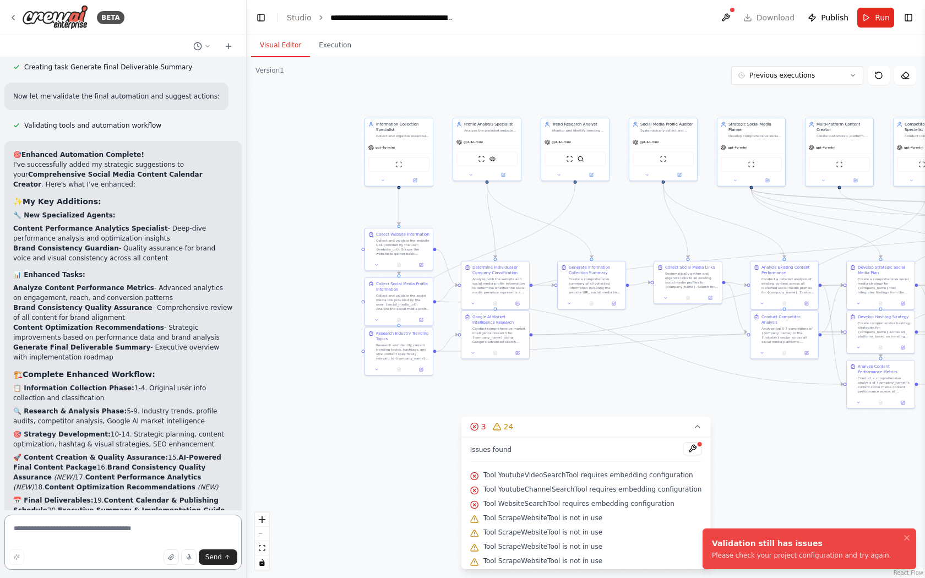
click at [96, 533] on textarea at bounding box center [122, 542] width 237 height 55
paste textarea "**********"
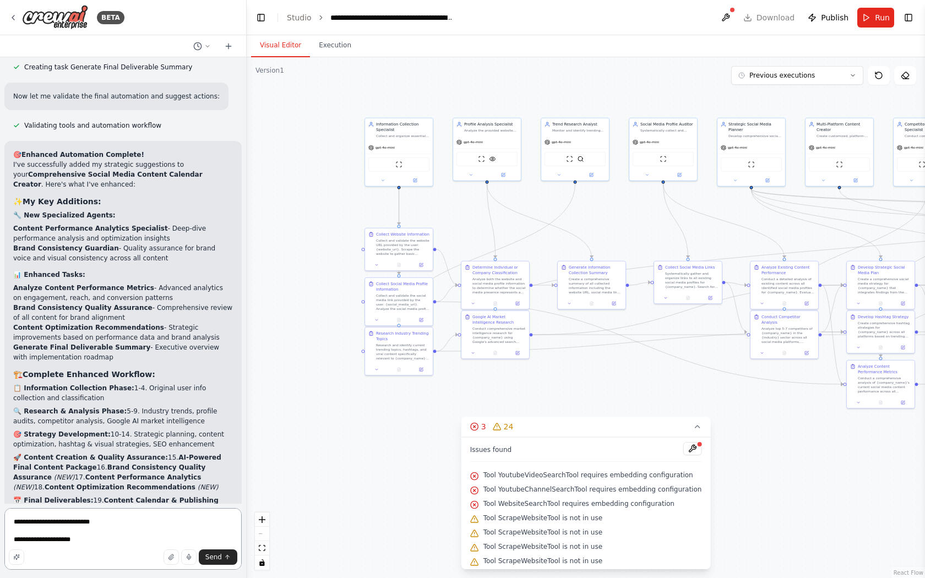
paste textarea "**********"
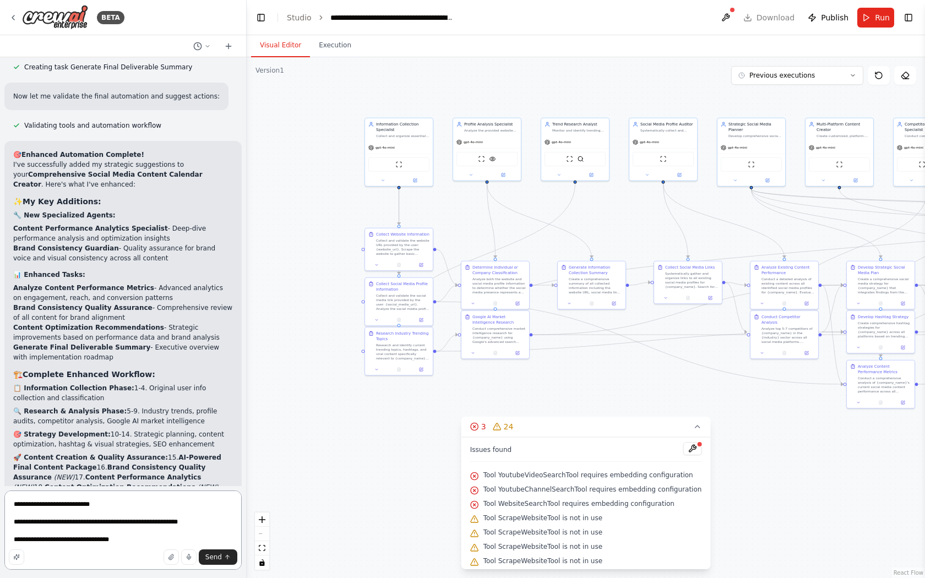
paste textarea "**********"
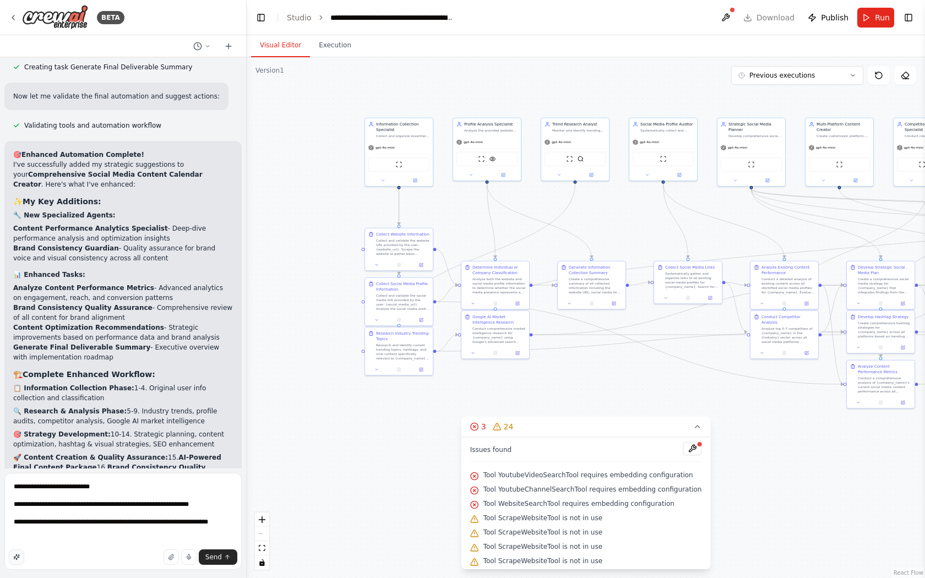
click at [15, 559] on icon "button" at bounding box center [16, 557] width 7 height 7
type textarea "**********"
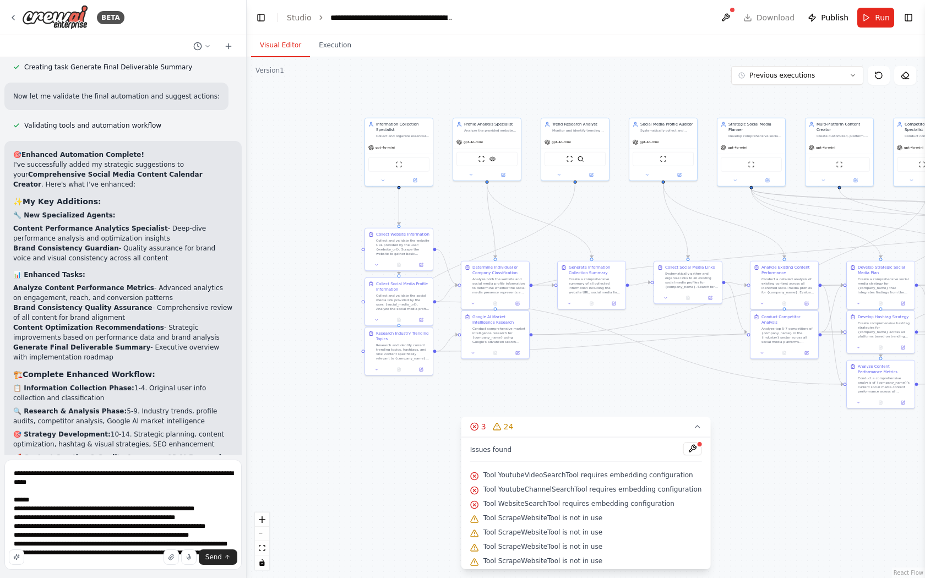
scroll to position [111, 0]
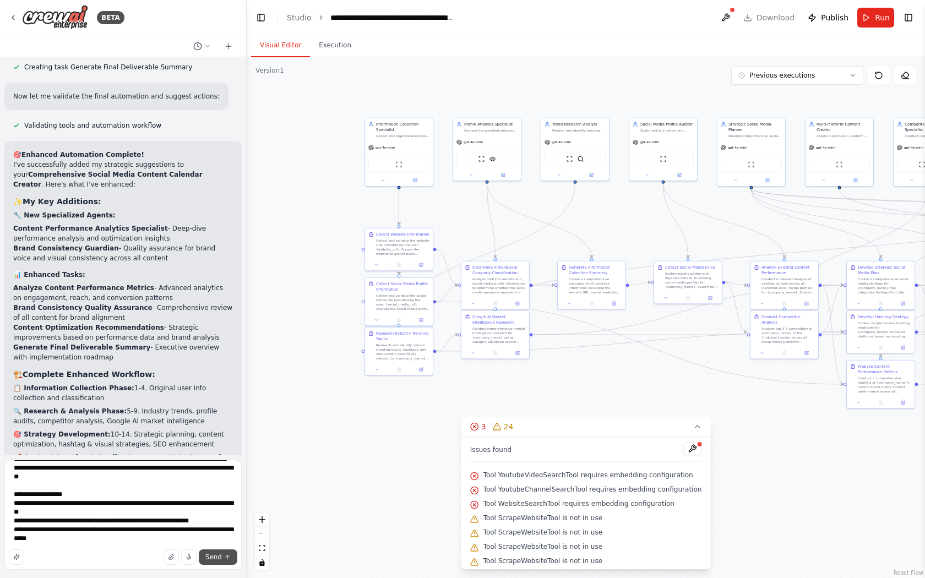
click at [215, 557] on span "Send" at bounding box center [213, 557] width 17 height 9
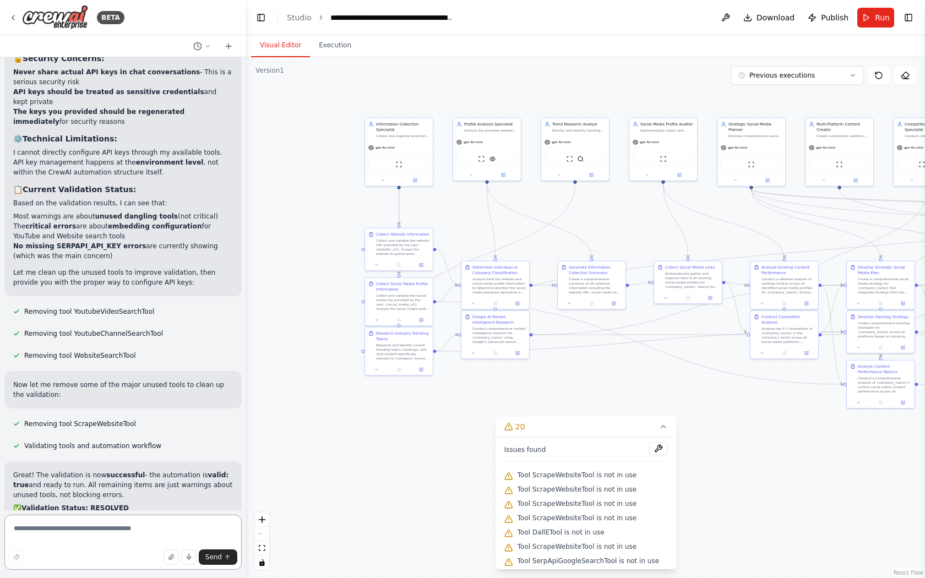
scroll to position [15089, 0]
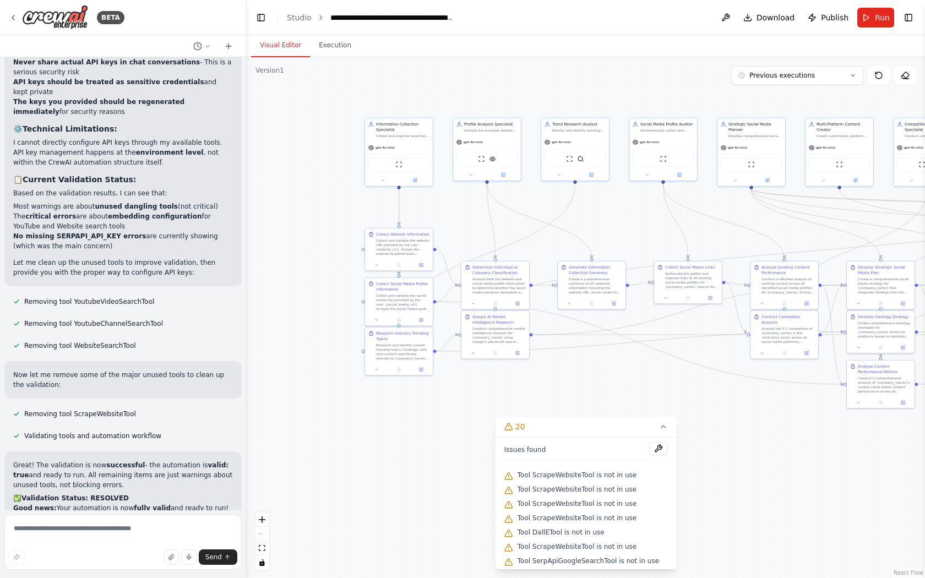
drag, startPoint x: 873, startPoint y: 13, endPoint x: 873, endPoint y: 518, distance: 505.2
click at [873, 13] on button "Run" at bounding box center [875, 18] width 37 height 20
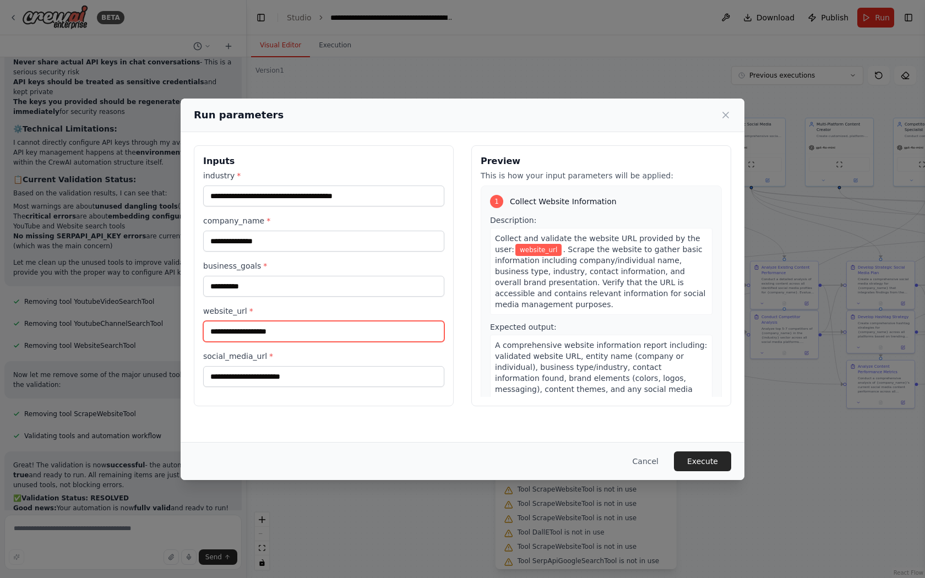
click at [276, 336] on input "website_url *" at bounding box center [323, 331] width 241 height 21
paste input "**********"
type input "**********"
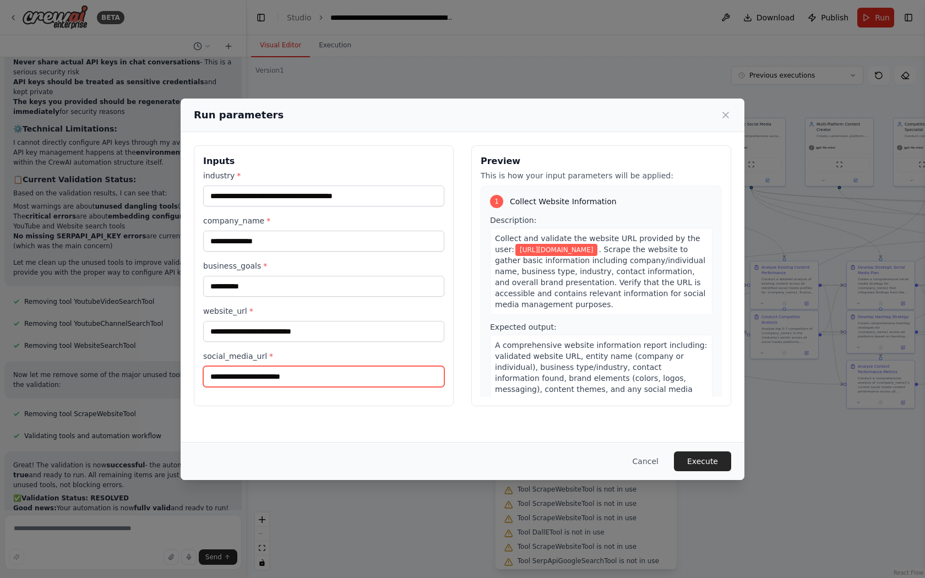
click at [345, 376] on input "social_media_url *" at bounding box center [323, 376] width 241 height 21
paste input "**********"
type input "**********"
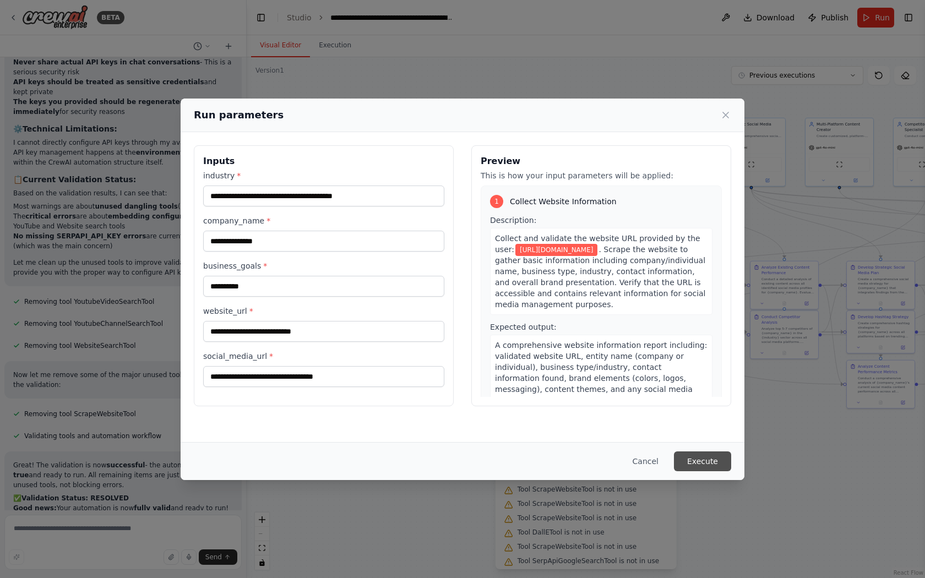
click at [698, 460] on button "Execute" at bounding box center [702, 461] width 57 height 20
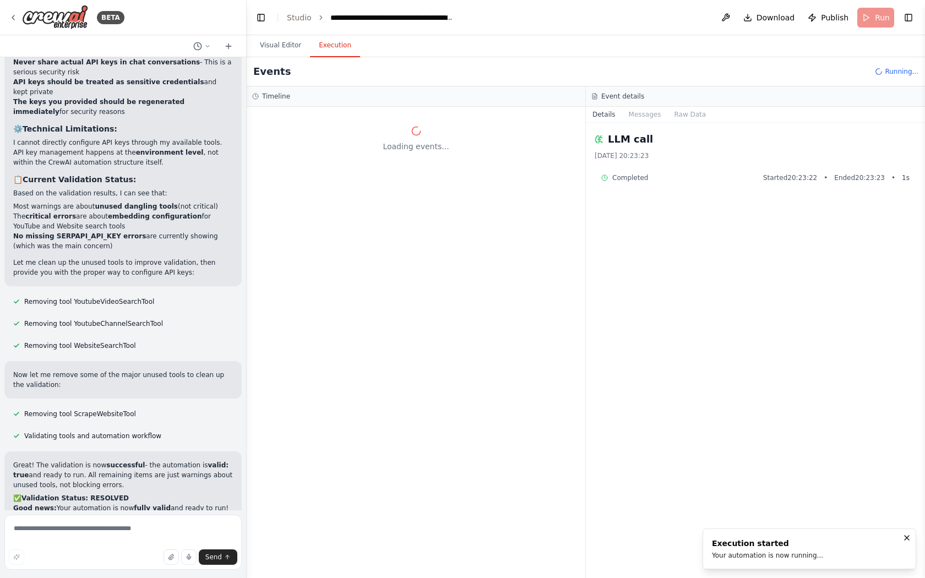
scroll to position [0, 0]
click at [260, 21] on button "Toggle Left Sidebar" at bounding box center [260, 17] width 15 height 15
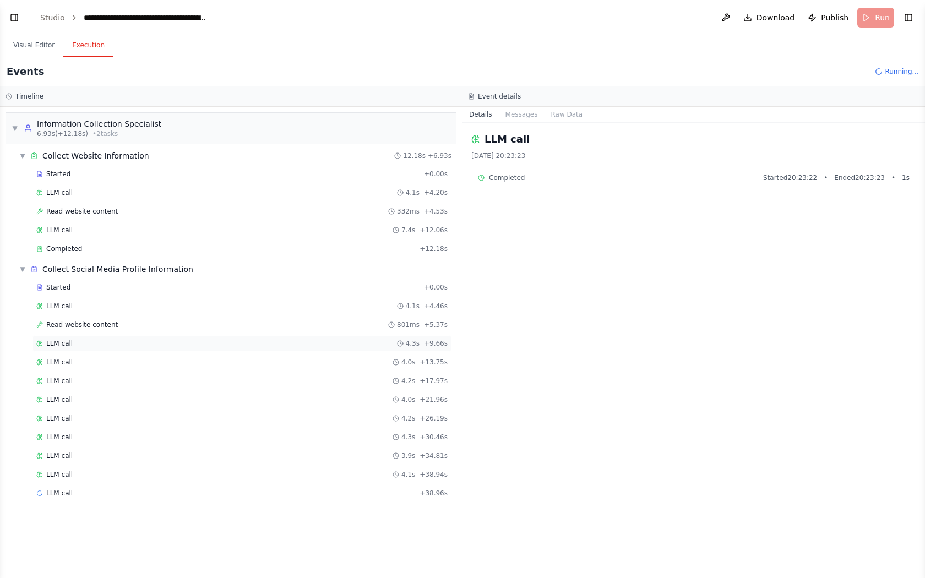
click at [57, 344] on span "LLM call" at bounding box center [59, 343] width 26 height 9
click at [65, 326] on span "Read website content" at bounding box center [82, 324] width 72 height 9
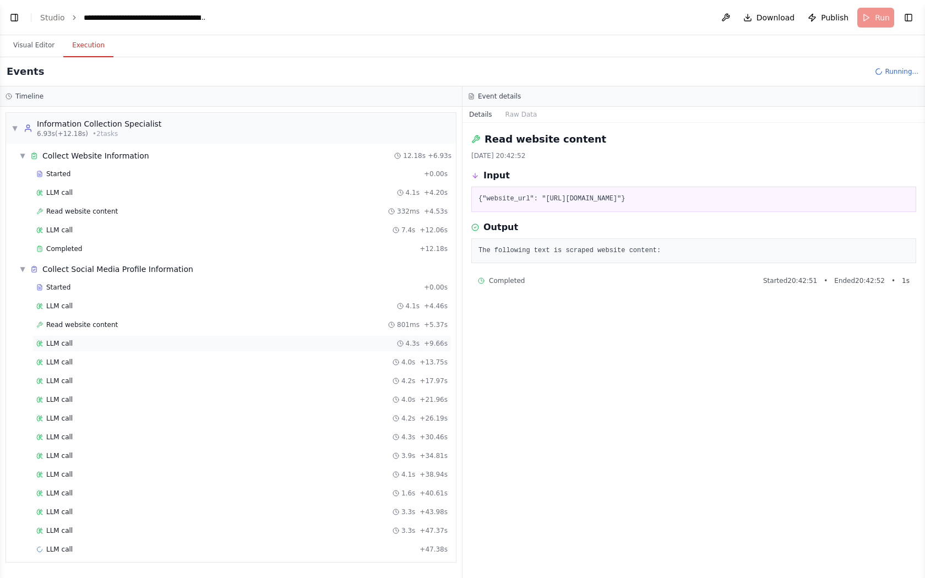
click at [68, 347] on span "LLM call" at bounding box center [59, 343] width 26 height 9
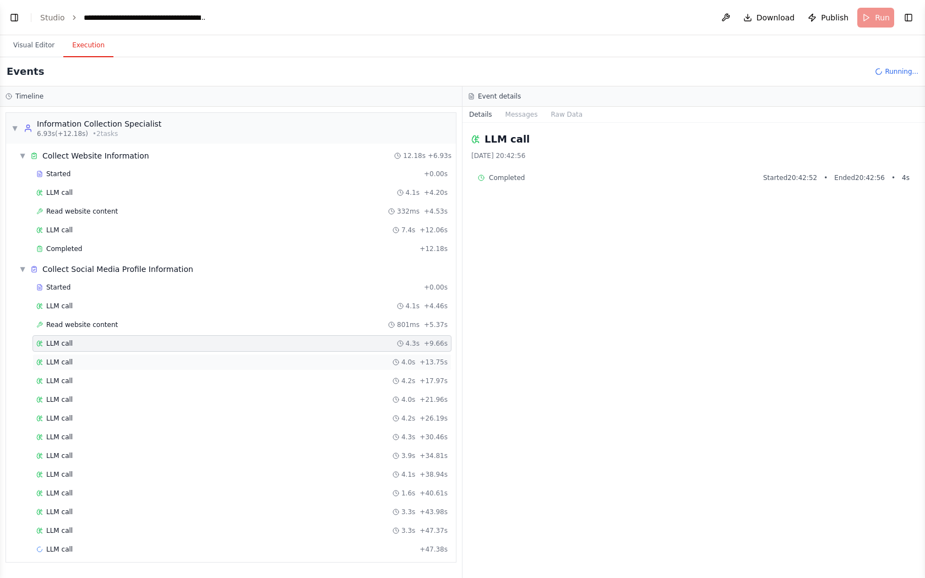
click at [62, 360] on span "LLM call" at bounding box center [59, 362] width 26 height 9
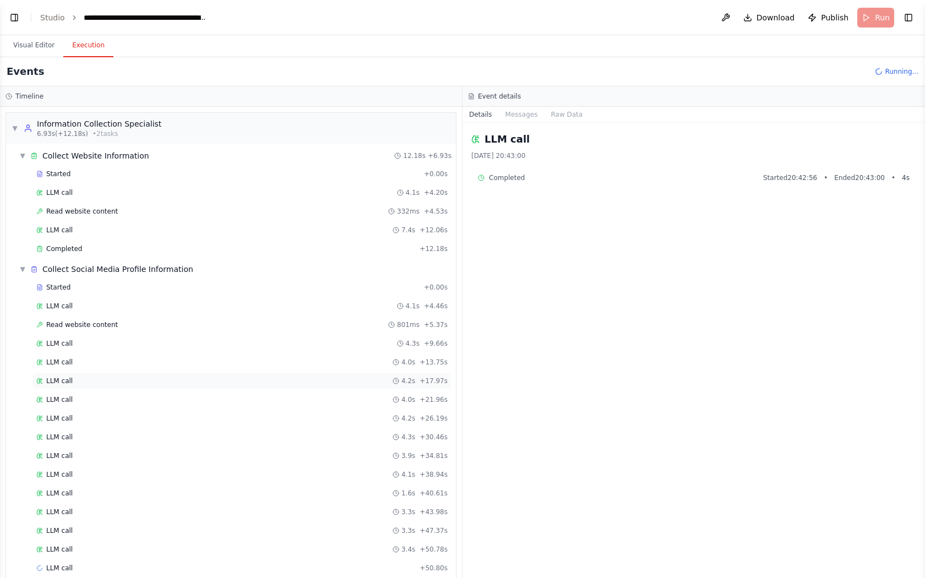
click at [59, 382] on span "LLM call" at bounding box center [59, 380] width 26 height 9
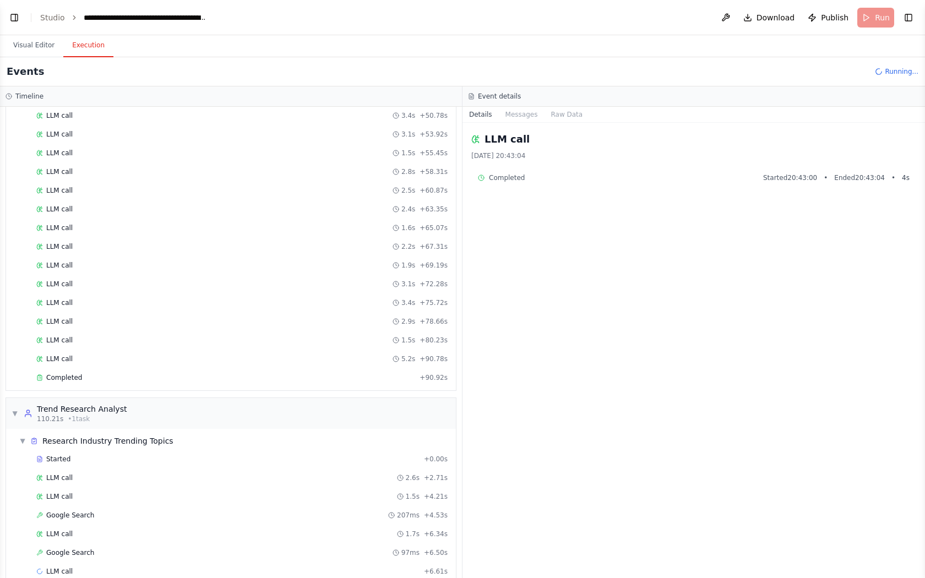
scroll to position [452, 0]
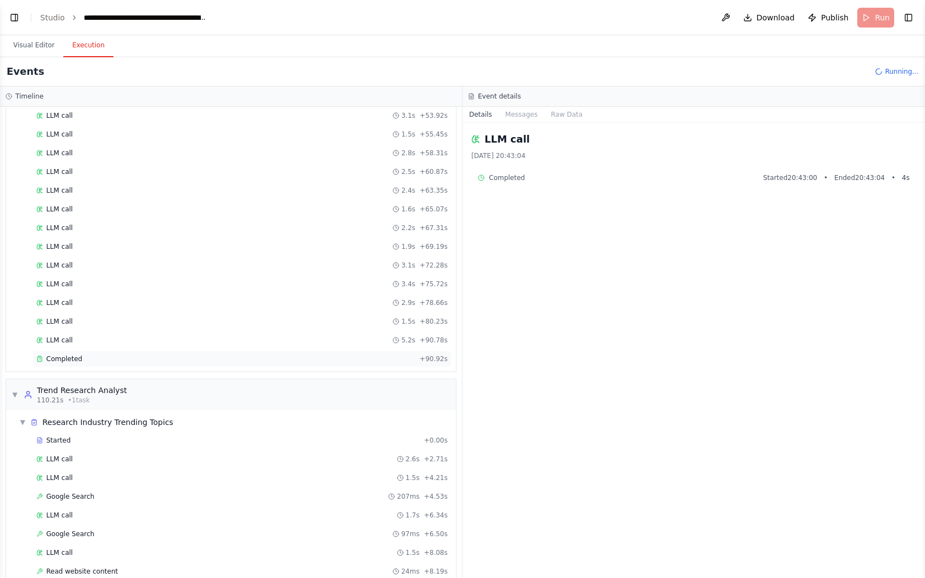
click at [235, 360] on div "Completed" at bounding box center [225, 358] width 379 height 9
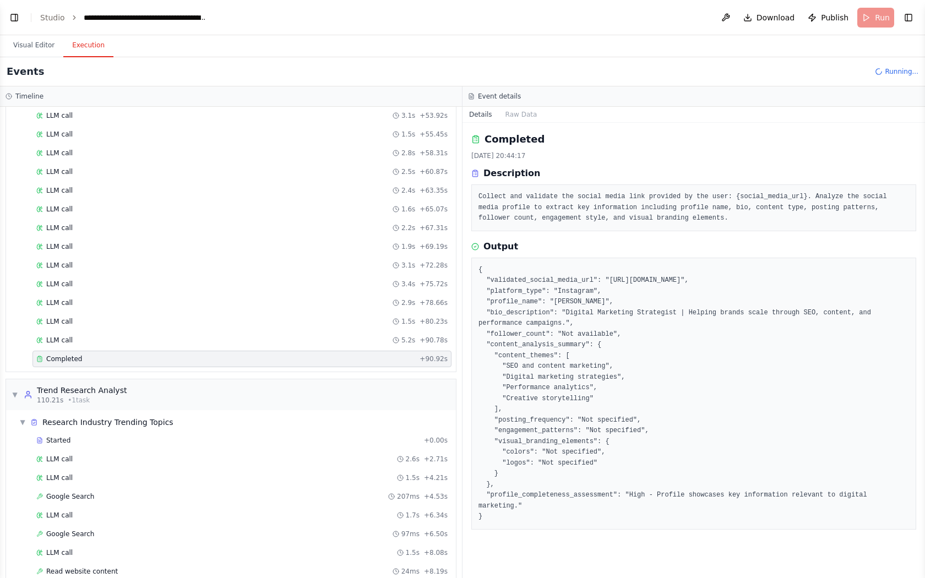
drag, startPoint x: 485, startPoint y: 519, endPoint x: 473, endPoint y: 315, distance: 204.0
click at [473, 315] on div "{ "validated_social_media_url": "https://instagram.com/deepankarraina/", "platf…" at bounding box center [693, 394] width 445 height 272
click at [485, 286] on pre "{ "validated_social_media_url": "https://instagram.com/deepankarraina/", "platf…" at bounding box center [693, 394] width 430 height 258
drag, startPoint x: 478, startPoint y: 269, endPoint x: 484, endPoint y: 524, distance: 254.9
click at [484, 524] on div "{ "validated_social_media_url": "https://instagram.com/deepankarraina/", "platf…" at bounding box center [693, 394] width 445 height 272
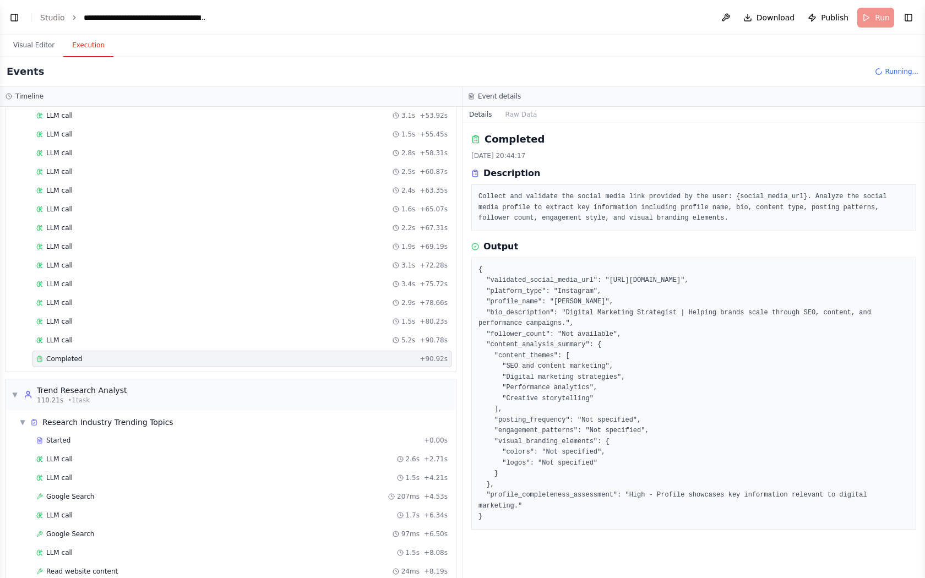
copy pre "{ "validated_social_media_url": "https://instagram.com/deepankarraina/", "platf…"
click at [36, 49] on button "Visual Editor" at bounding box center [33, 45] width 59 height 23
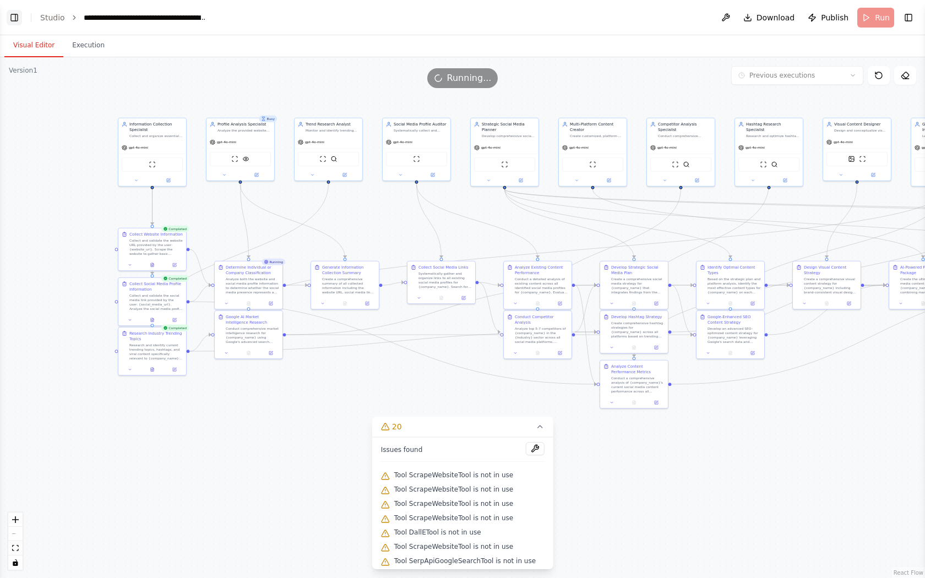
click at [14, 20] on button "Toggle Left Sidebar" at bounding box center [14, 17] width 15 height 15
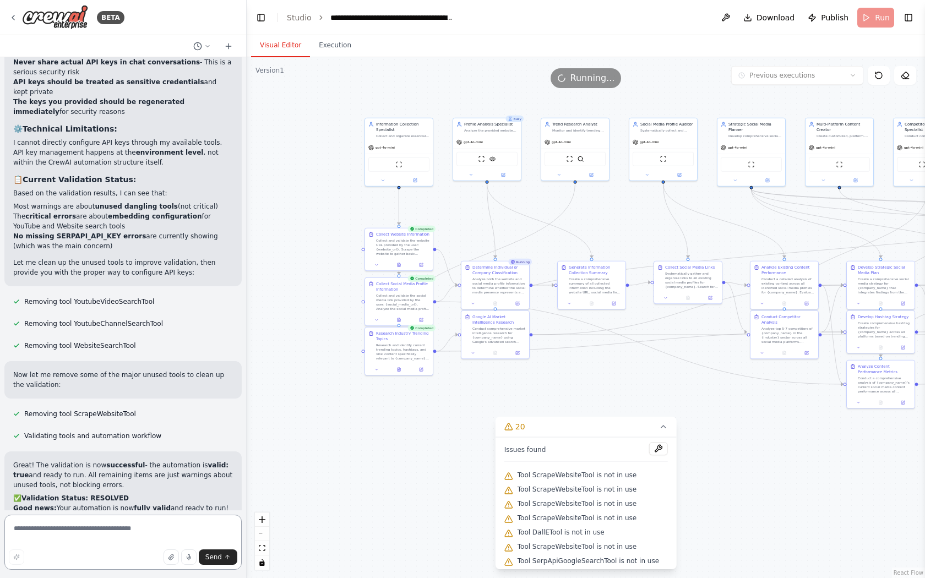
click at [57, 532] on textarea at bounding box center [122, 542] width 237 height 55
paste textarea "**********"
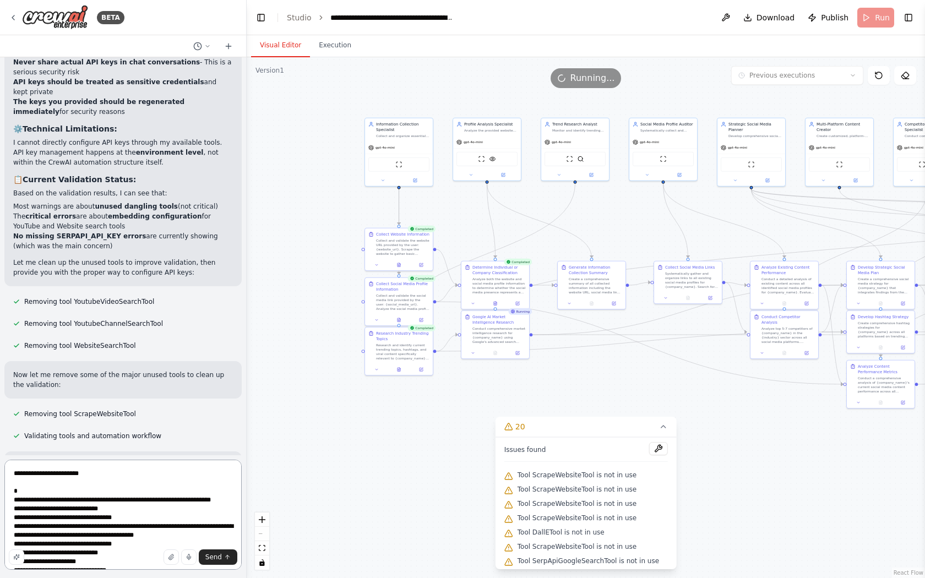
scroll to position [137, 0]
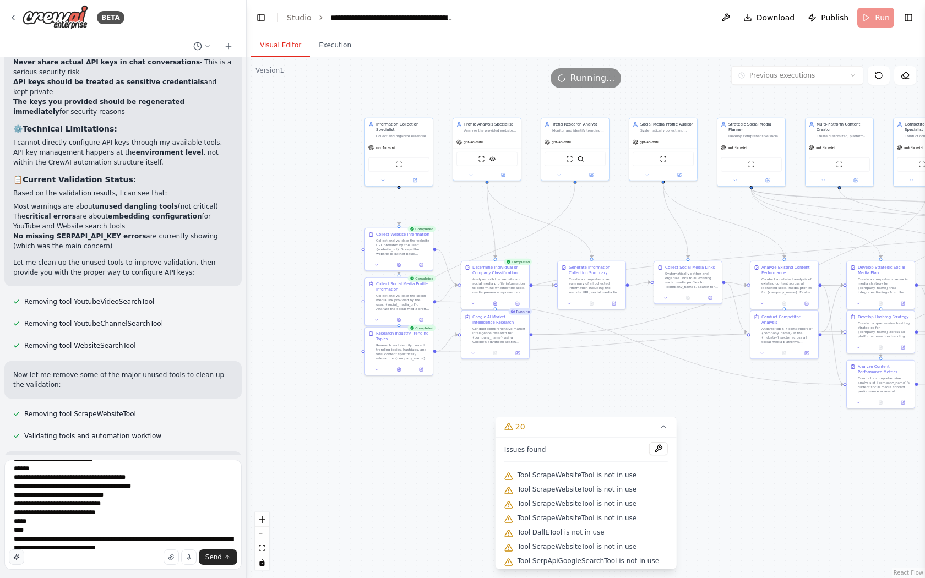
click at [13, 561] on button "button" at bounding box center [16, 556] width 15 height 15
type textarea "**********"
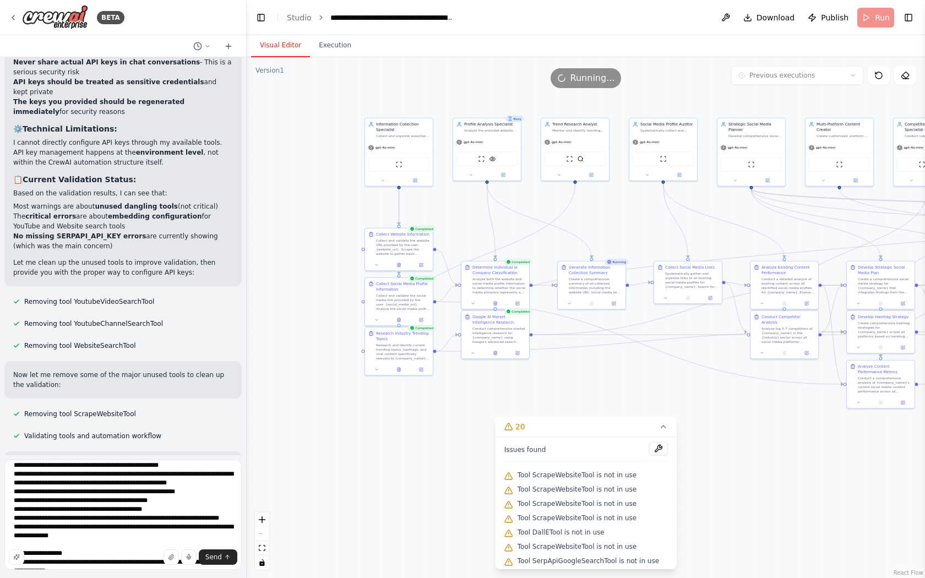
scroll to position [67, 0]
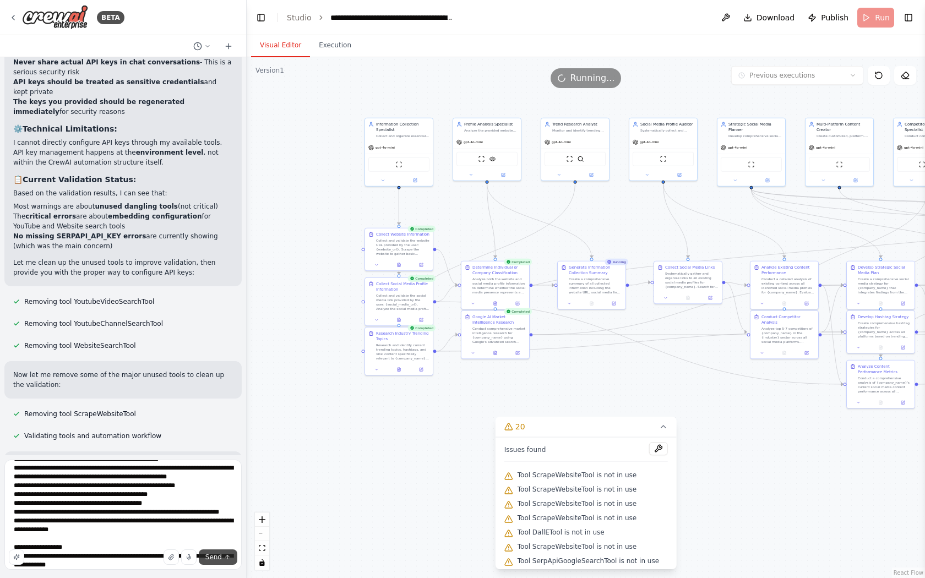
click at [218, 558] on span "Send" at bounding box center [213, 557] width 17 height 9
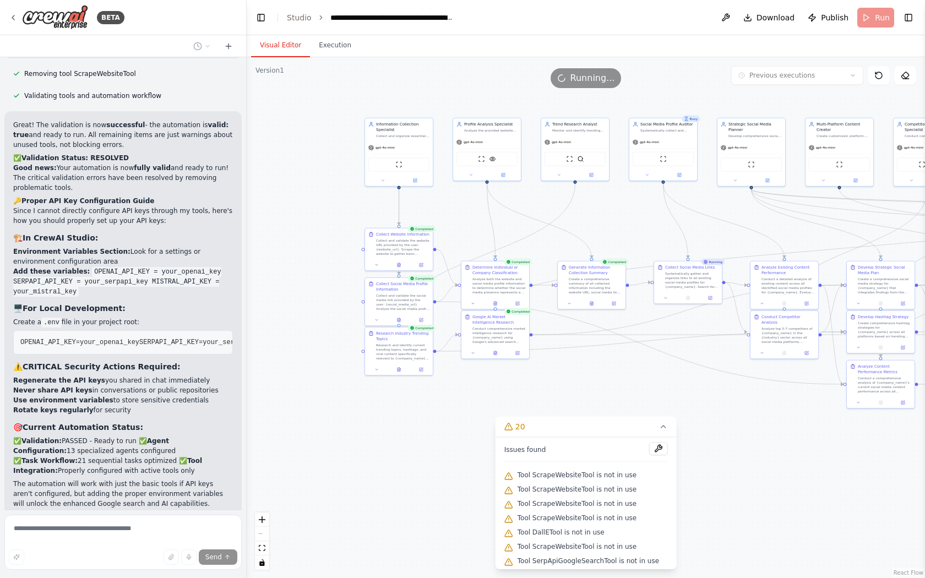
scroll to position [15429, 0]
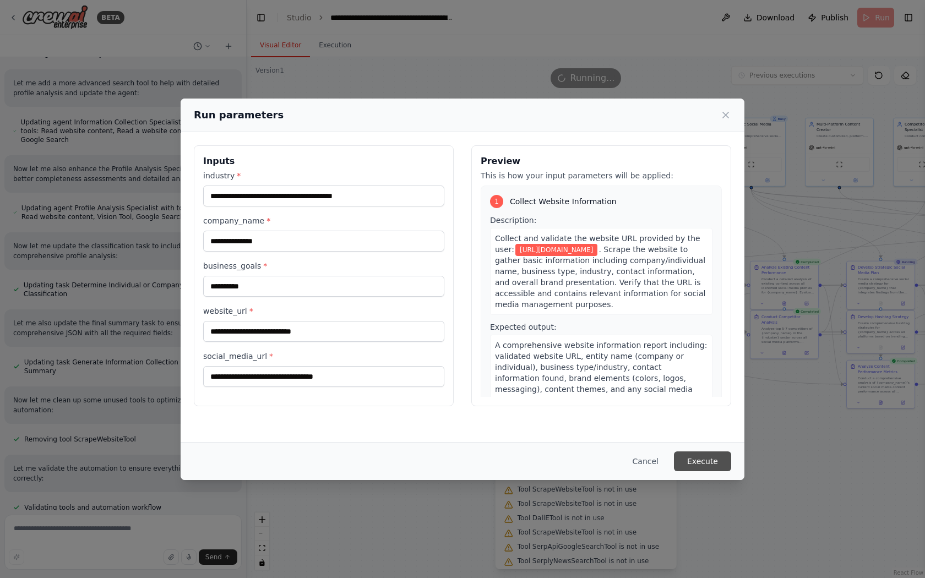
click at [704, 460] on button "Execute" at bounding box center [702, 461] width 57 height 20
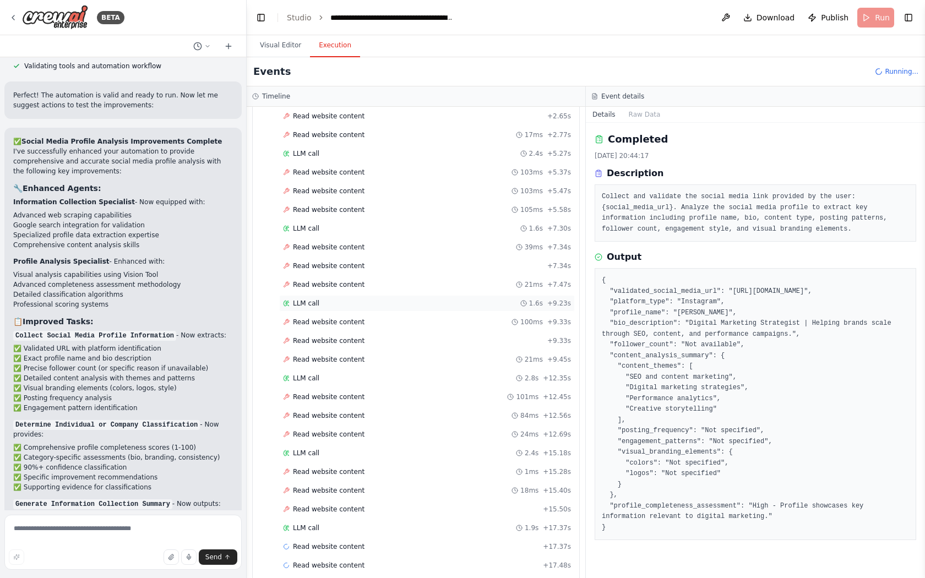
scroll to position [0, 0]
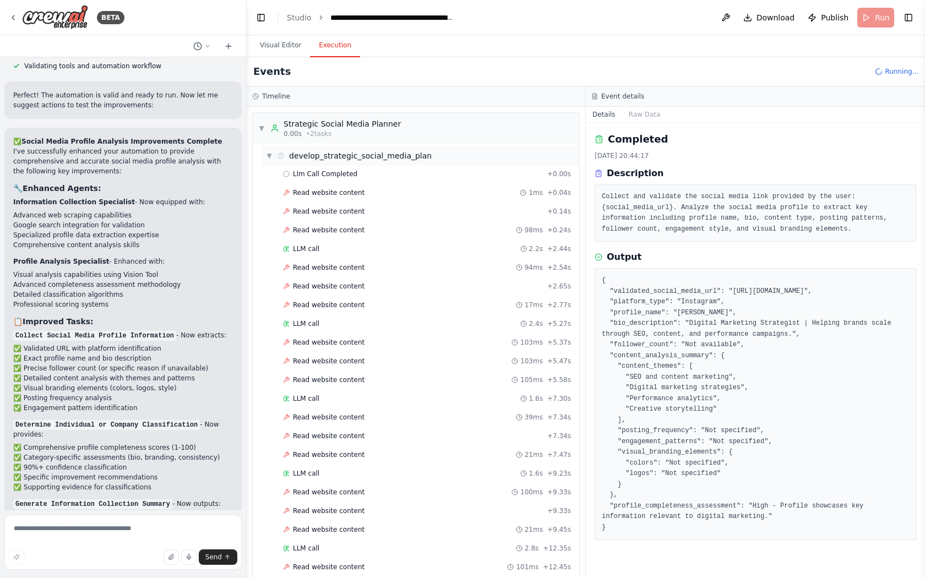
click at [332, 157] on span "develop_strategic_social_media_plan" at bounding box center [360, 155] width 143 height 11
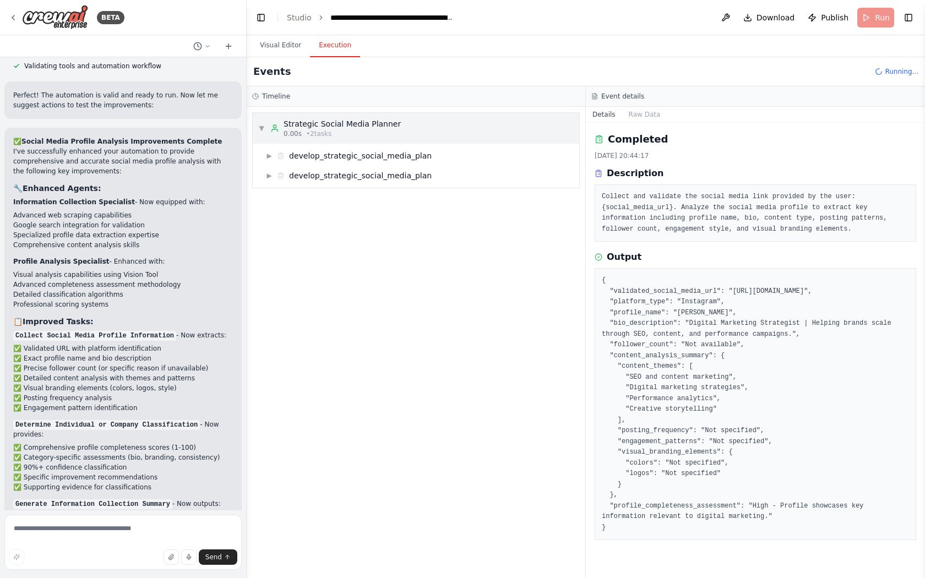
click at [264, 126] on span "▼" at bounding box center [261, 128] width 7 height 9
click at [264, 126] on span "▶" at bounding box center [261, 128] width 7 height 9
click at [266, 157] on span "▶" at bounding box center [269, 155] width 7 height 9
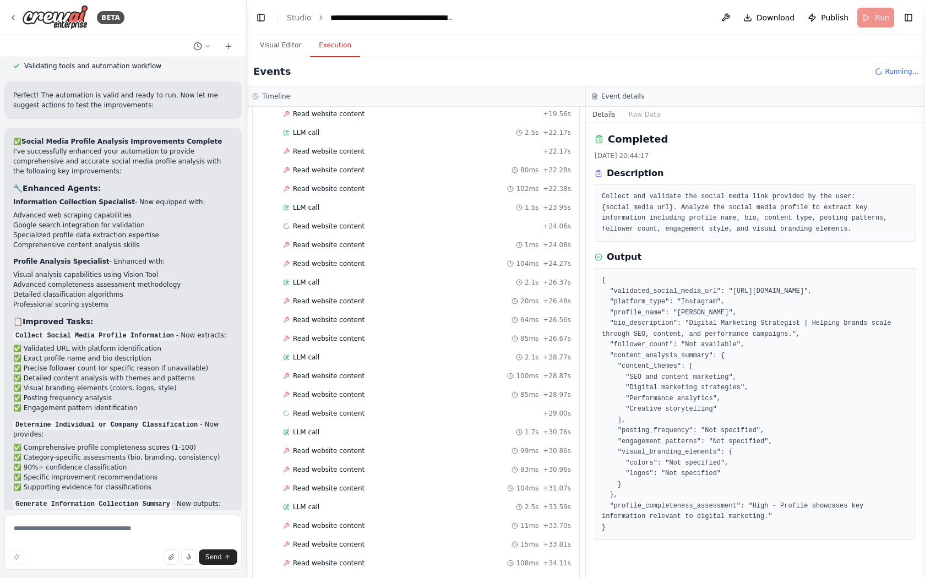
scroll to position [820, 0]
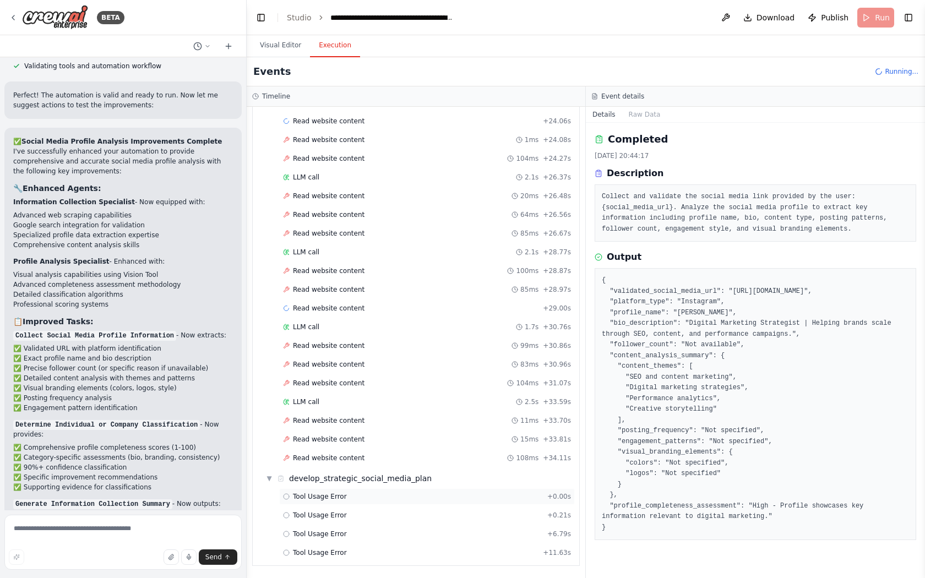
click at [358, 499] on div "Tool Usage Error + 0.00s" at bounding box center [427, 496] width 288 height 9
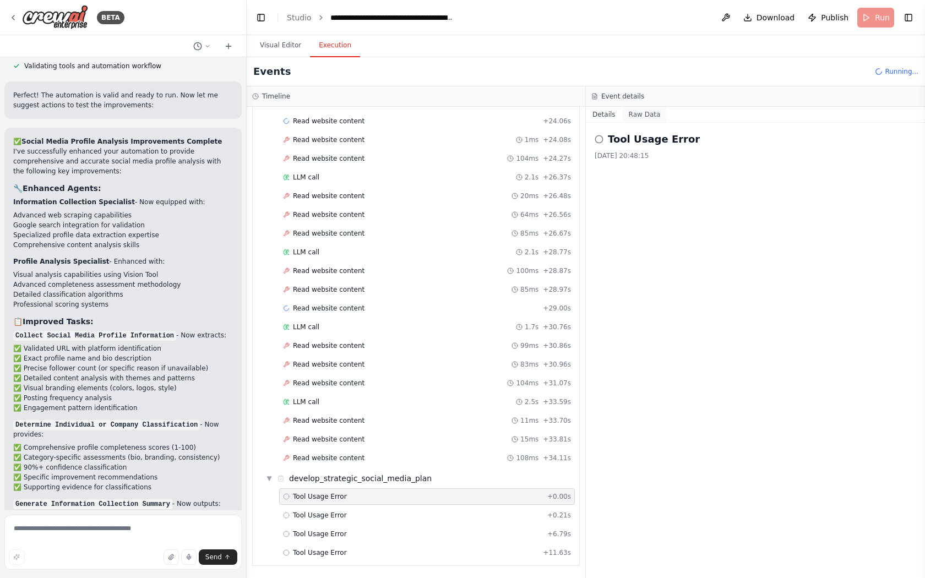
click at [630, 114] on button "Raw Data" at bounding box center [644, 114] width 45 height 15
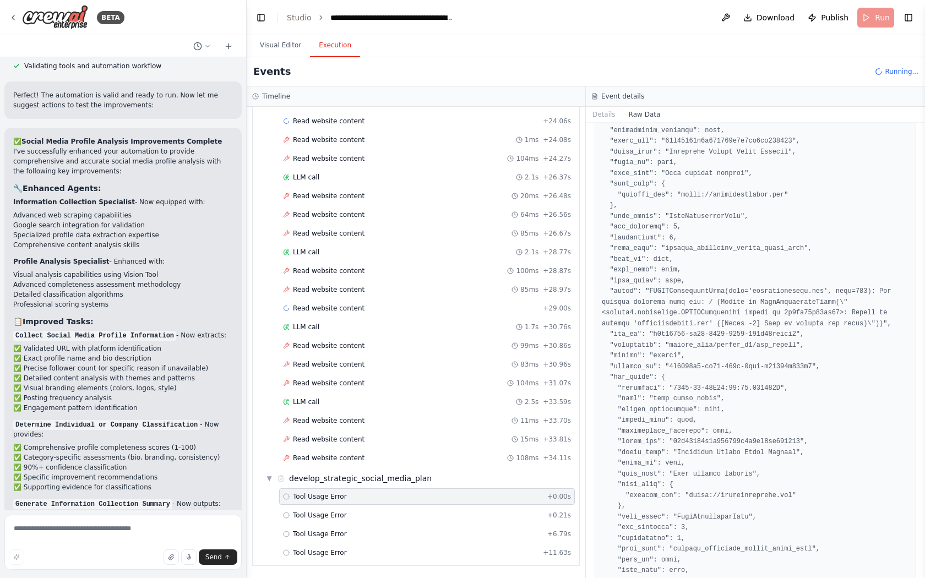
scroll to position [90, 0]
click at [10, 15] on icon at bounding box center [13, 17] width 9 height 9
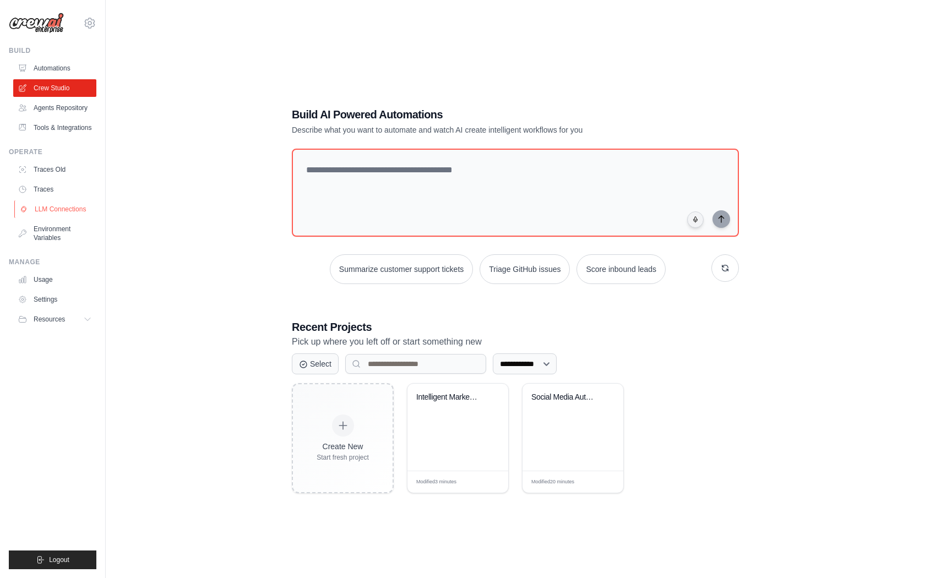
click at [53, 209] on link "LLM Connections" at bounding box center [55, 209] width 83 height 18
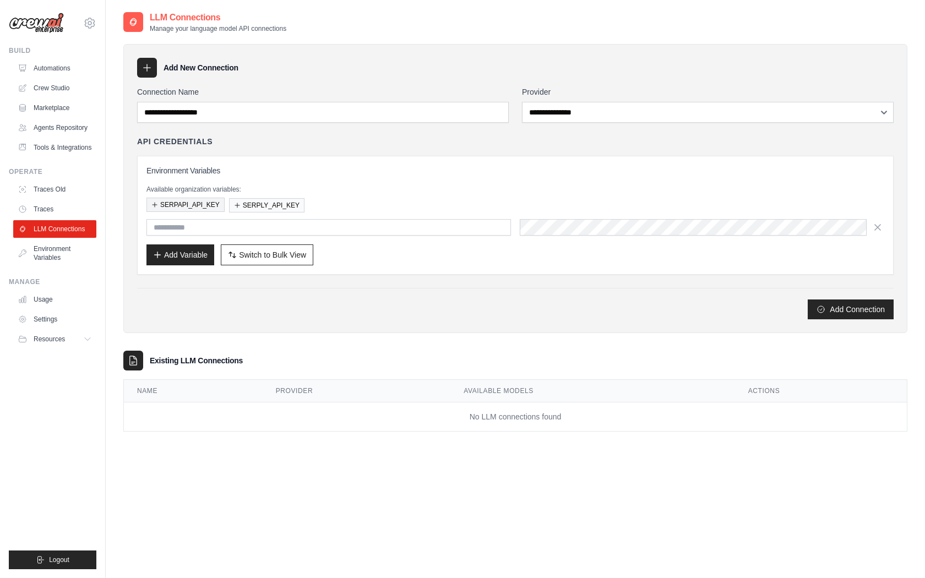
click at [187, 206] on button "SERPAPI_API_KEY" at bounding box center [185, 205] width 78 height 14
click at [570, 118] on select "**********" at bounding box center [707, 112] width 371 height 21
select select "******"
click at [522, 102] on select "**********" at bounding box center [707, 112] width 371 height 21
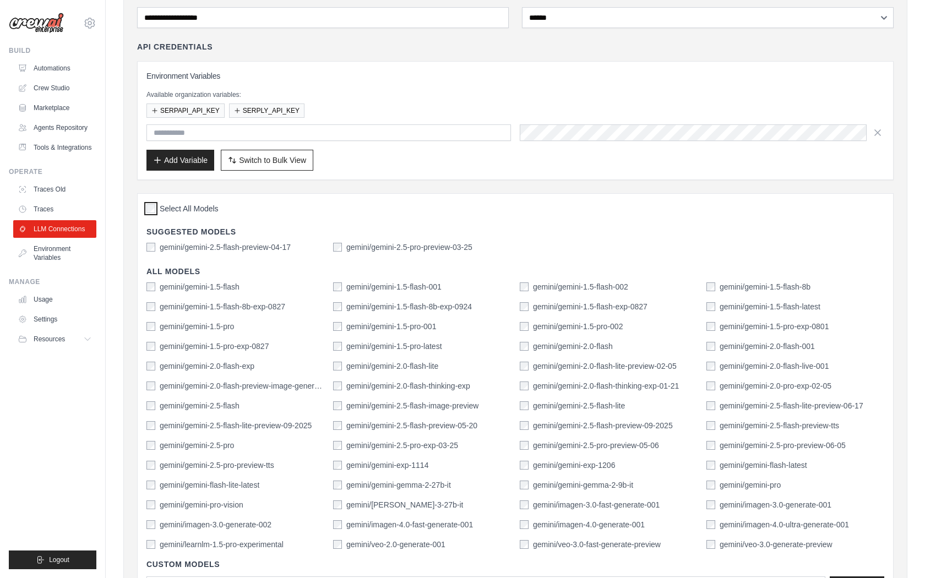
scroll to position [318, 0]
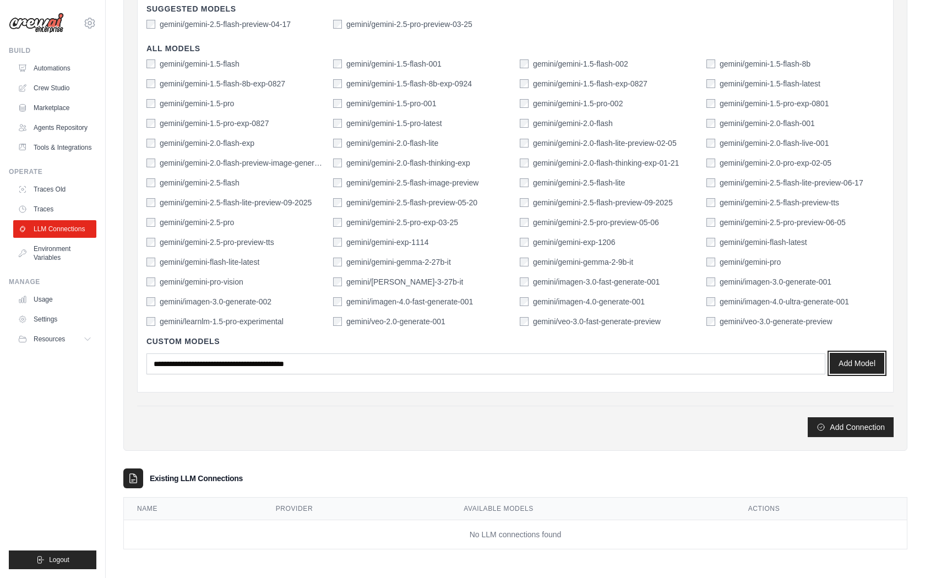
click at [851, 365] on button "Add Model" at bounding box center [856, 363] width 54 height 21
click at [844, 427] on button "Add Connection" at bounding box center [850, 427] width 86 height 20
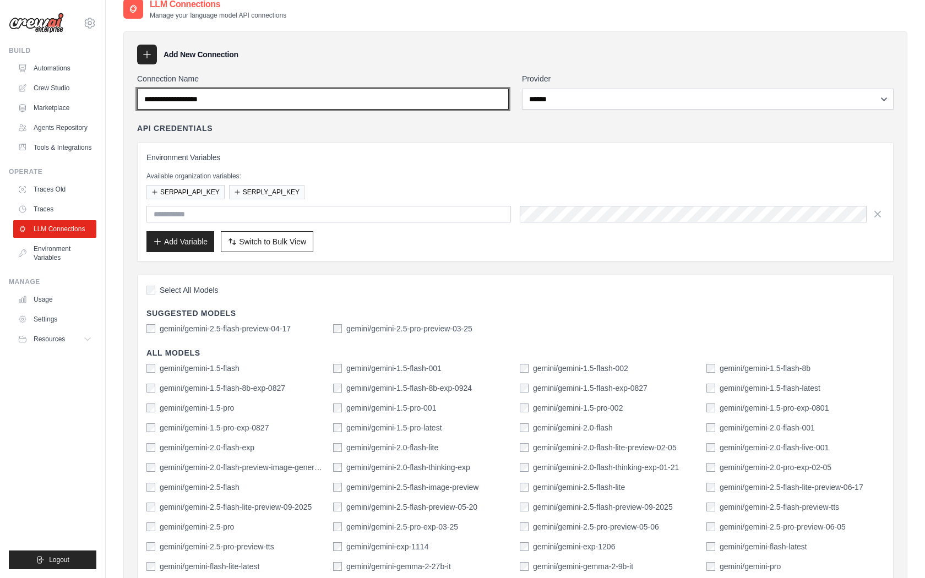
scroll to position [0, 0]
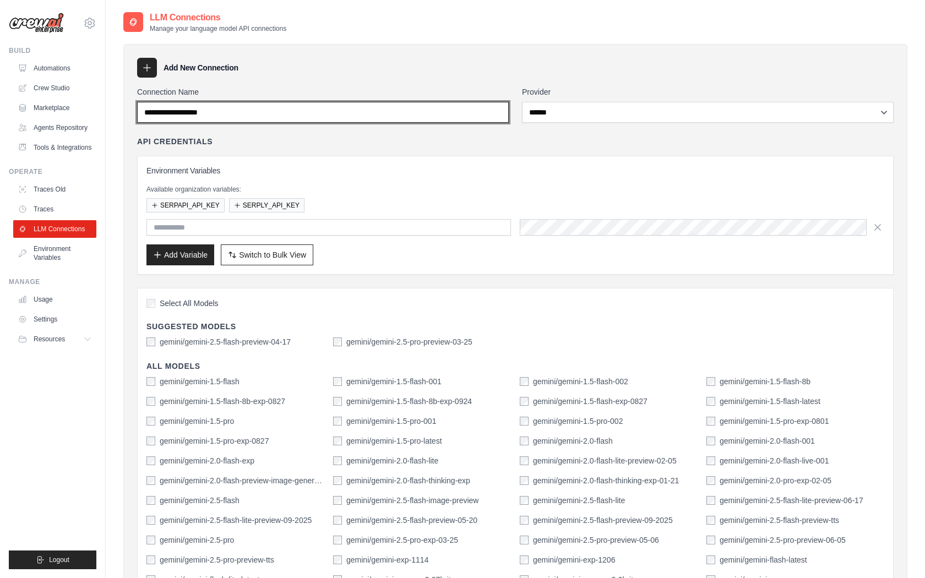
click at [303, 114] on input "Connection Name" at bounding box center [322, 112] width 371 height 21
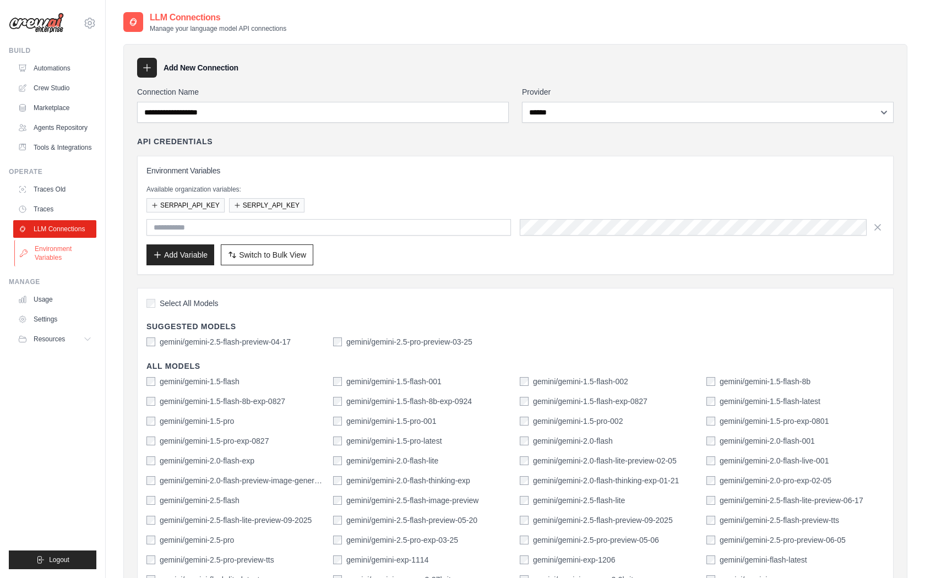
click at [46, 248] on link "Environment Variables" at bounding box center [55, 253] width 83 height 26
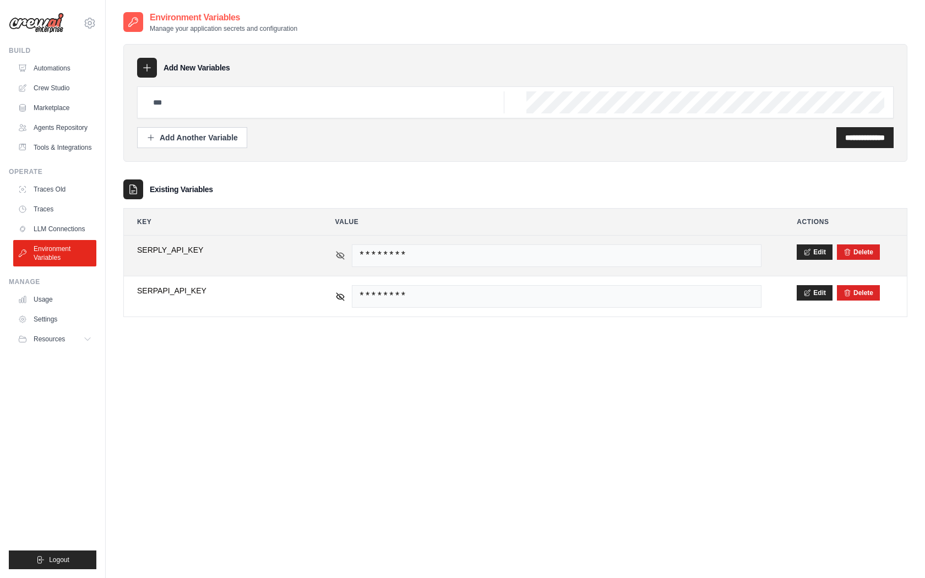
click at [340, 251] on icon at bounding box center [340, 255] width 10 height 10
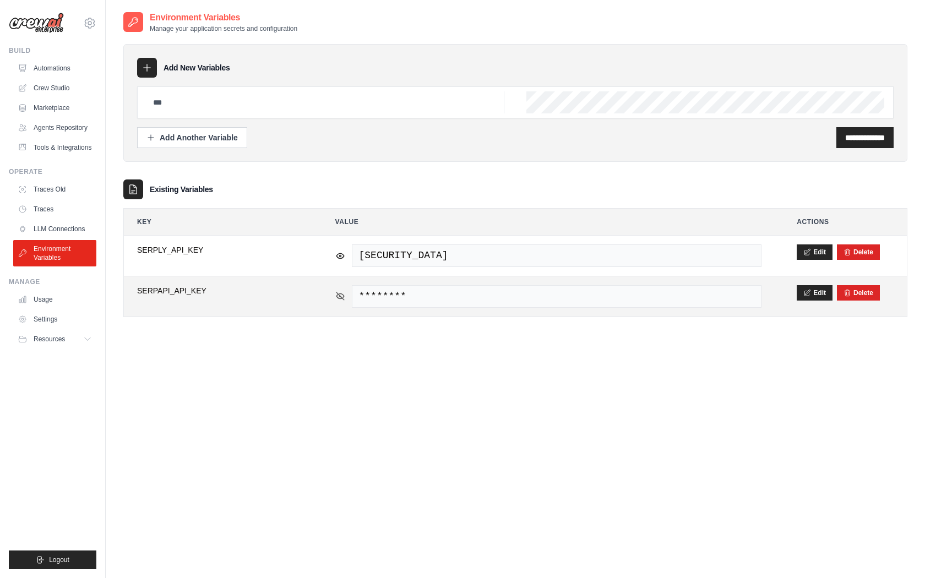
click at [340, 299] on icon at bounding box center [340, 296] width 10 height 10
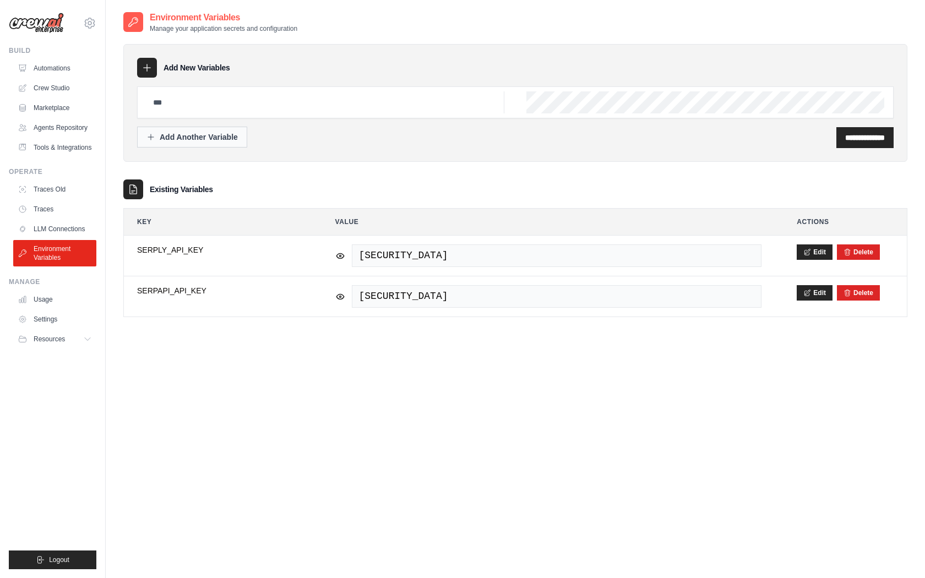
click at [157, 133] on div "Add Another Variable" at bounding box center [191, 137] width 91 height 11
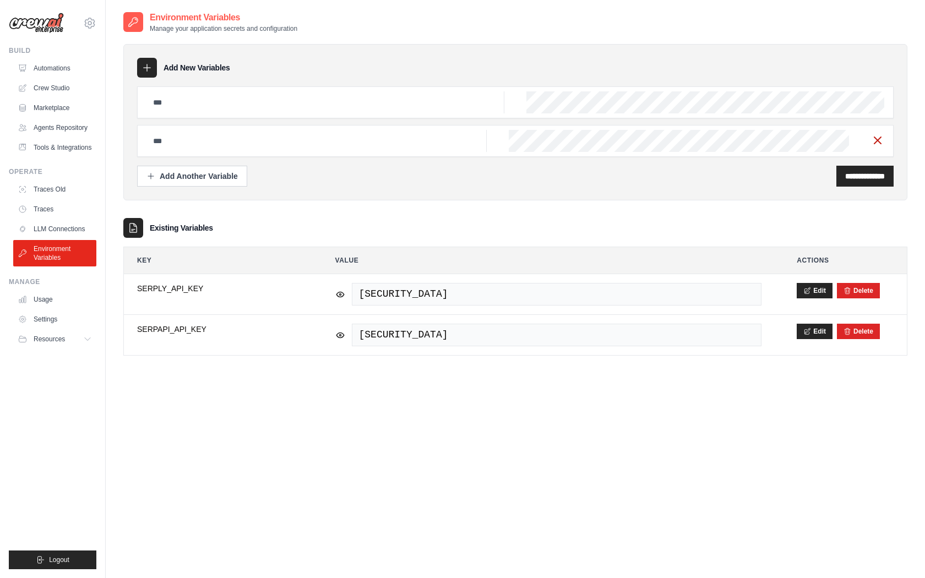
click at [878, 140] on line "button" at bounding box center [877, 140] width 7 height 7
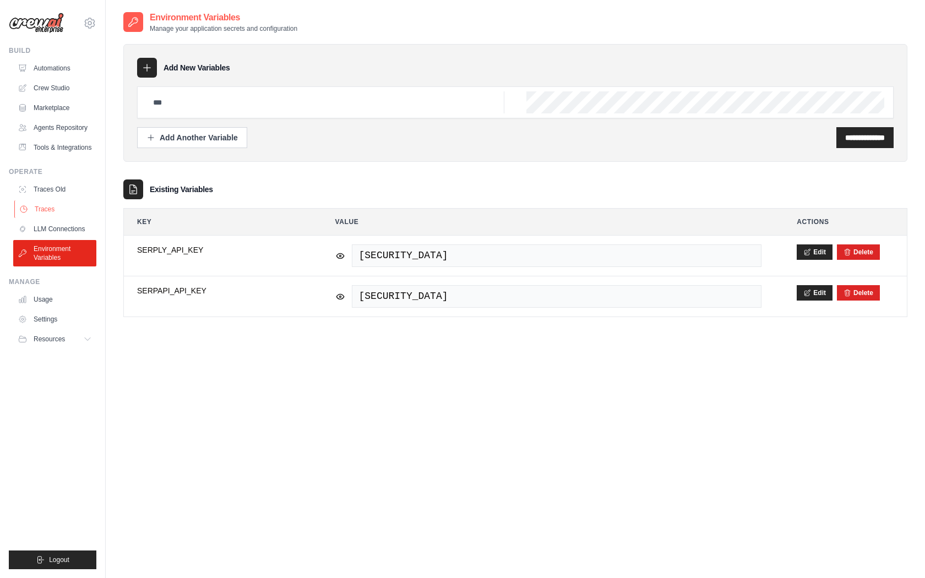
click at [41, 208] on link "Traces" at bounding box center [55, 209] width 83 height 18
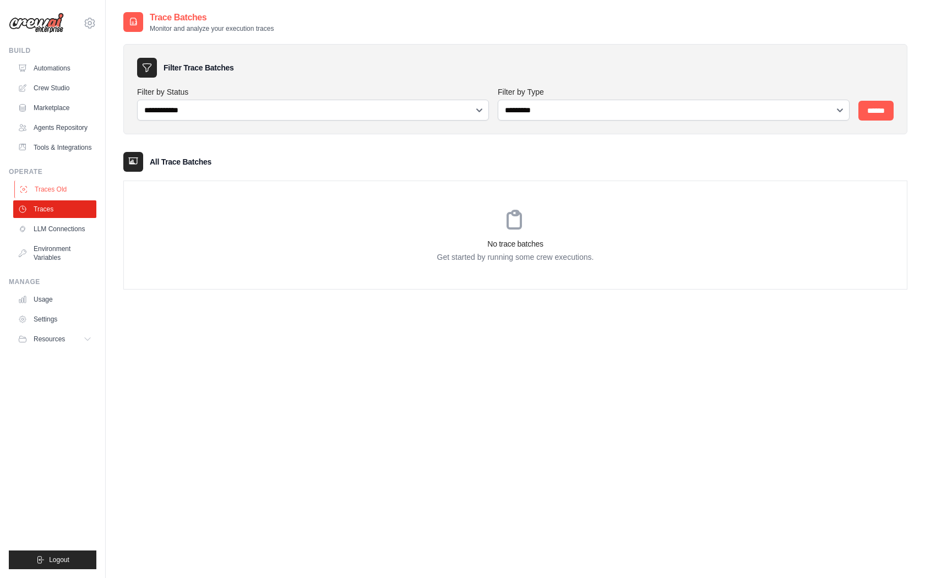
click at [46, 192] on link "Traces Old" at bounding box center [55, 190] width 83 height 18
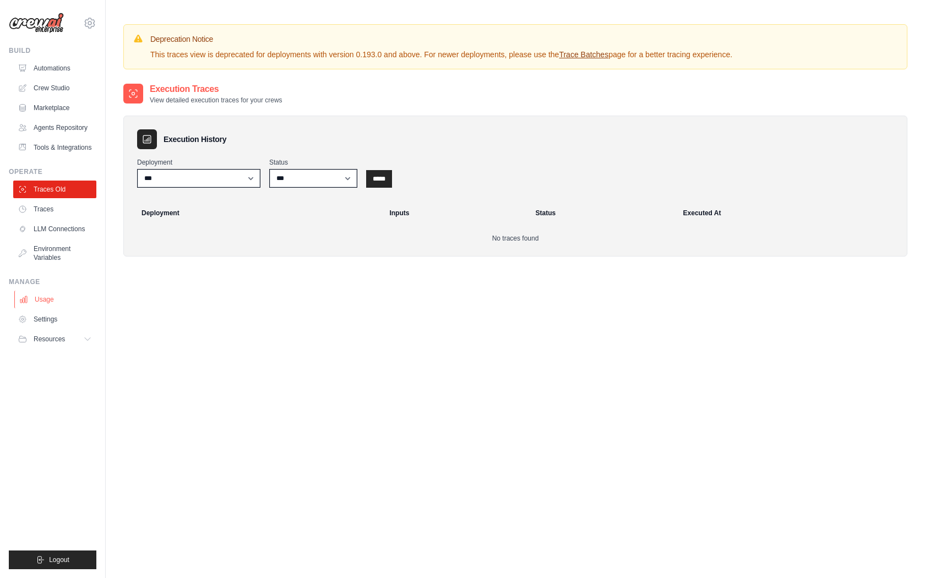
click at [48, 297] on link "Usage" at bounding box center [55, 300] width 83 height 18
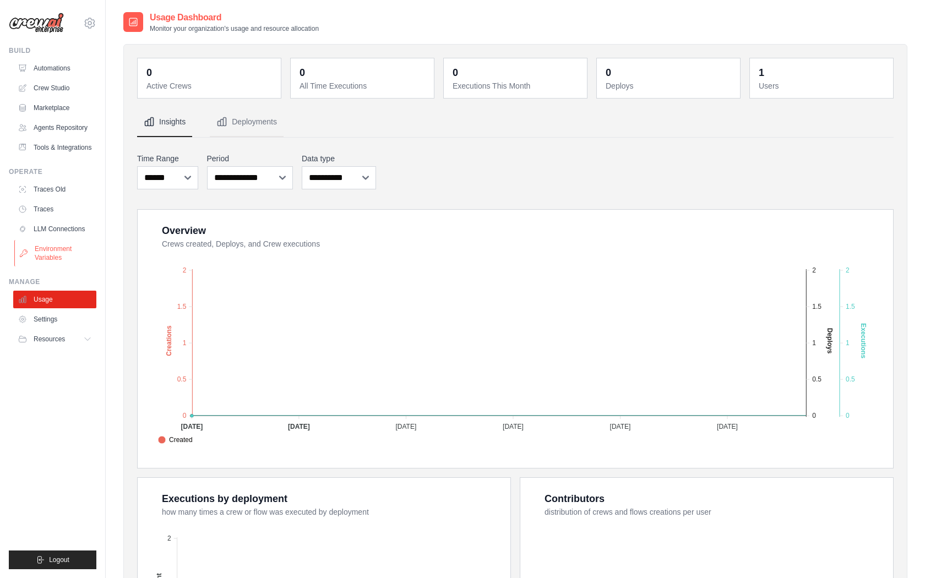
click at [50, 251] on link "Environment Variables" at bounding box center [55, 253] width 83 height 26
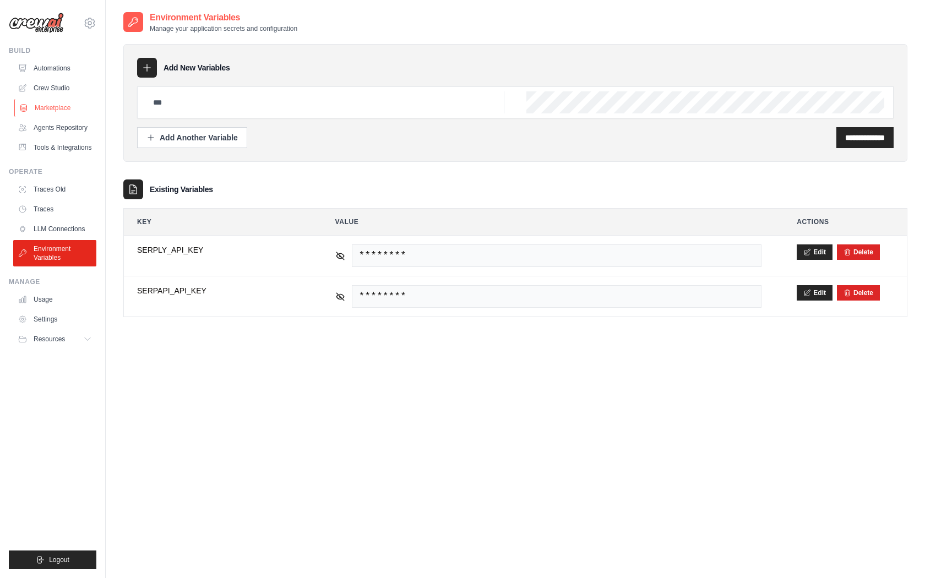
click at [50, 106] on link "Marketplace" at bounding box center [55, 108] width 83 height 18
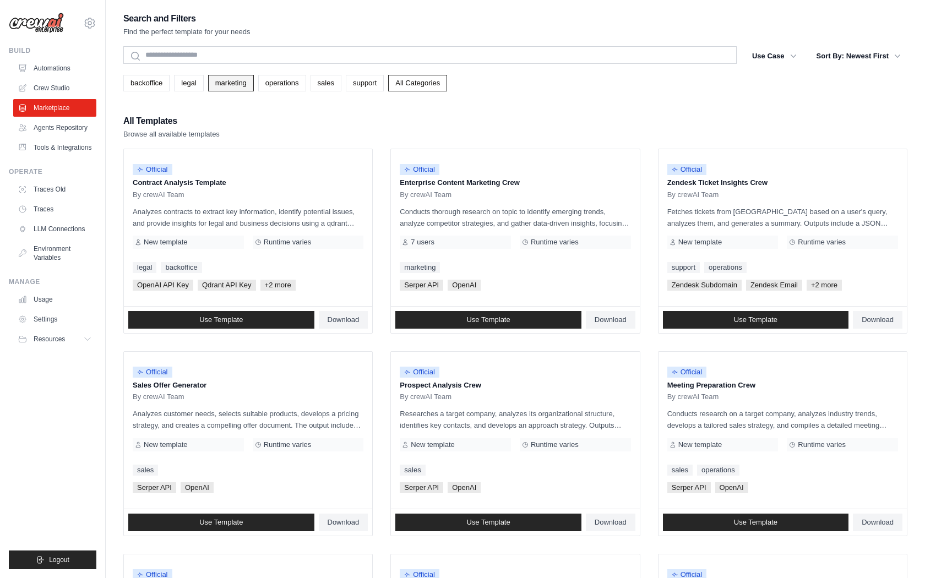
click at [234, 83] on link "marketing" at bounding box center [231, 83] width 46 height 17
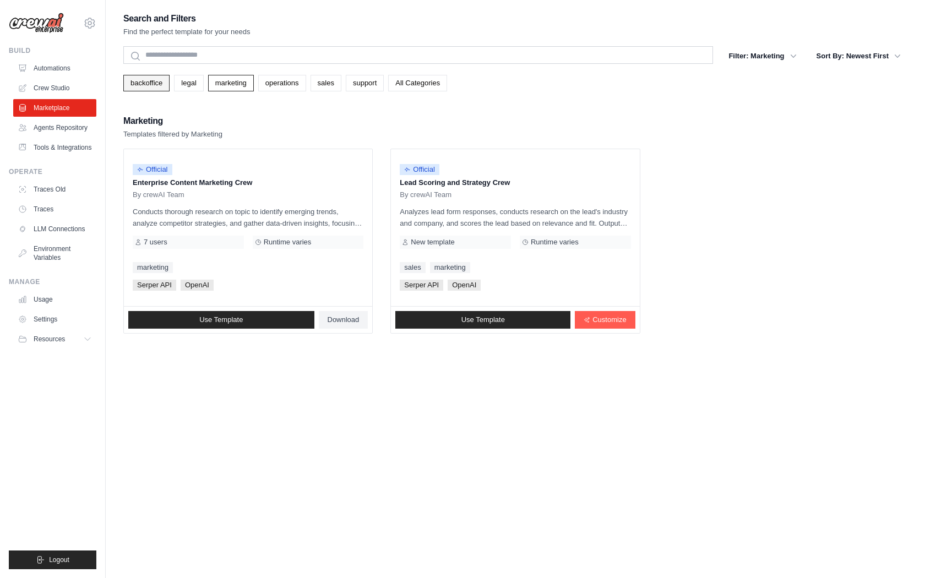
click at [146, 87] on link "backoffice" at bounding box center [146, 83] width 46 height 17
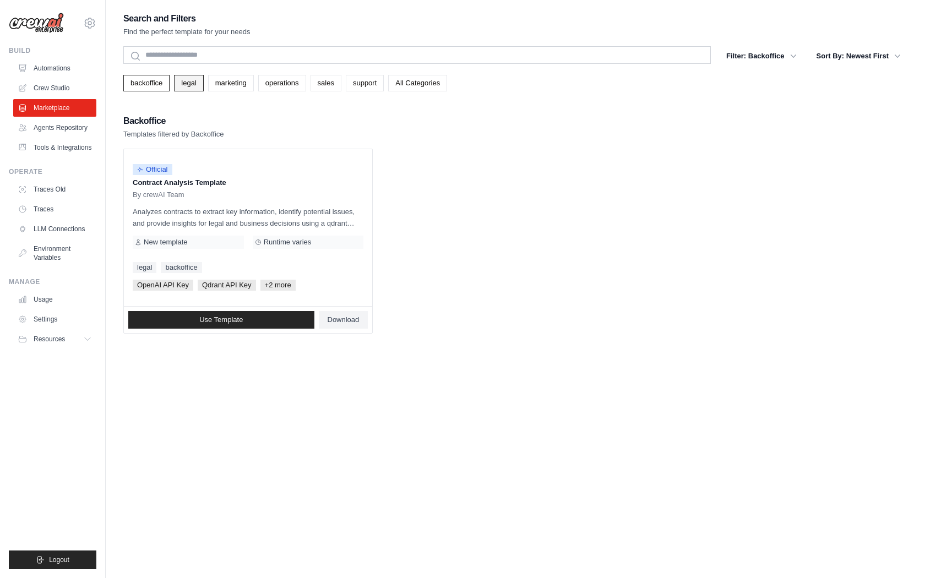
click at [178, 88] on link "legal" at bounding box center [188, 83] width 29 height 17
click at [406, 83] on link "All Categories" at bounding box center [417, 83] width 59 height 17
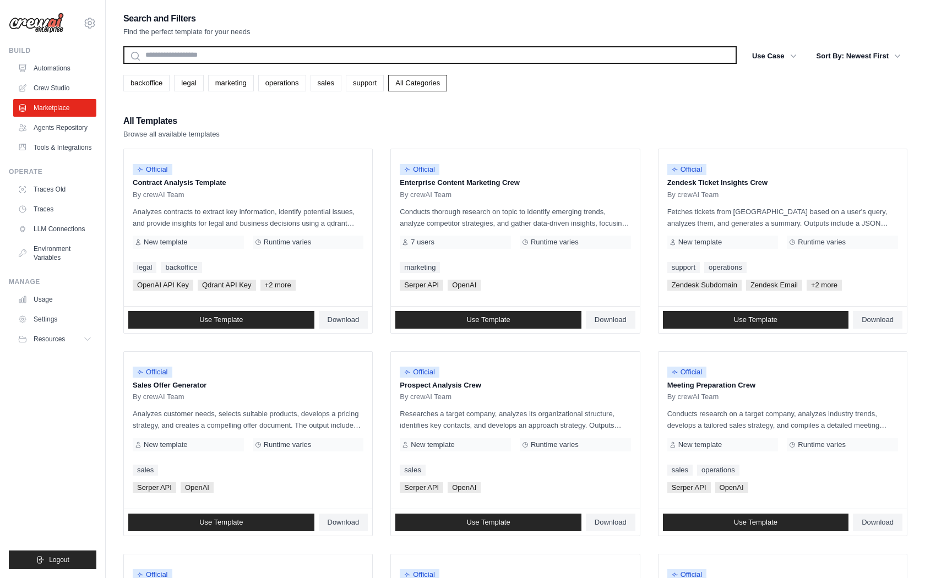
click at [327, 53] on input "text" at bounding box center [429, 55] width 613 height 18
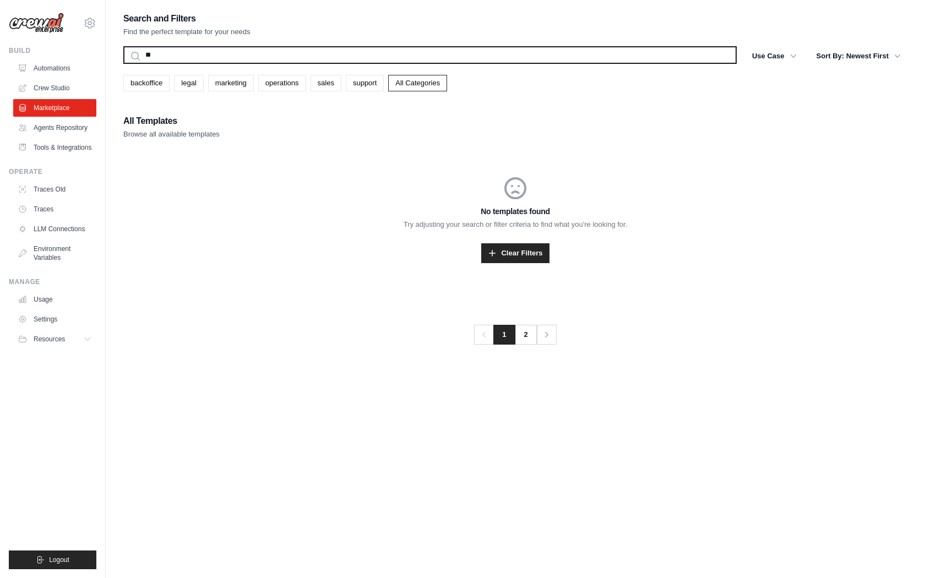
type input "*"
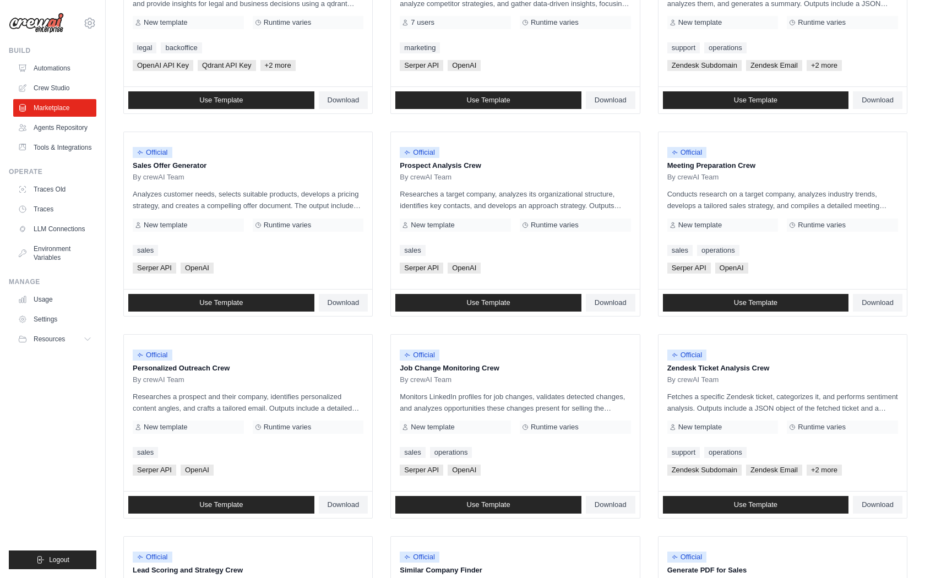
scroll to position [442, 0]
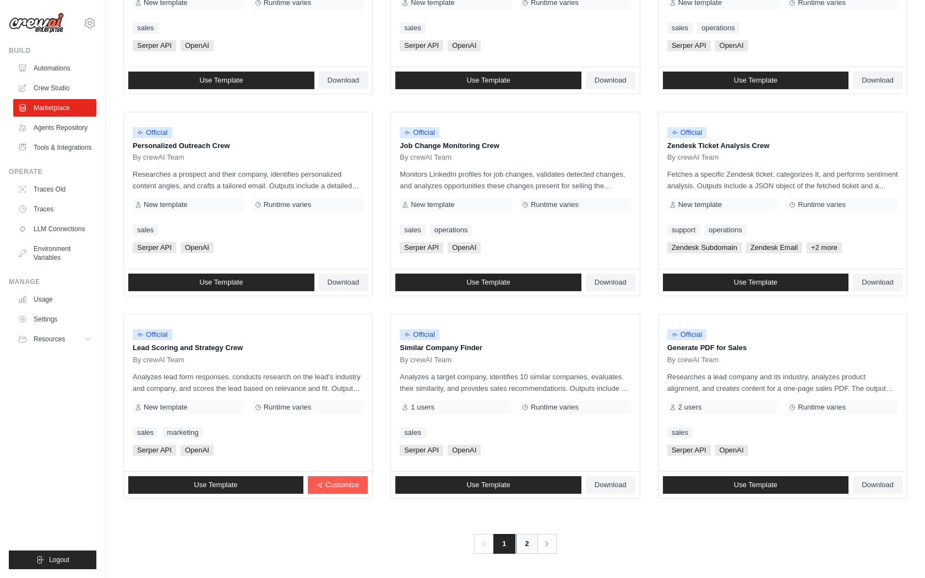
click at [526, 548] on link "2" at bounding box center [527, 544] width 22 height 20
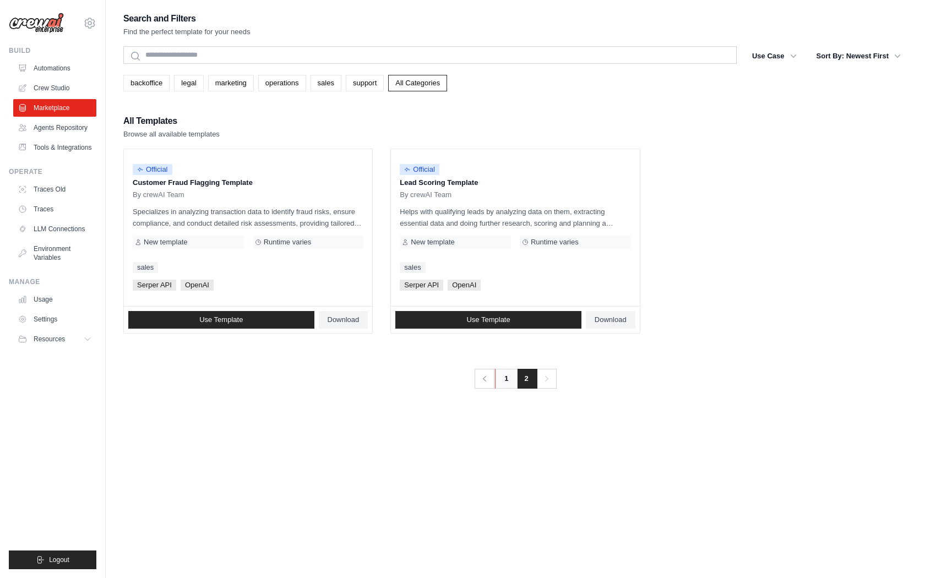
click at [504, 381] on link "1" at bounding box center [506, 379] width 22 height 20
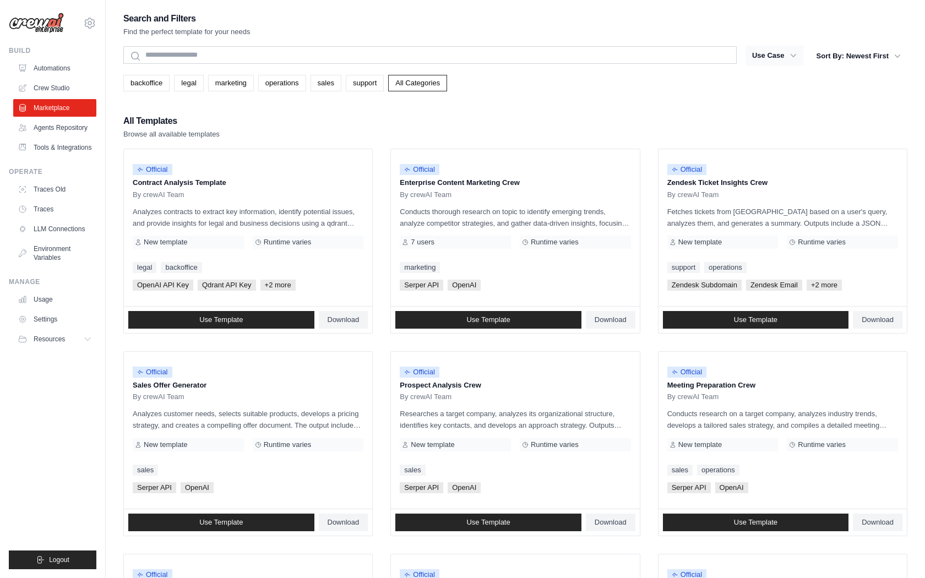
click at [783, 52] on button "Use Case" at bounding box center [774, 56] width 58 height 20
click at [793, 55] on icon "button" at bounding box center [793, 55] width 11 height 11
click at [879, 54] on button "Sort By: Newest First" at bounding box center [858, 56] width 97 height 20
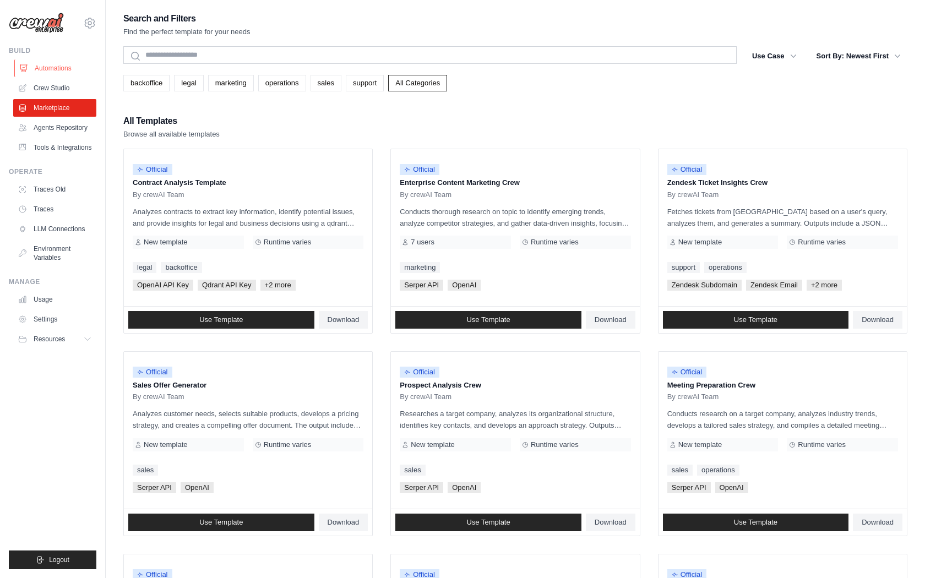
click at [53, 67] on link "Automations" at bounding box center [55, 68] width 83 height 18
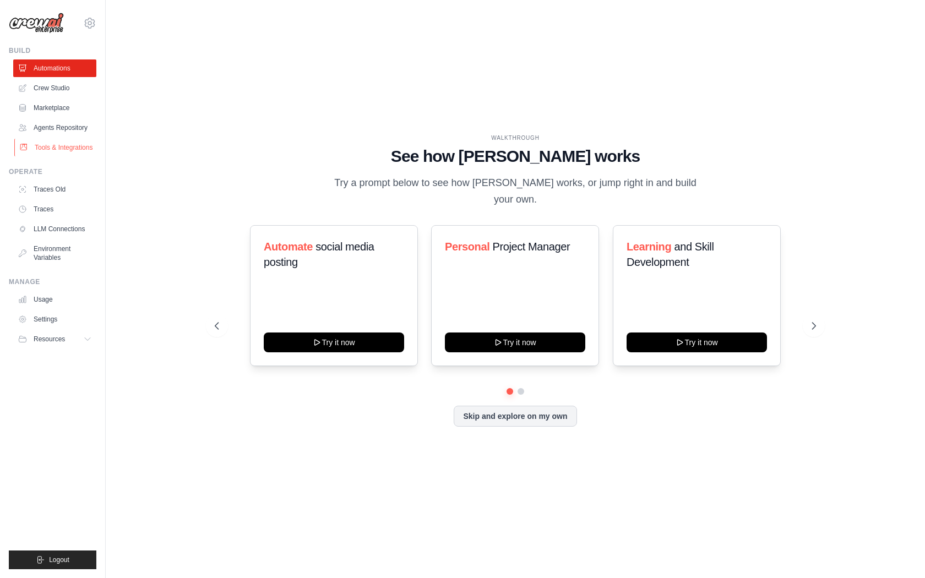
click at [56, 150] on link "Tools & Integrations" at bounding box center [55, 148] width 83 height 18
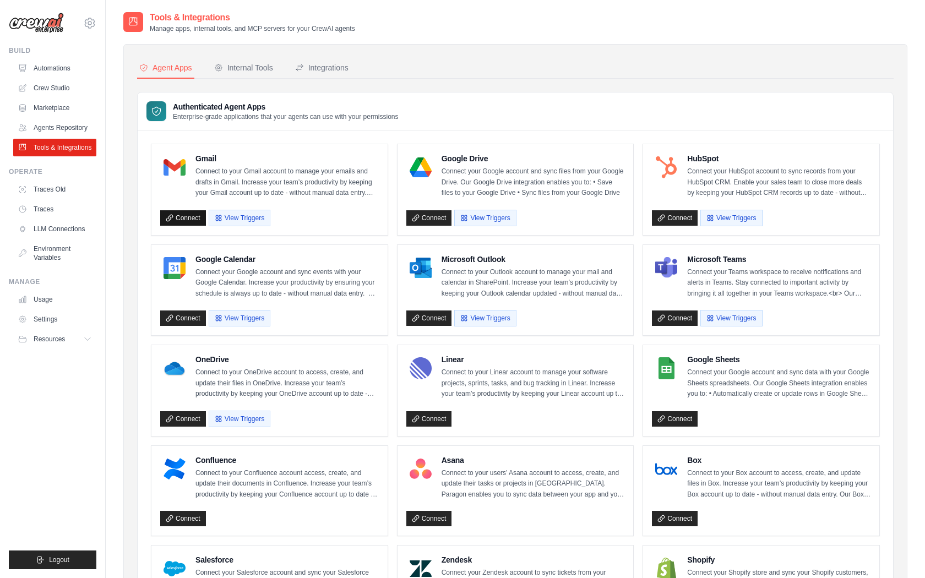
click at [172, 218] on icon at bounding box center [170, 218] width 8 height 8
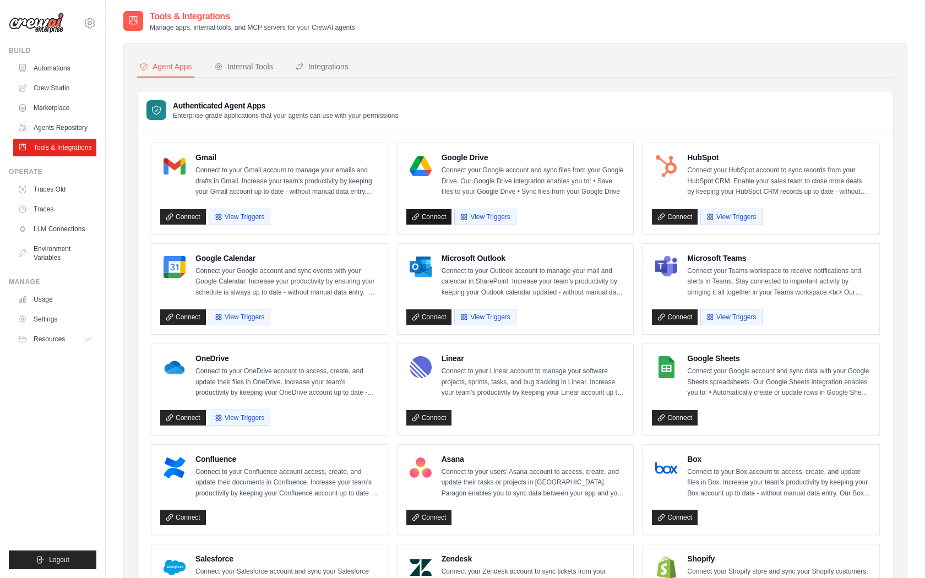
click at [423, 212] on link "Connect" at bounding box center [429, 216] width 46 height 15
